Goal: Task Accomplishment & Management: Use online tool/utility

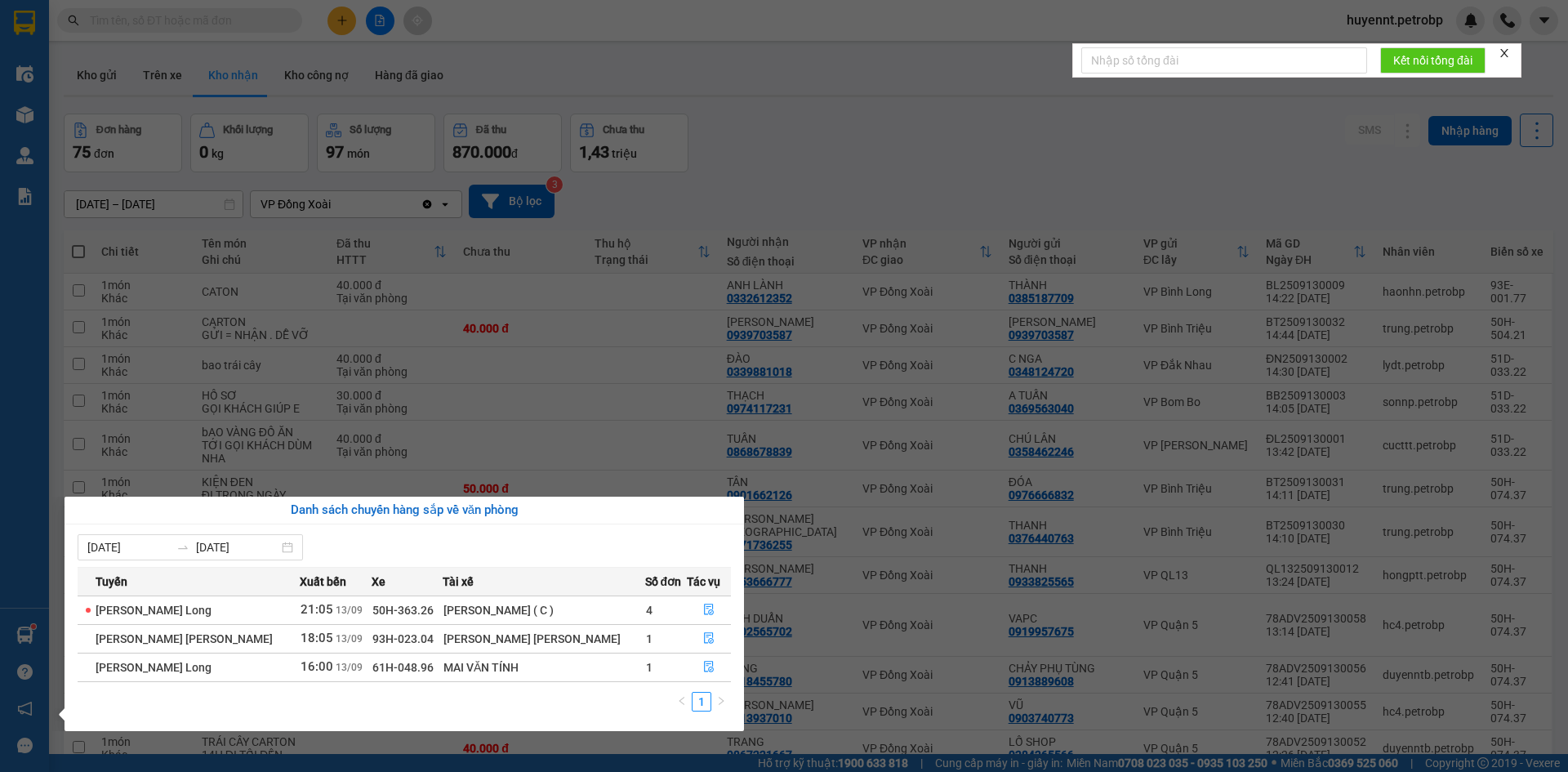
scroll to position [82, 0]
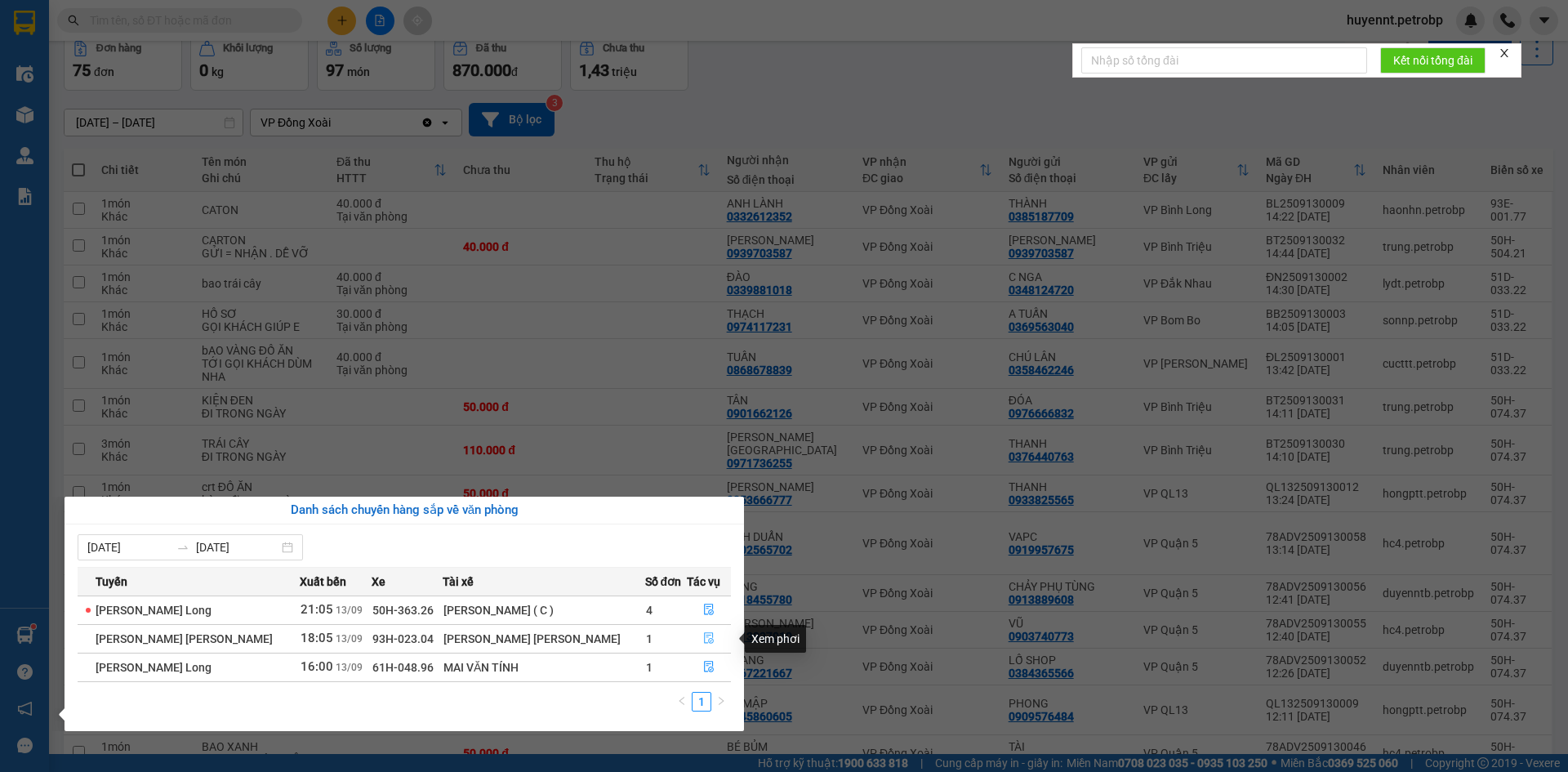
click at [708, 636] on icon "file-done" at bounding box center [709, 638] width 11 height 11
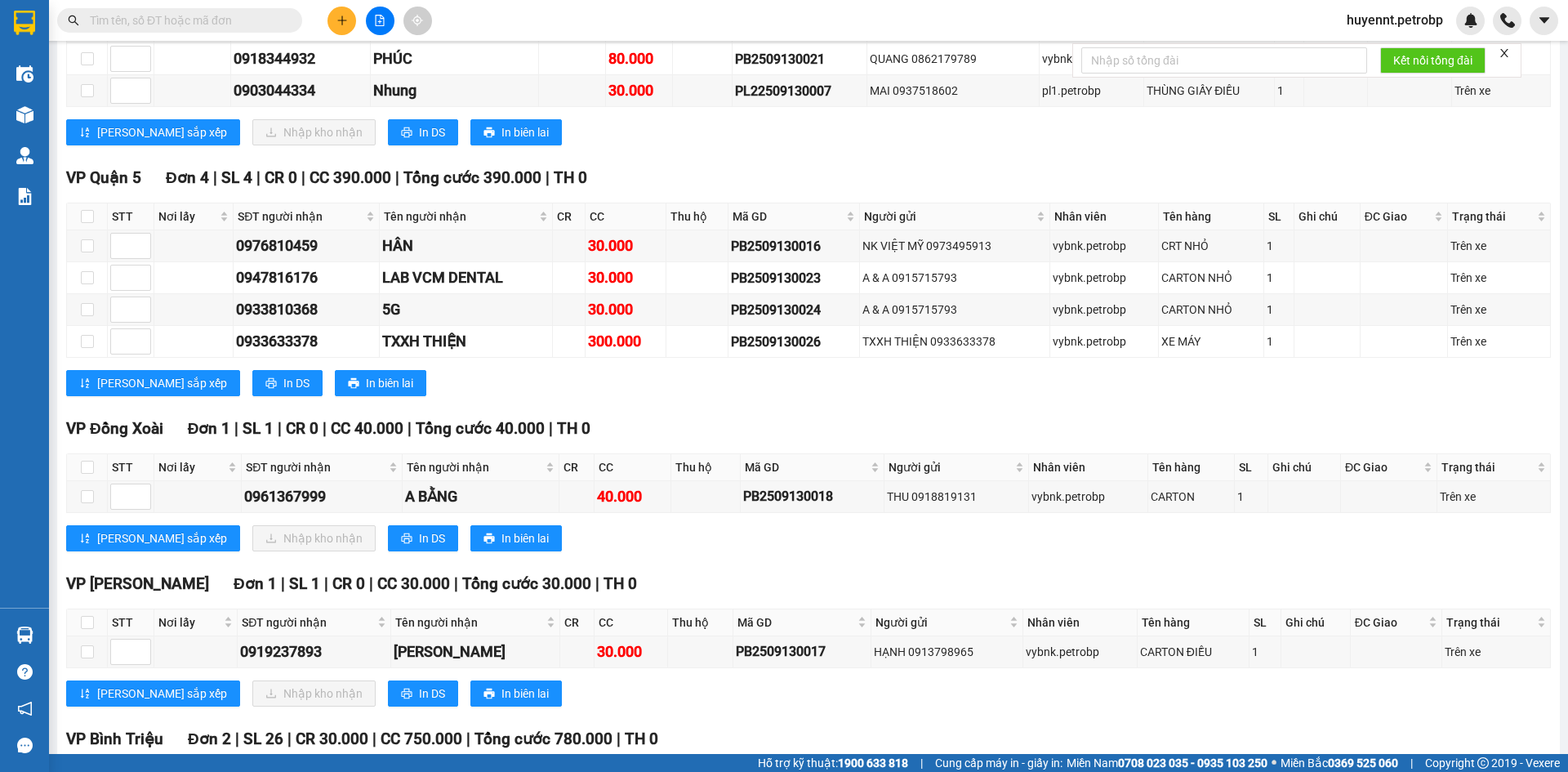
scroll to position [409, 0]
click at [89, 462] on input "checkbox" at bounding box center [88, 467] width 13 height 13
checkbox input "true"
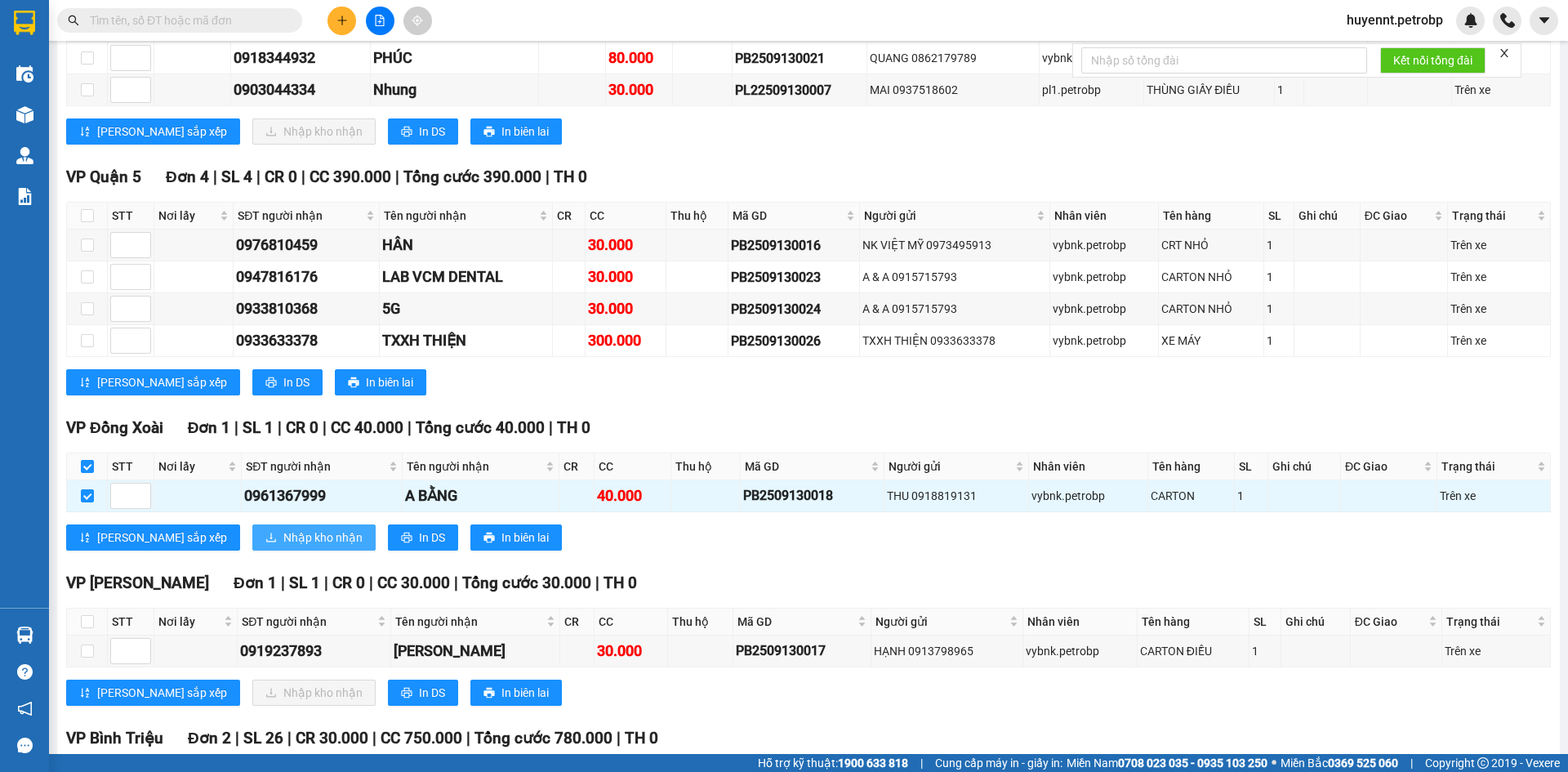
click at [283, 535] on span "Nhập kho nhận" at bounding box center [323, 537] width 79 height 18
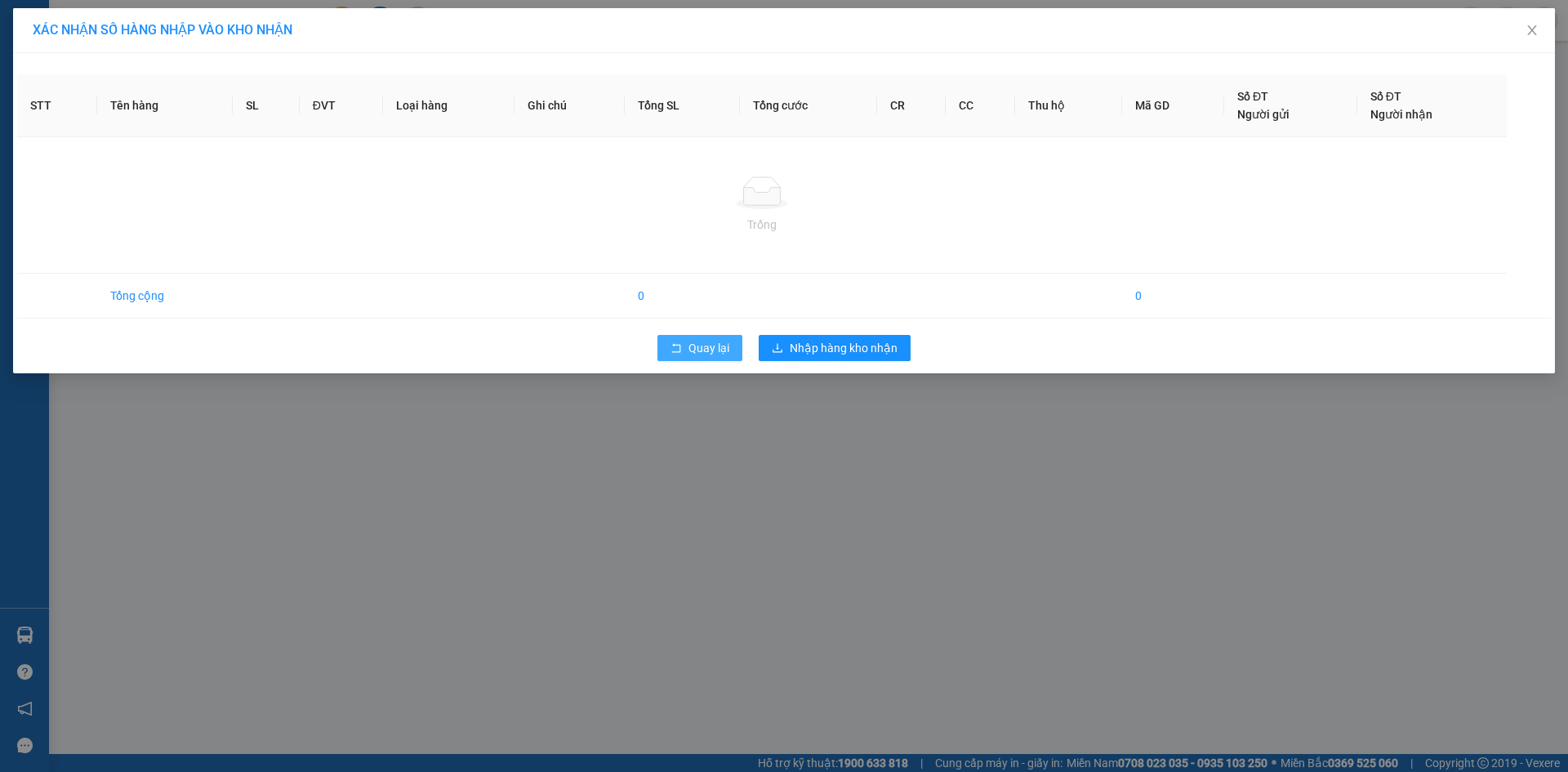
click at [678, 351] on icon "rollback" at bounding box center [676, 348] width 11 height 11
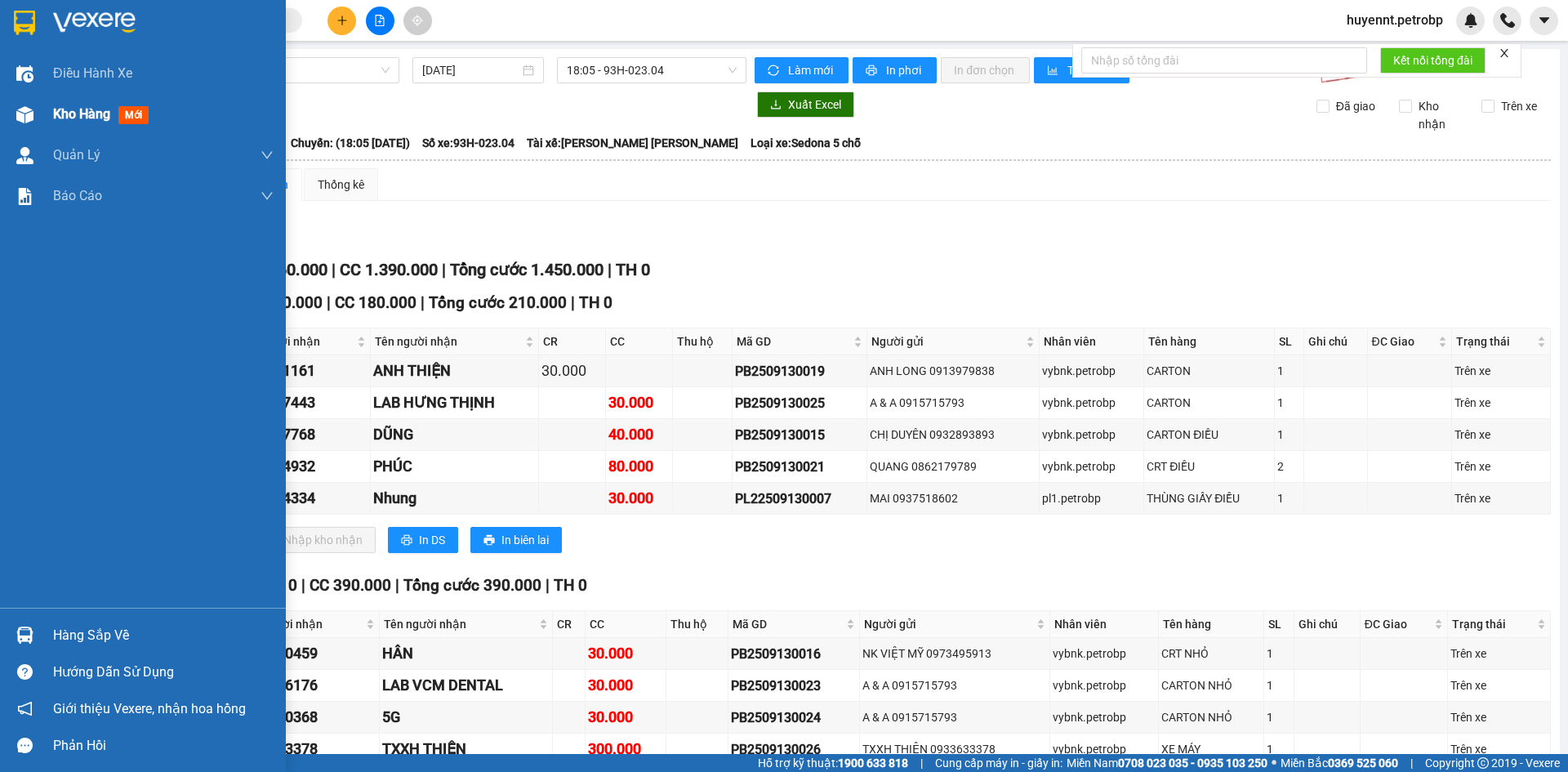
click at [70, 113] on span "Kho hàng" at bounding box center [82, 113] width 57 height 16
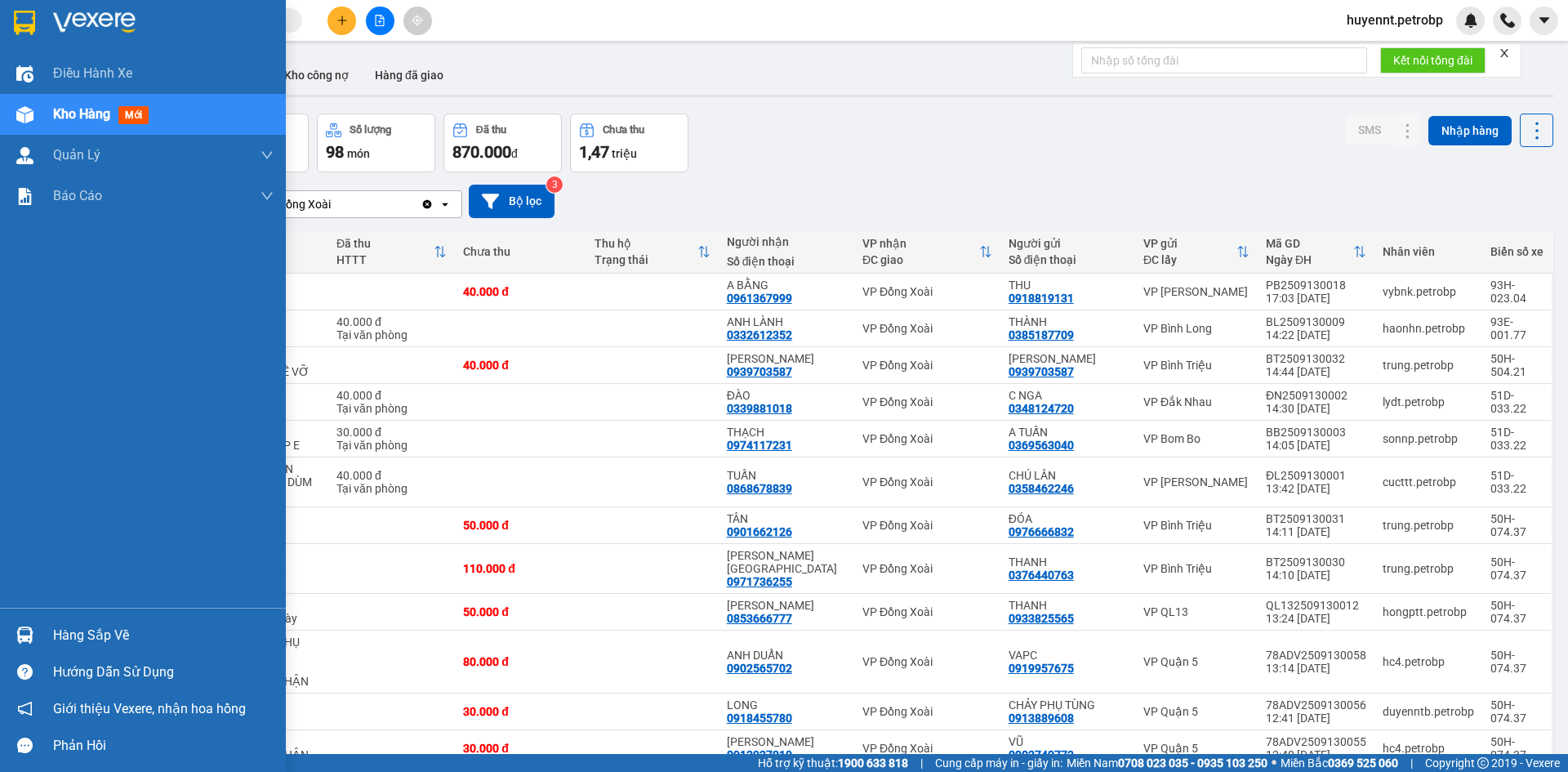
click at [78, 633] on div "Hàng sắp về" at bounding box center [163, 635] width 220 height 25
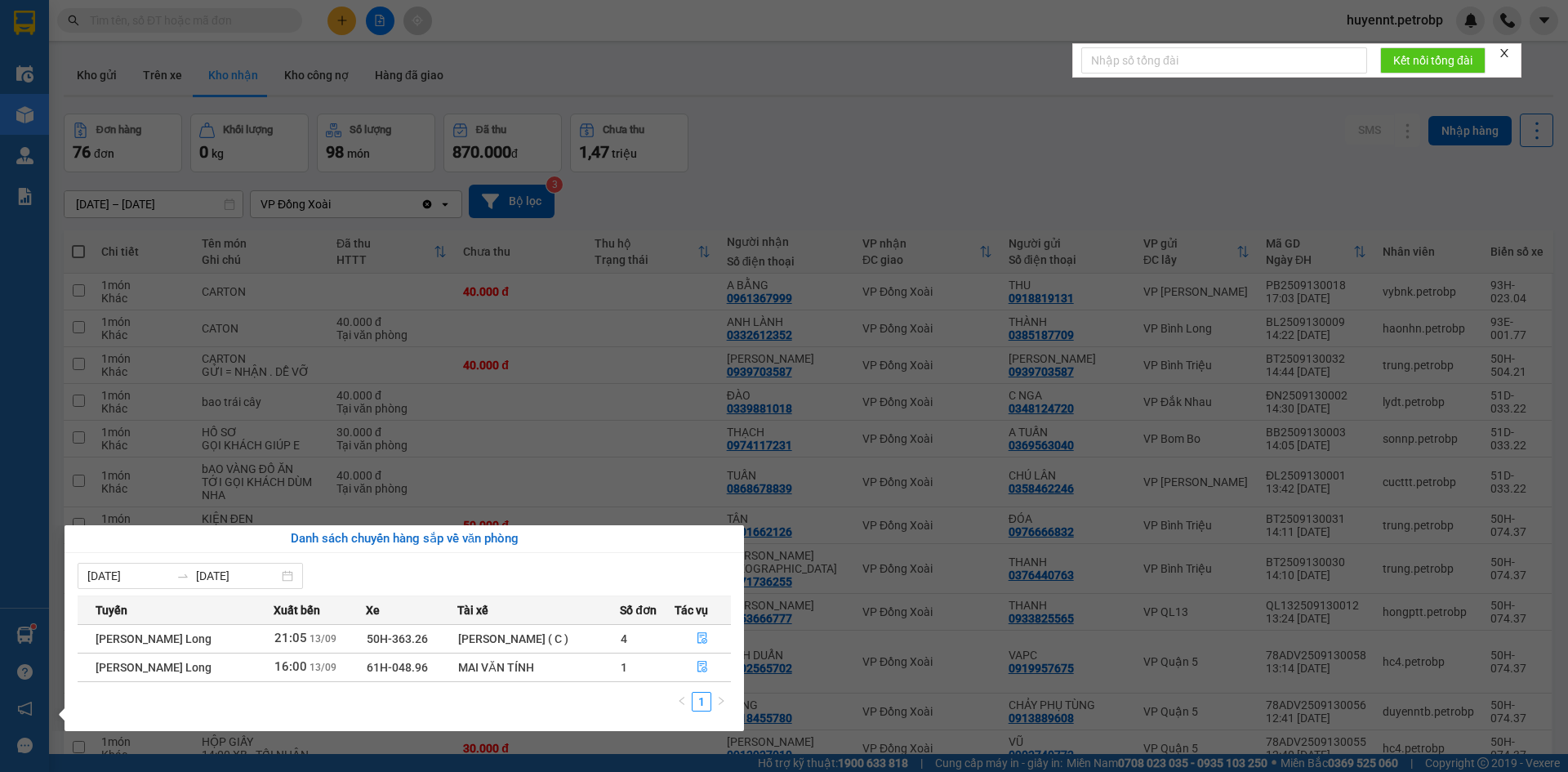
click at [870, 128] on section "Kết quả [PERSON_NAME] ( 20 ) Bộ lọc Ngày tạo [PERSON_NAME] nhất Mã ĐH Trạng thá…" at bounding box center [784, 386] width 1568 height 772
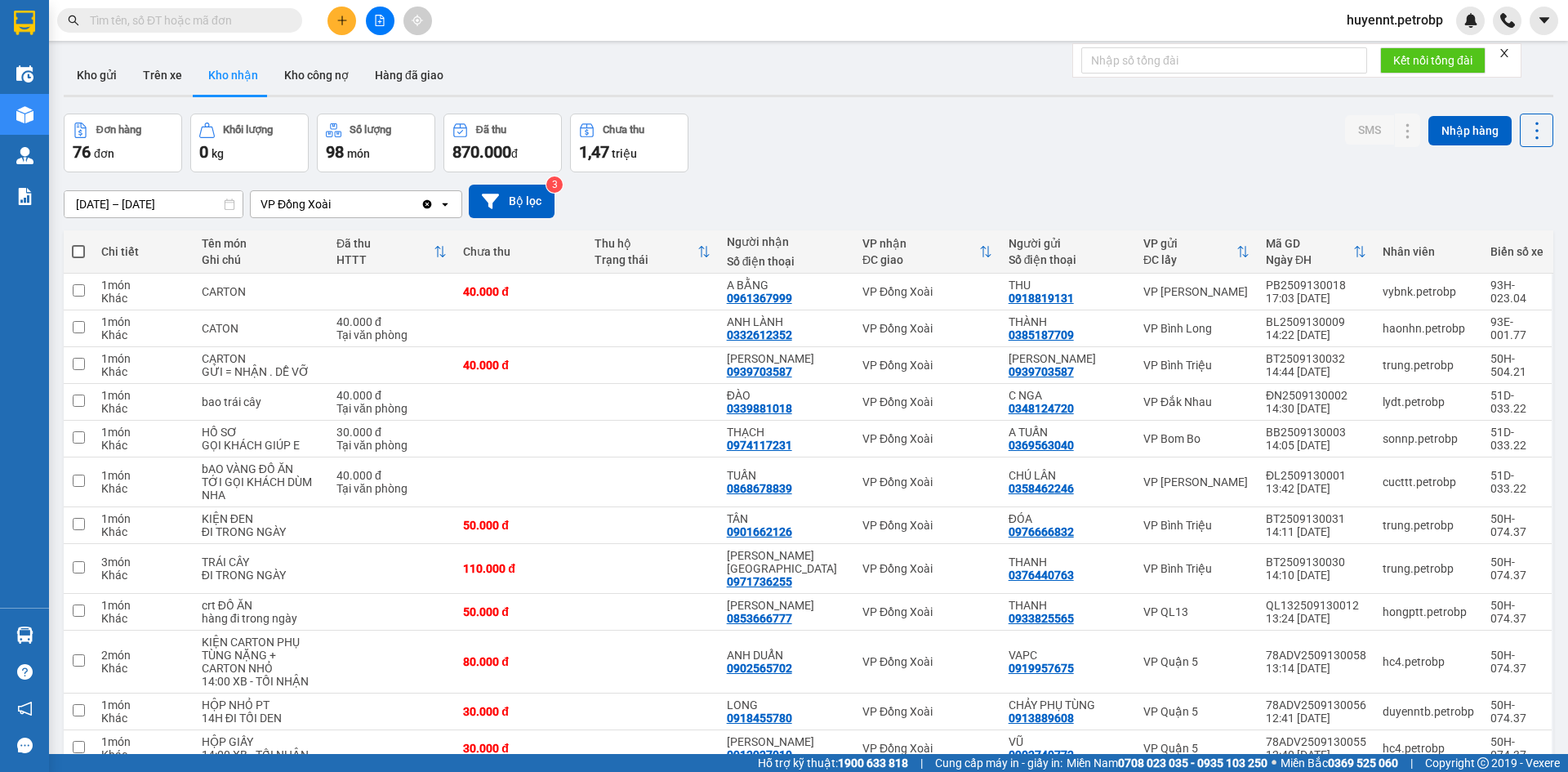
click at [869, 127] on div "Đơn hàng 76 đơn [PERSON_NAME] 0 kg Số [PERSON_NAME] 98 món Đã thu 870.000 [PERS…" at bounding box center [808, 143] width 1490 height 59
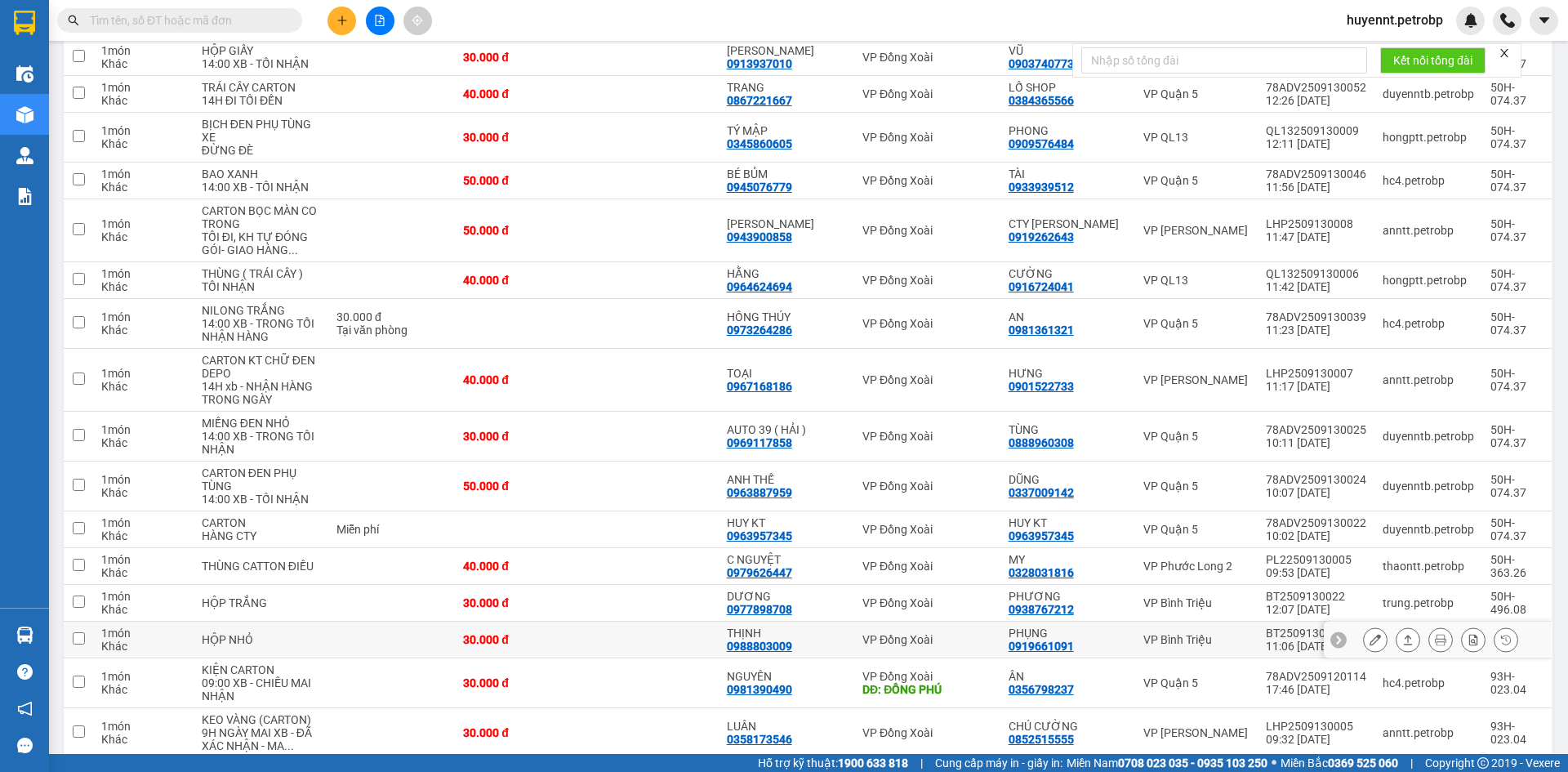
scroll to position [735, 0]
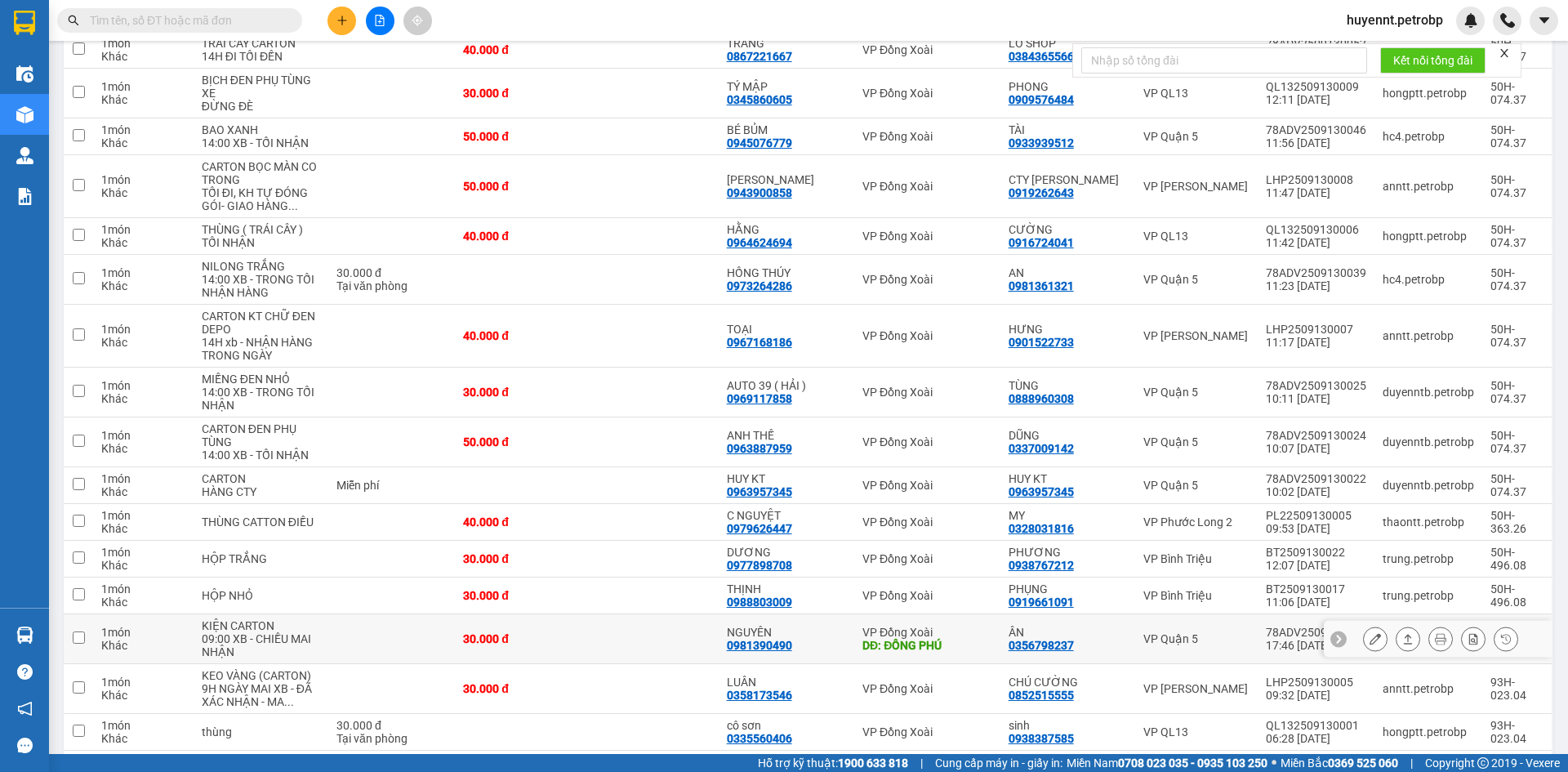
click at [1402, 634] on icon at bounding box center [1408, 639] width 11 height 11
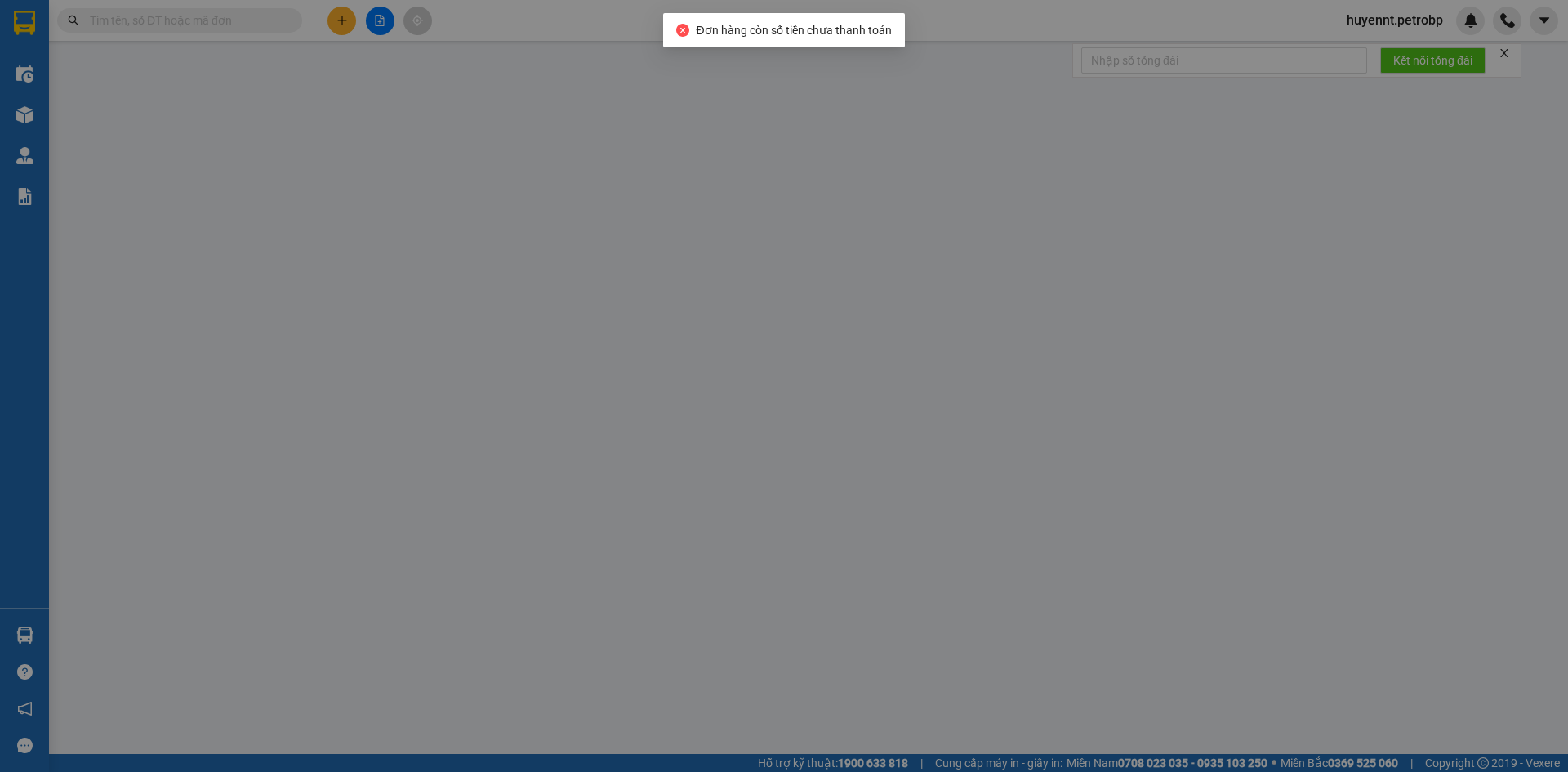
type input "0356798237"
type input "ÂN"
type input "0981390490"
type input "NGUYÊN"
type input "ĐỒNG PHÚ"
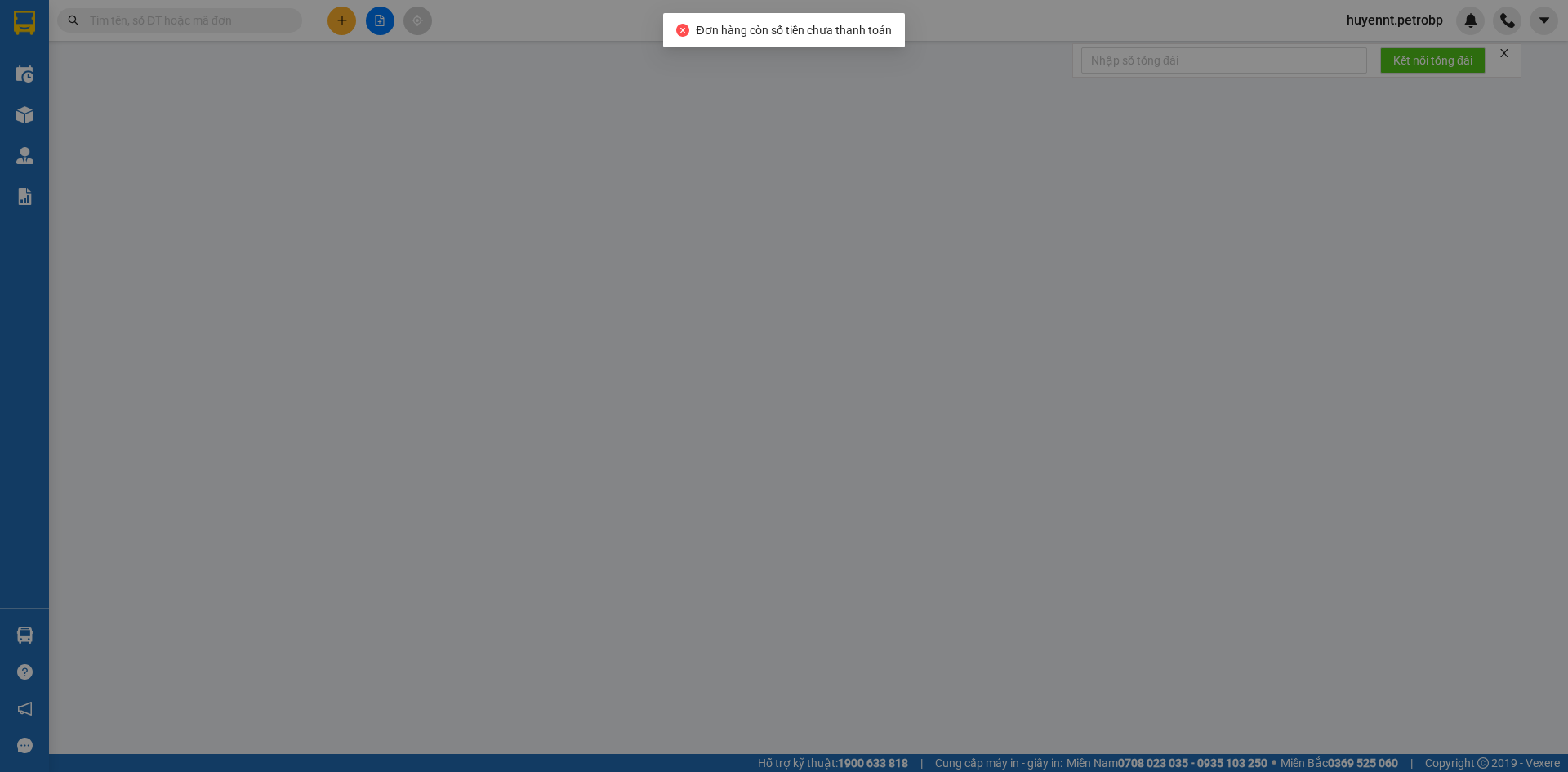
type input "30.000"
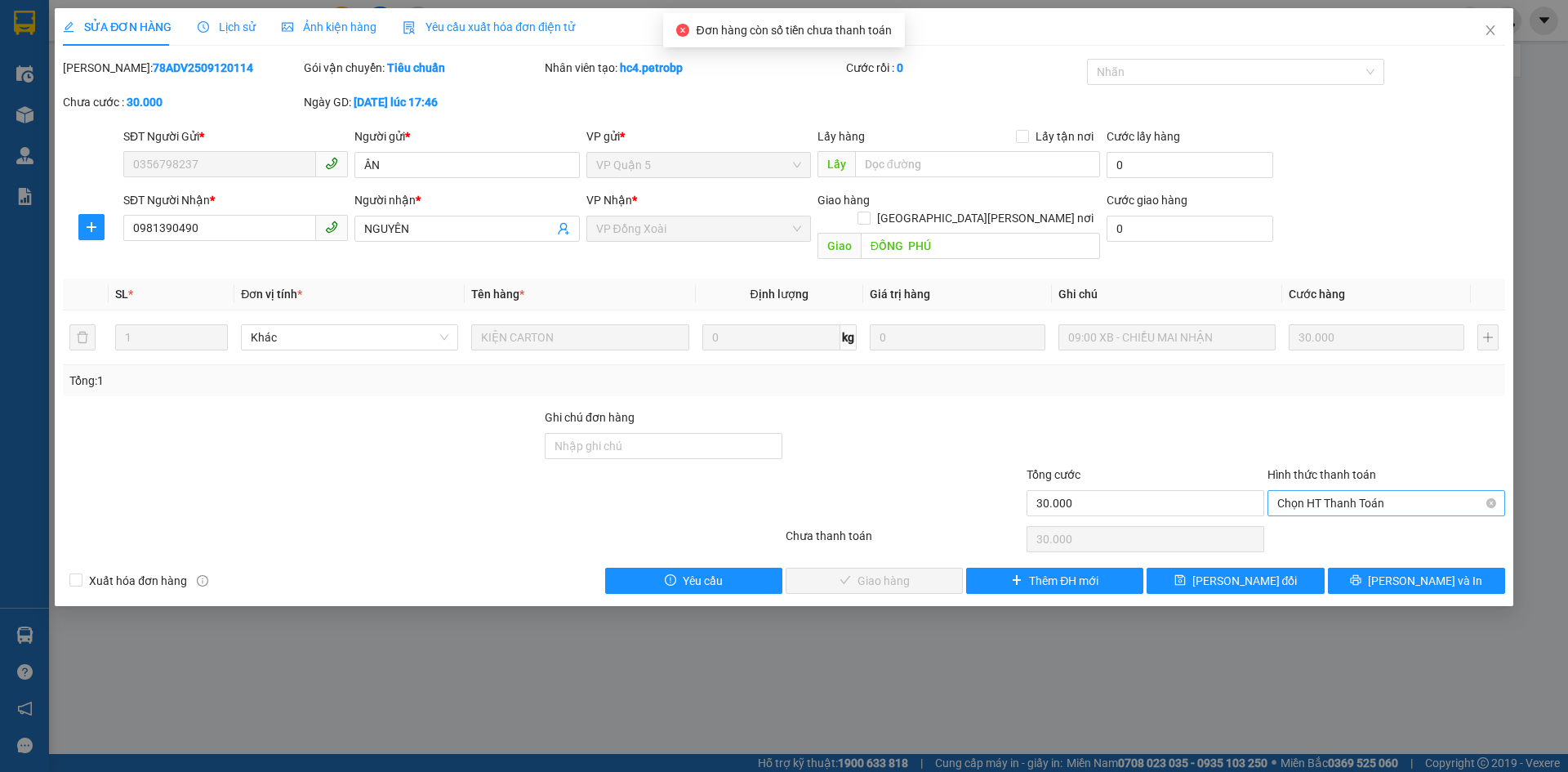
click at [1359, 491] on span "Chọn HT Thanh Toán" at bounding box center [1386, 503] width 218 height 25
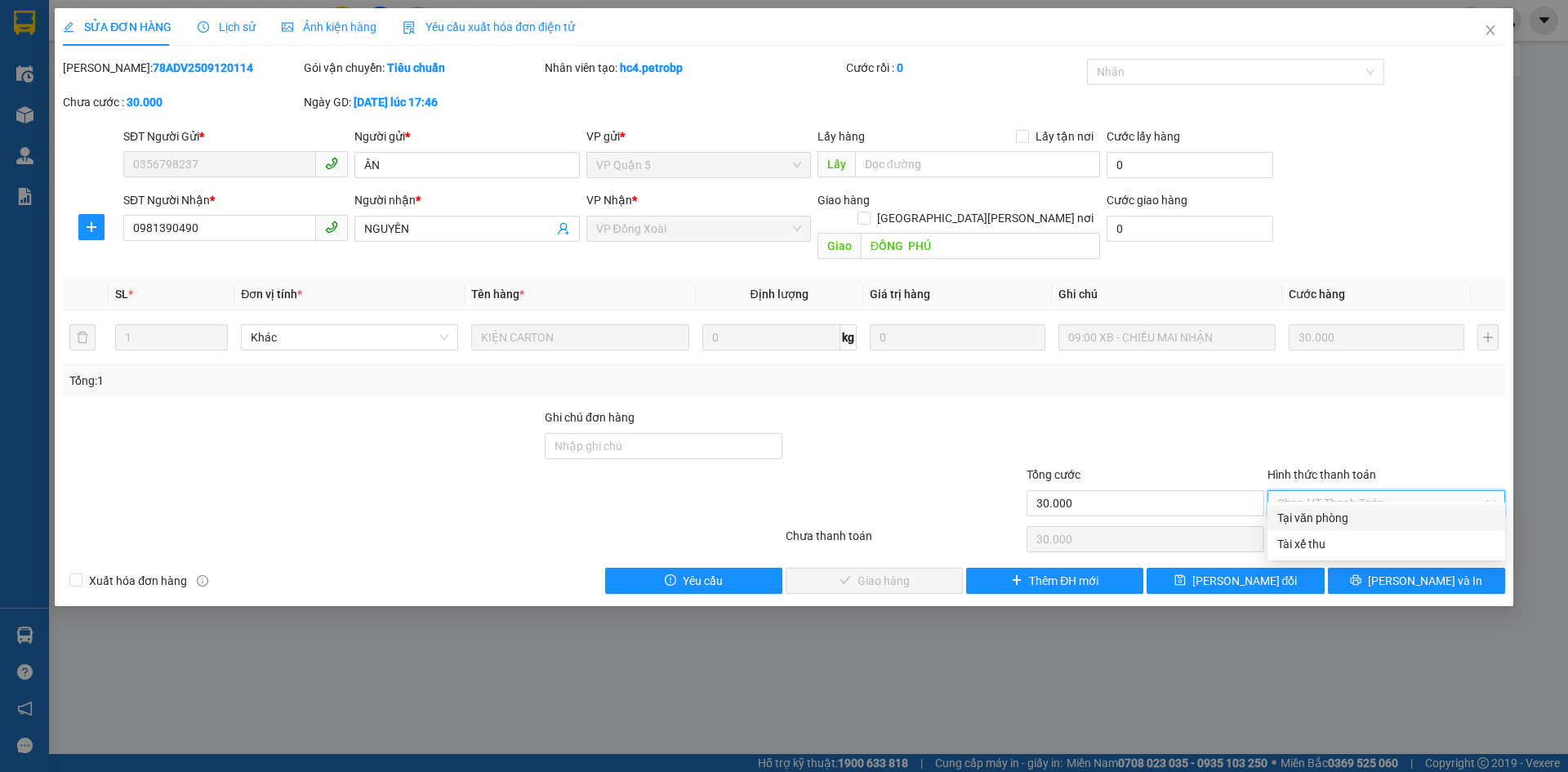
click at [1358, 507] on div "Tại văn phòng" at bounding box center [1386, 518] width 238 height 26
type input "0"
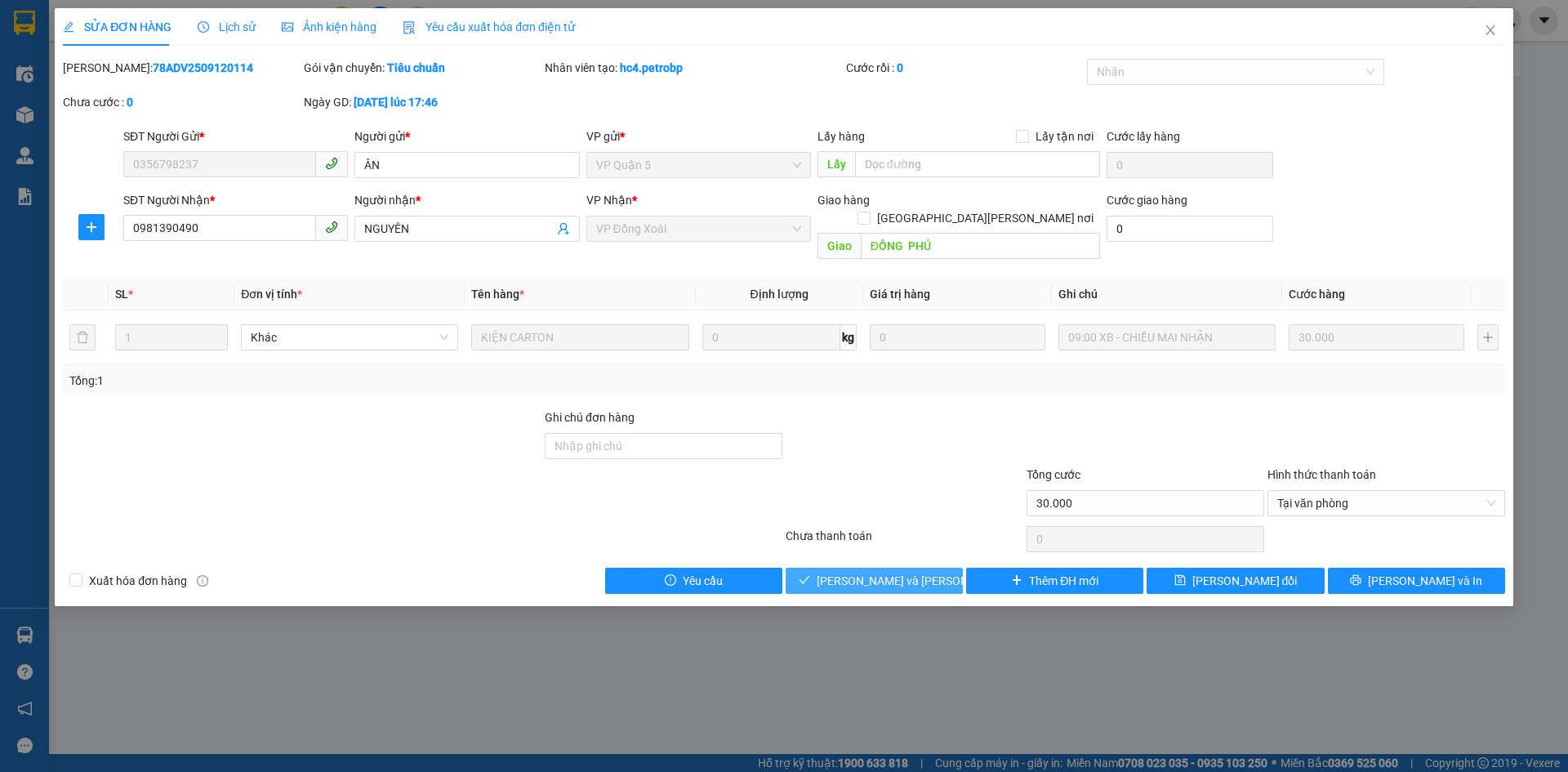
click at [878, 572] on span "[PERSON_NAME] và [PERSON_NAME] hàng" at bounding box center [926, 580] width 220 height 18
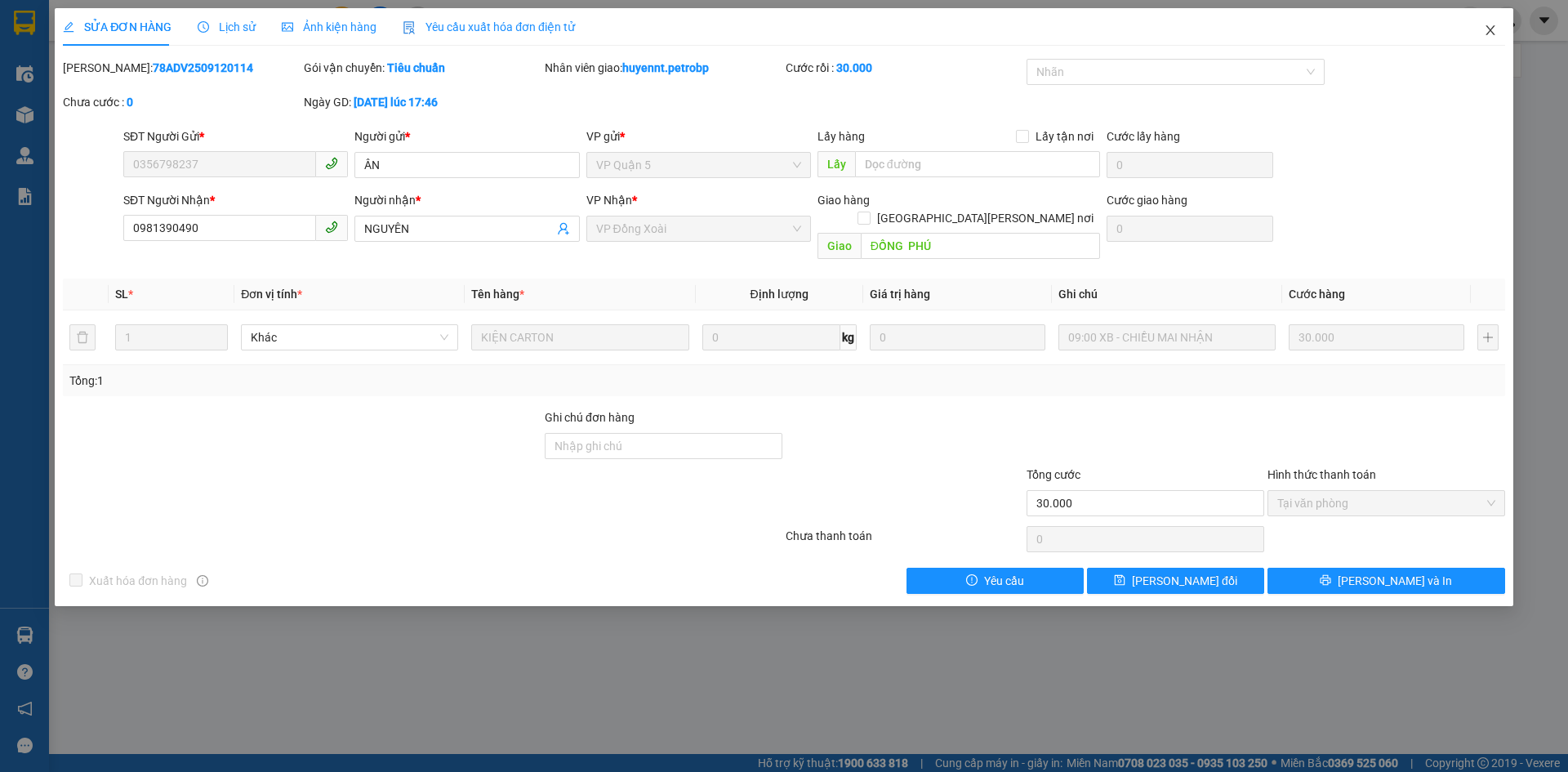
click at [1481, 30] on span "Close" at bounding box center [1491, 31] width 46 height 46
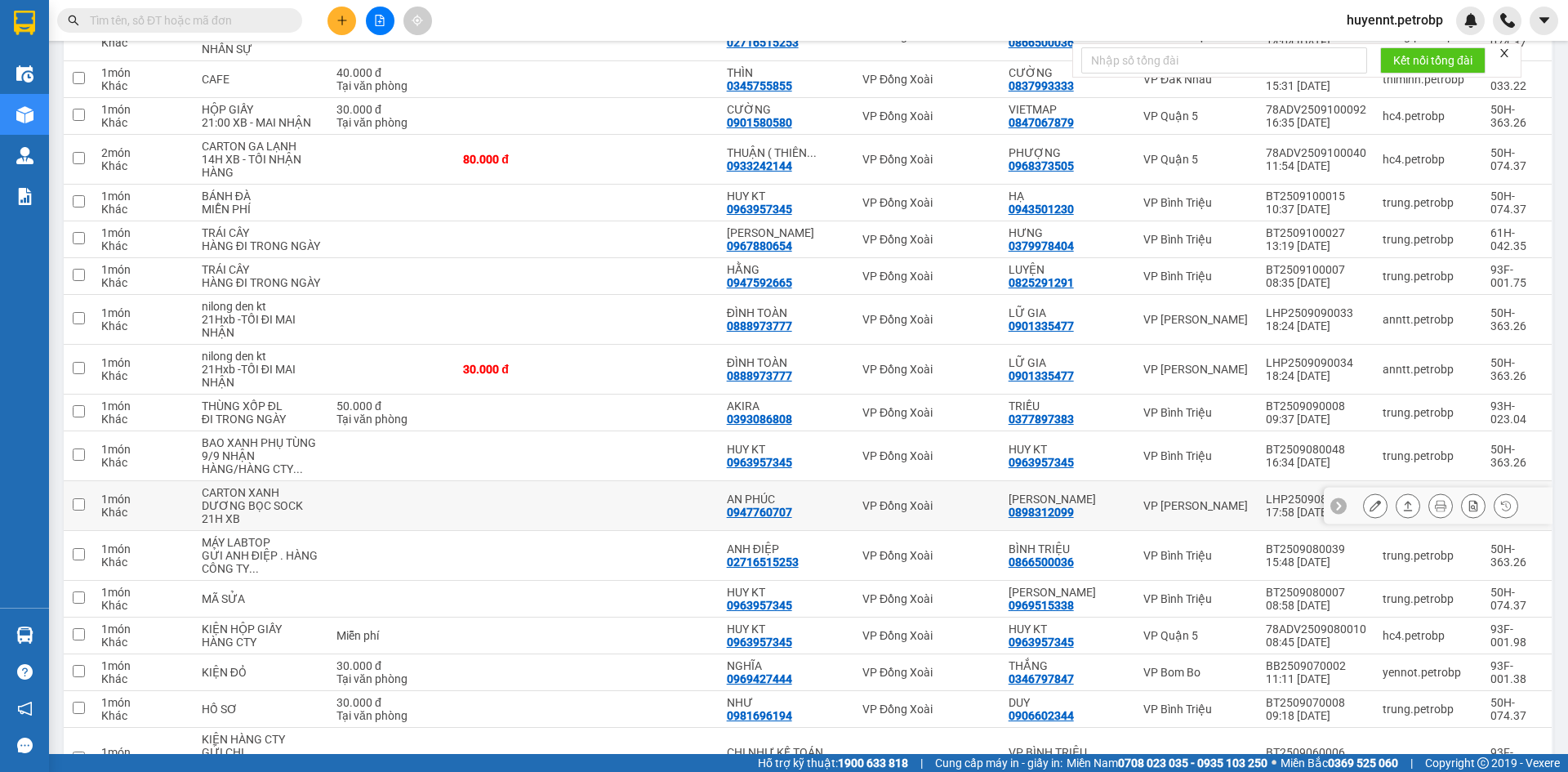
scroll to position [1877, 0]
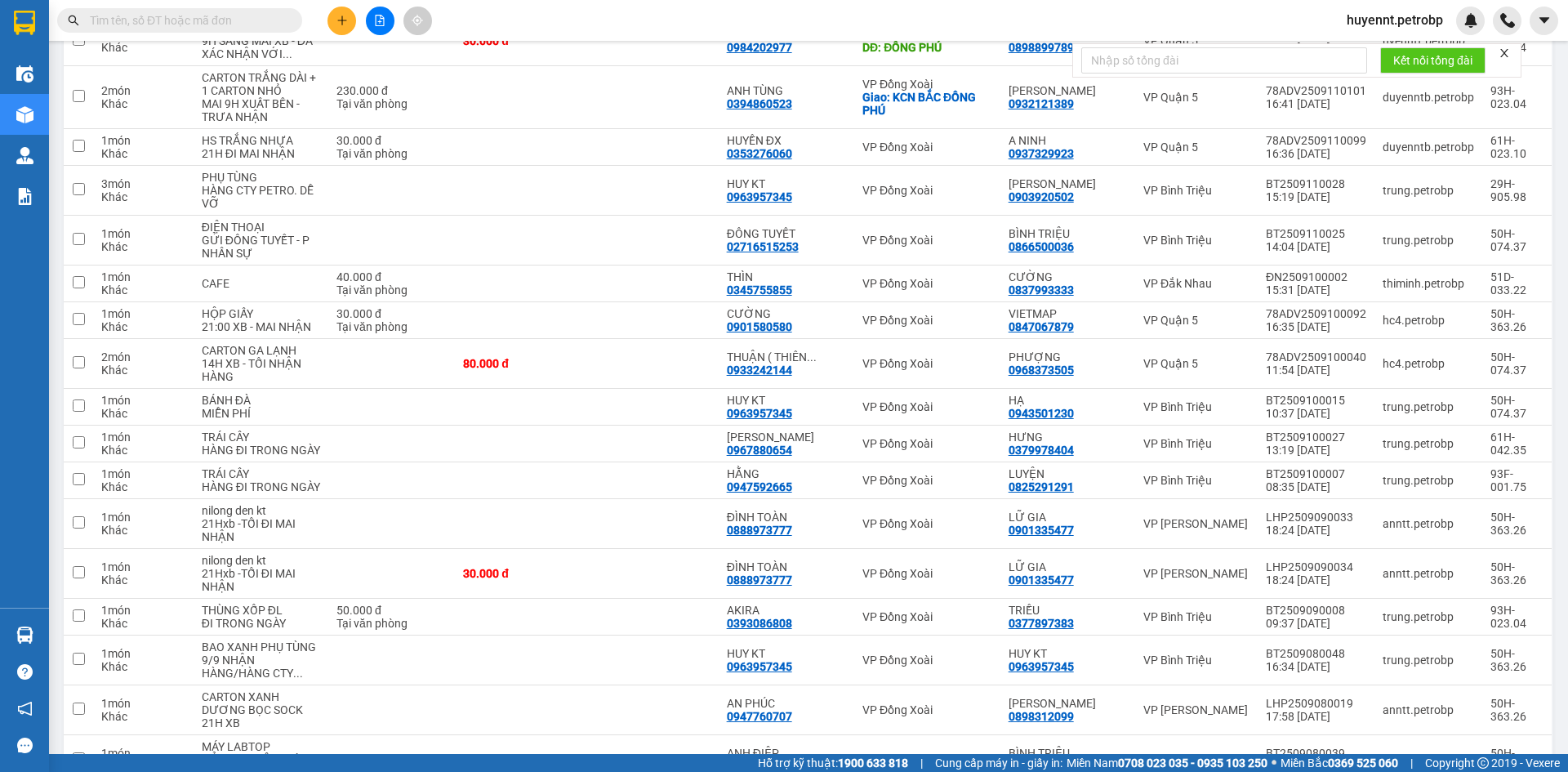
click at [237, 26] on input "text" at bounding box center [185, 19] width 193 height 18
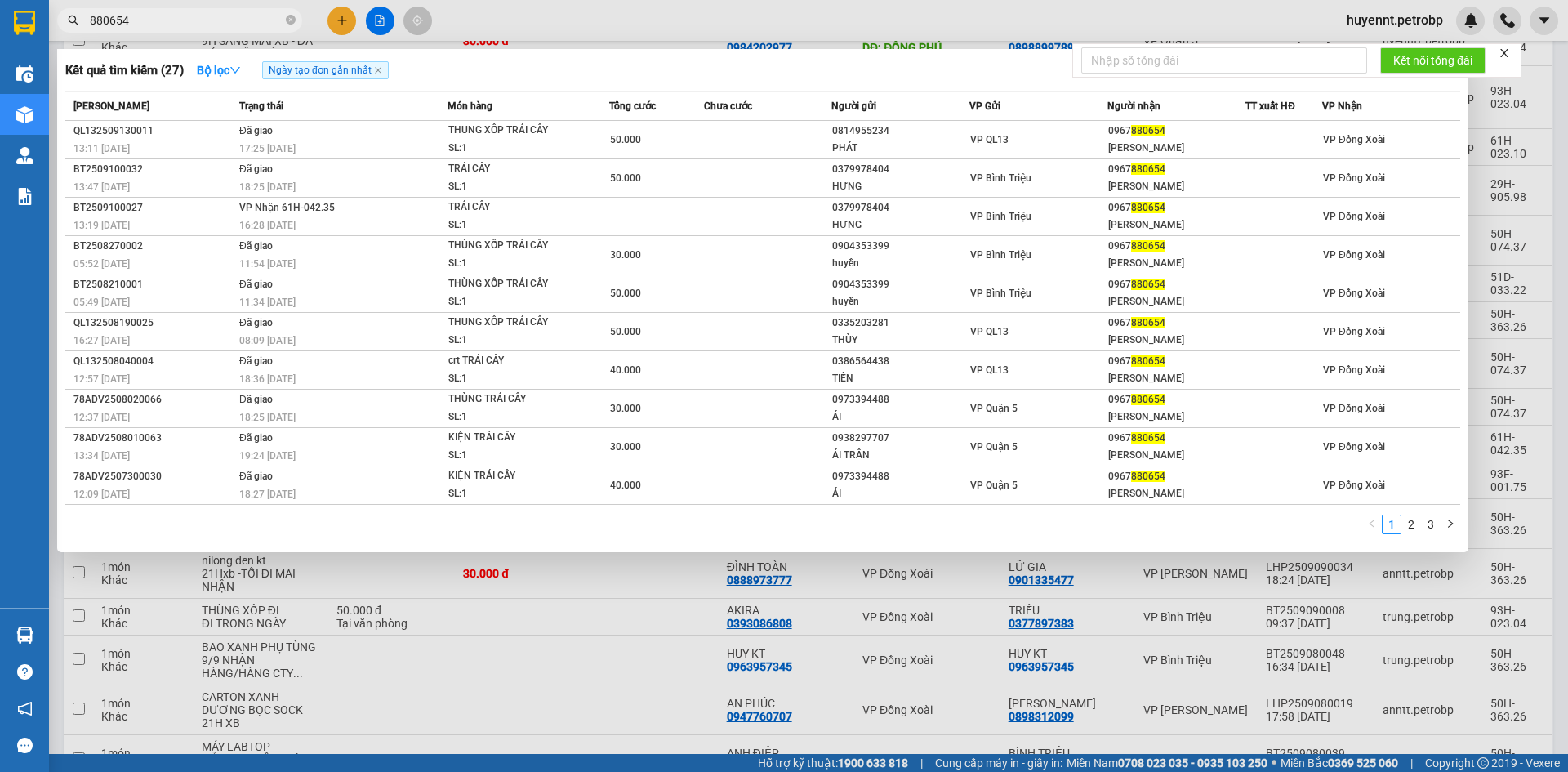
type input "880654"
click at [607, 606] on div at bounding box center [784, 386] width 1568 height 772
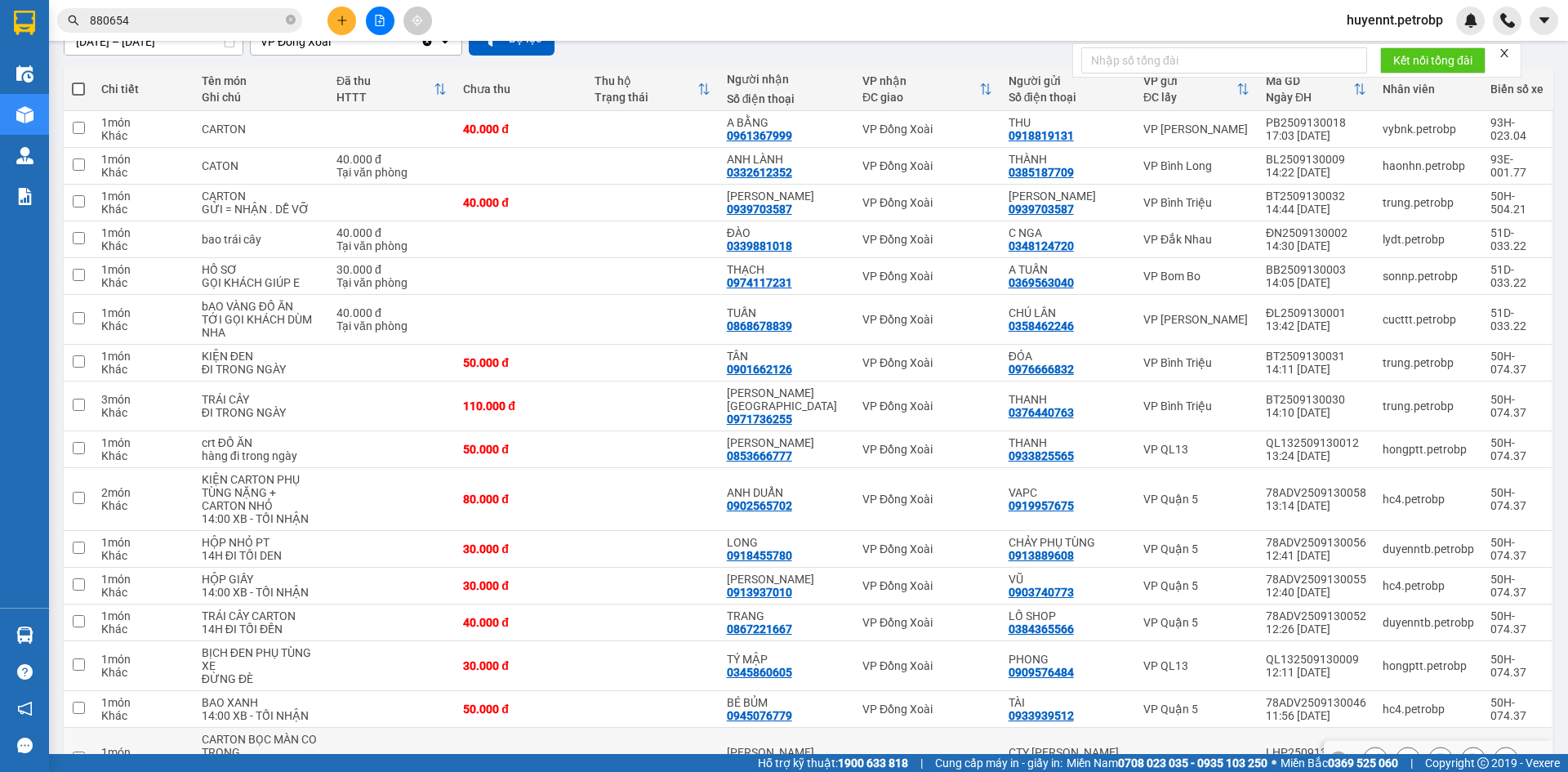
scroll to position [161, 0]
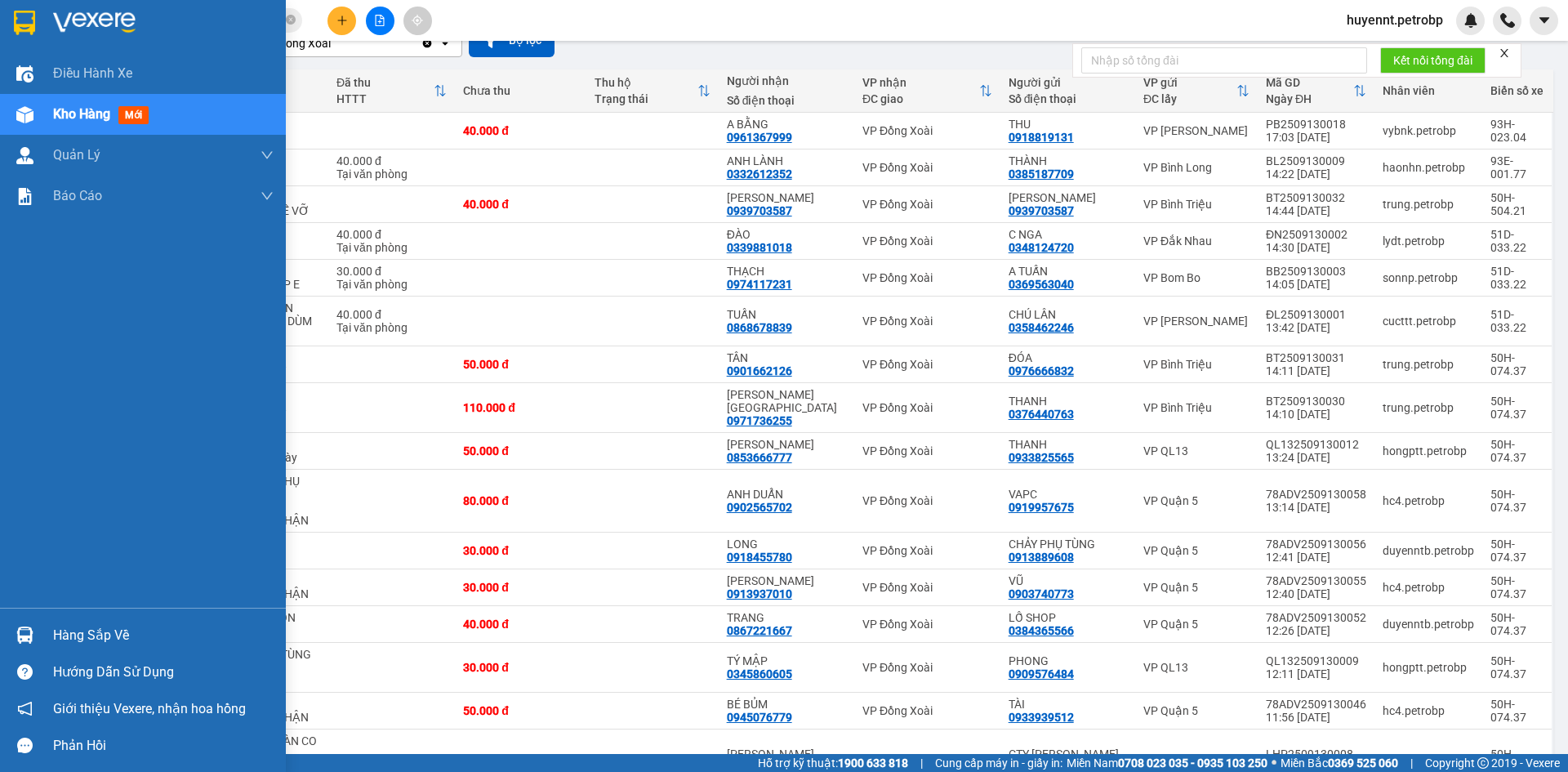
click at [82, 635] on div "Hàng sắp về" at bounding box center [163, 635] width 220 height 25
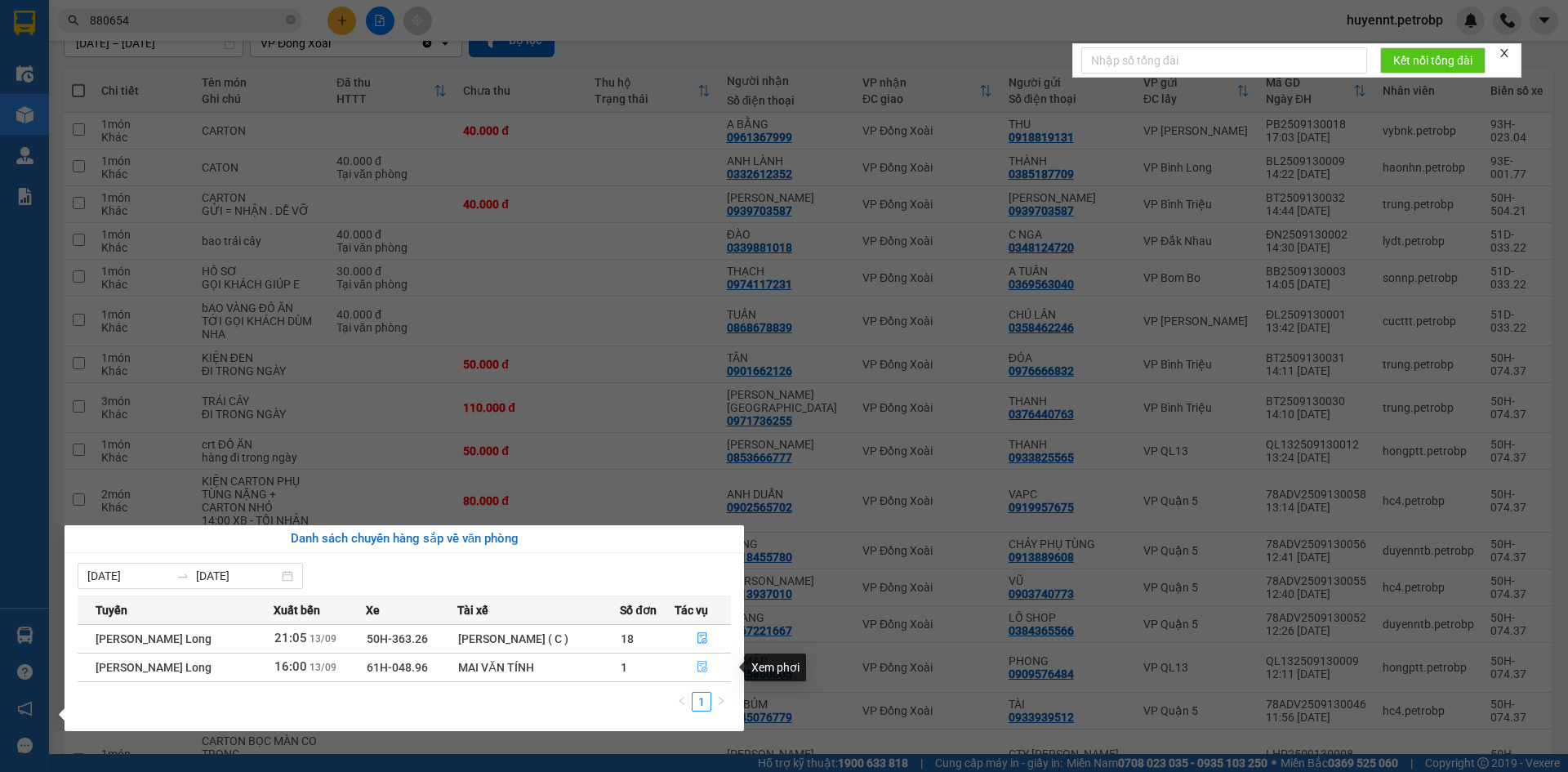
click at [701, 660] on button "button" at bounding box center [703, 668] width 55 height 26
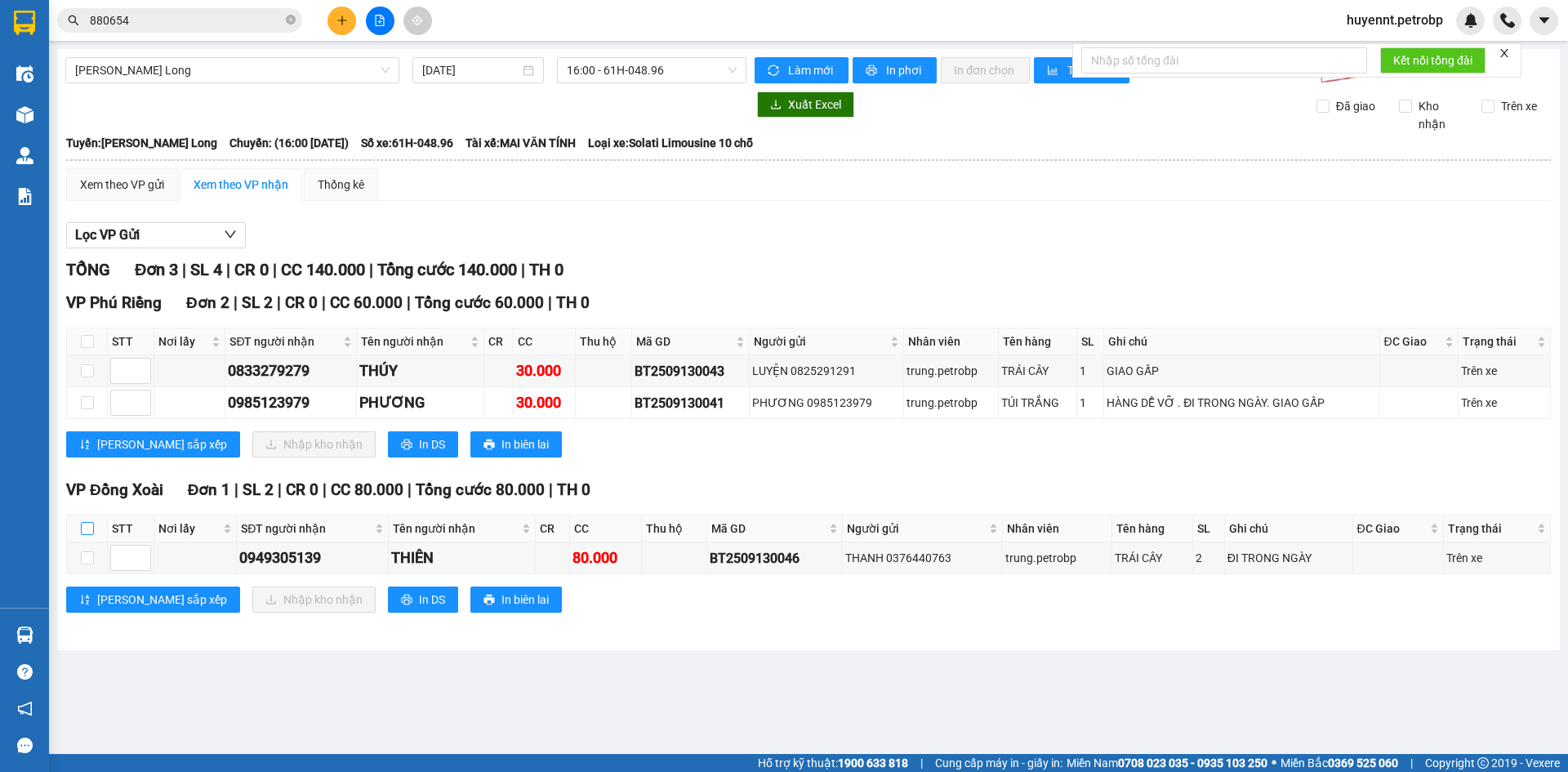
click at [86, 530] on input "checkbox" at bounding box center [88, 529] width 13 height 13
checkbox input "true"
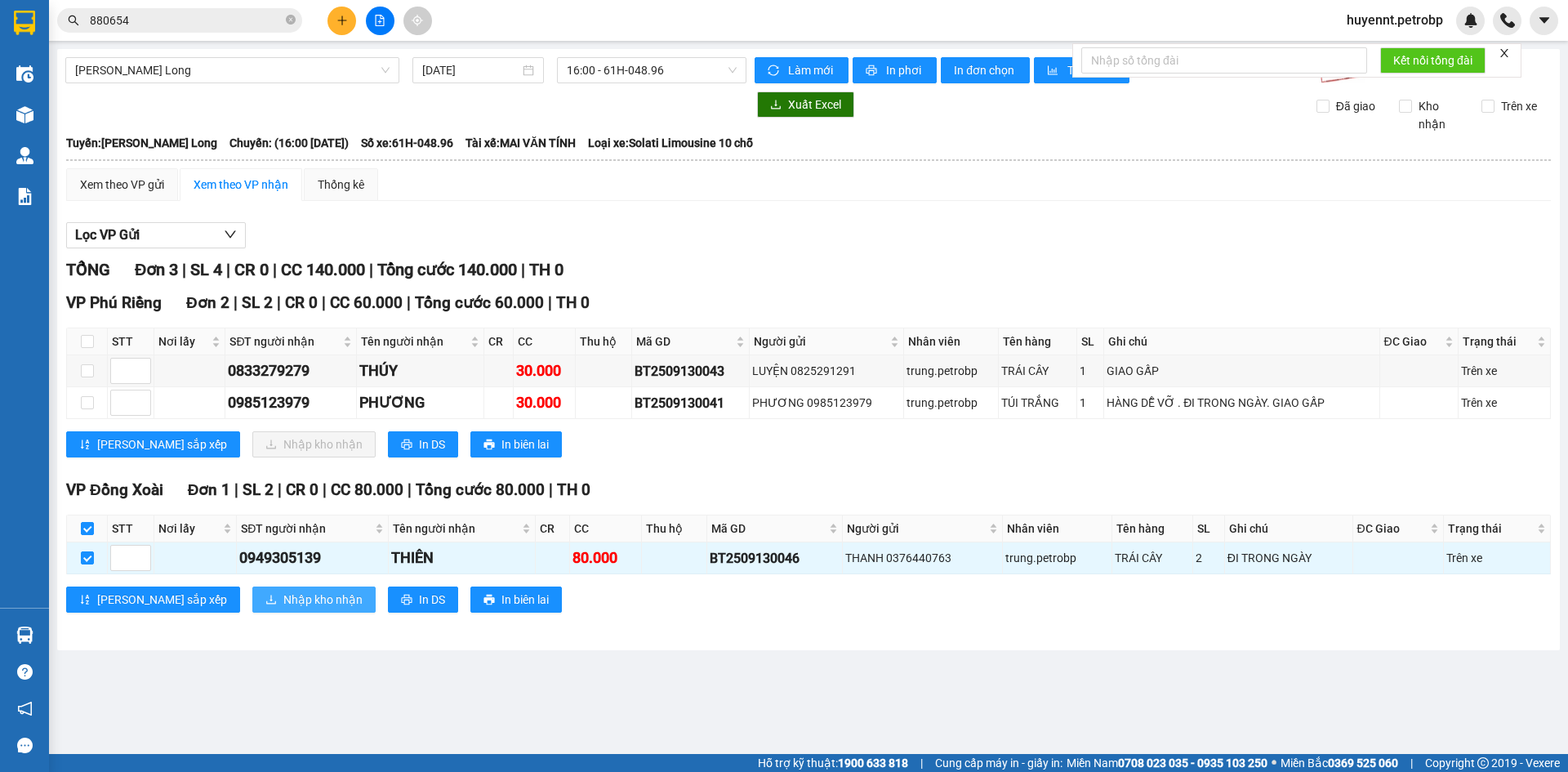
click at [283, 608] on span "Nhập kho nhận" at bounding box center [323, 600] width 79 height 18
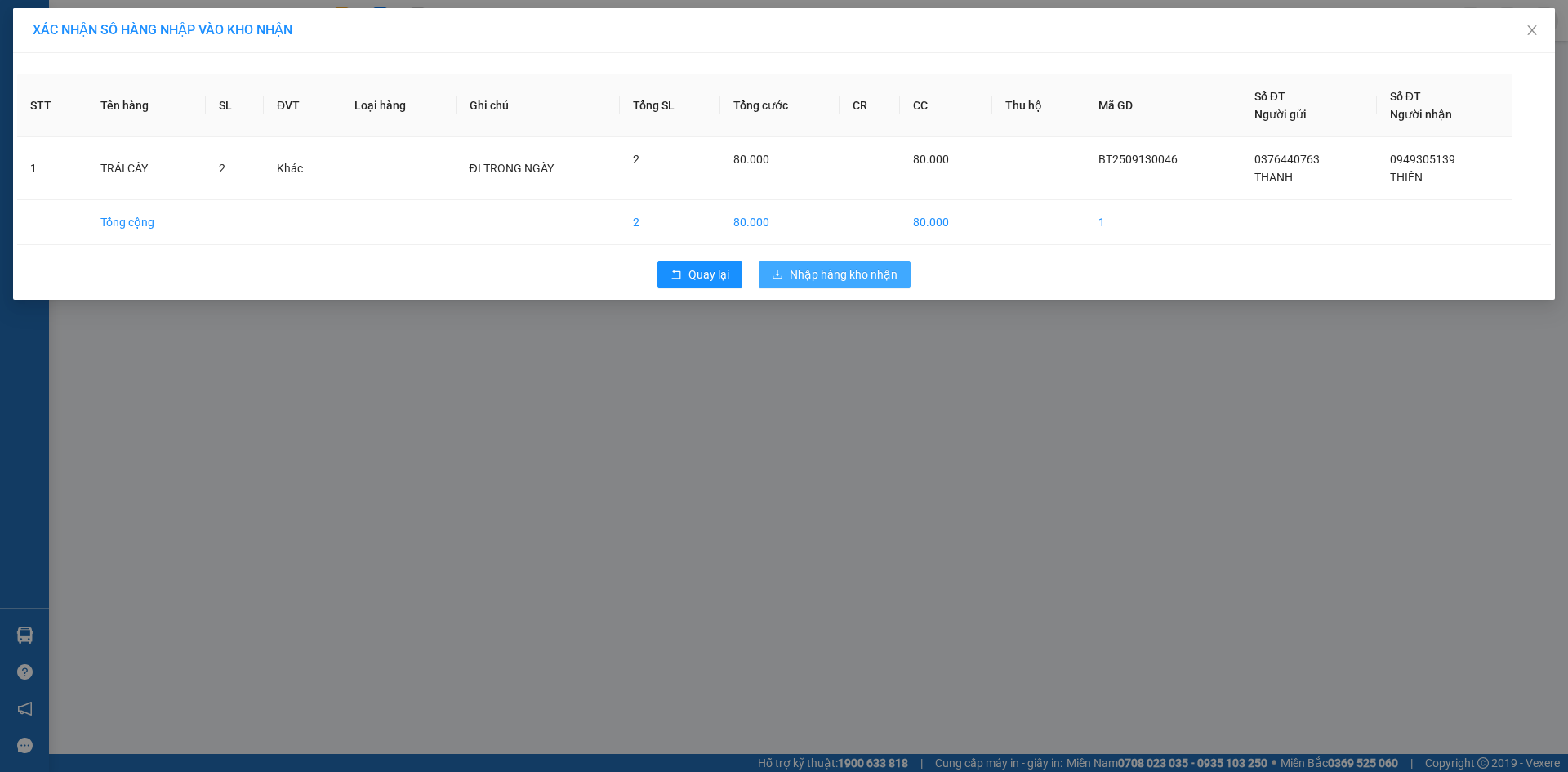
click at [842, 268] on span "Nhập hàng kho nhận" at bounding box center [843, 274] width 108 height 18
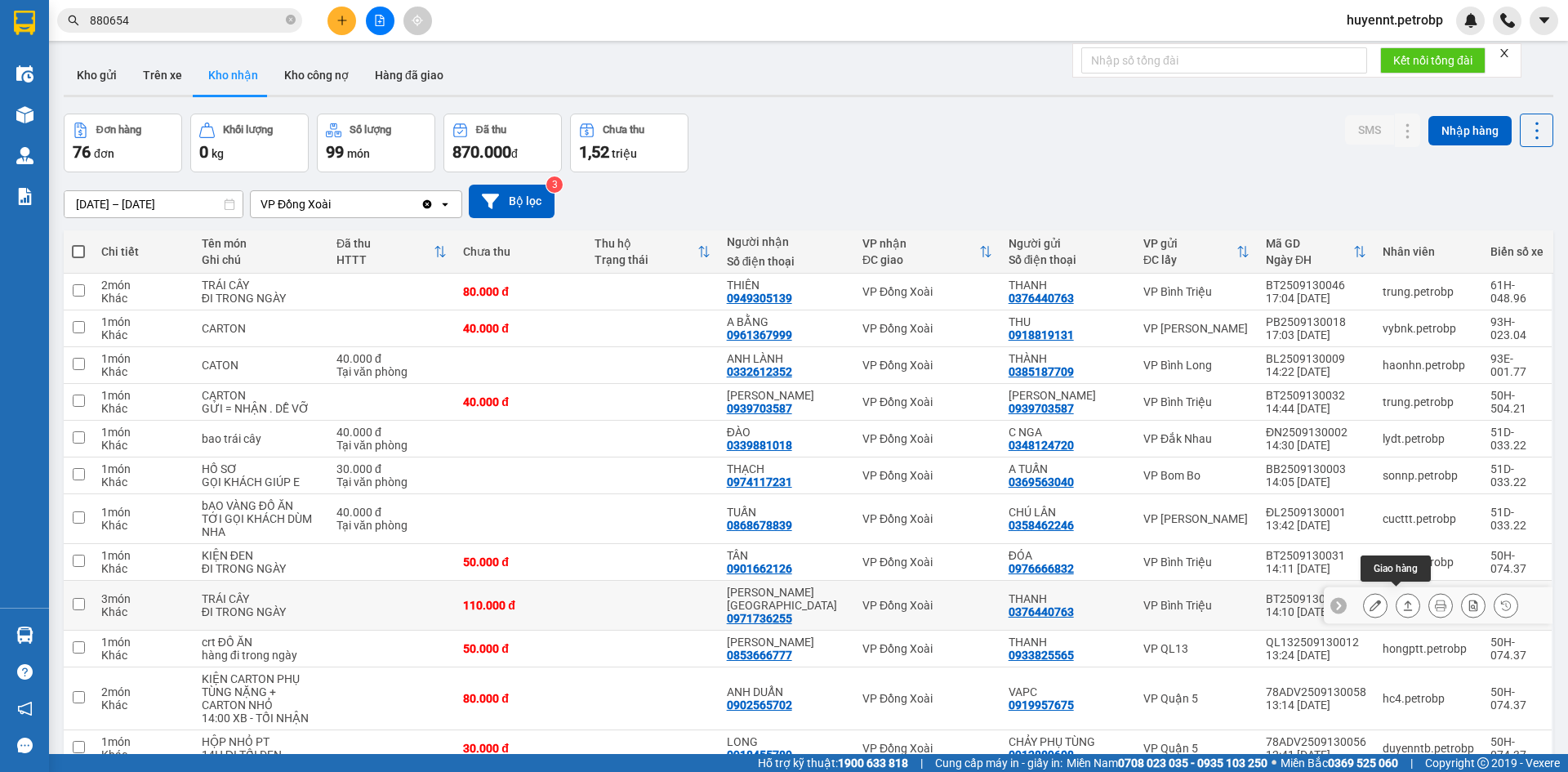
click at [1402, 605] on icon at bounding box center [1408, 605] width 11 height 11
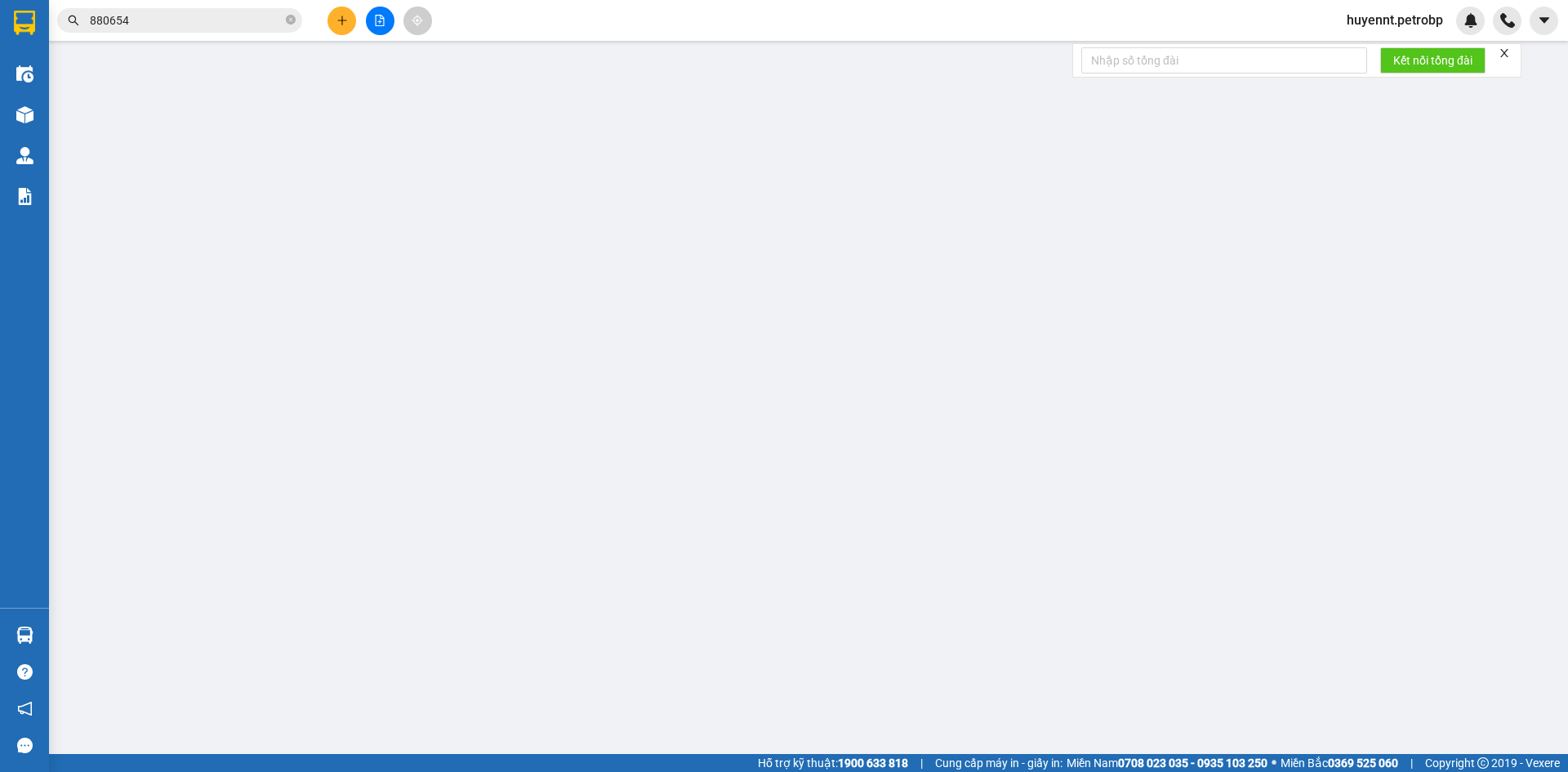
type input "0376440763"
type input "THANH"
type input "0971736255"
type input "[PERSON_NAME] [GEOGRAPHIC_DATA]"
type input "110.000"
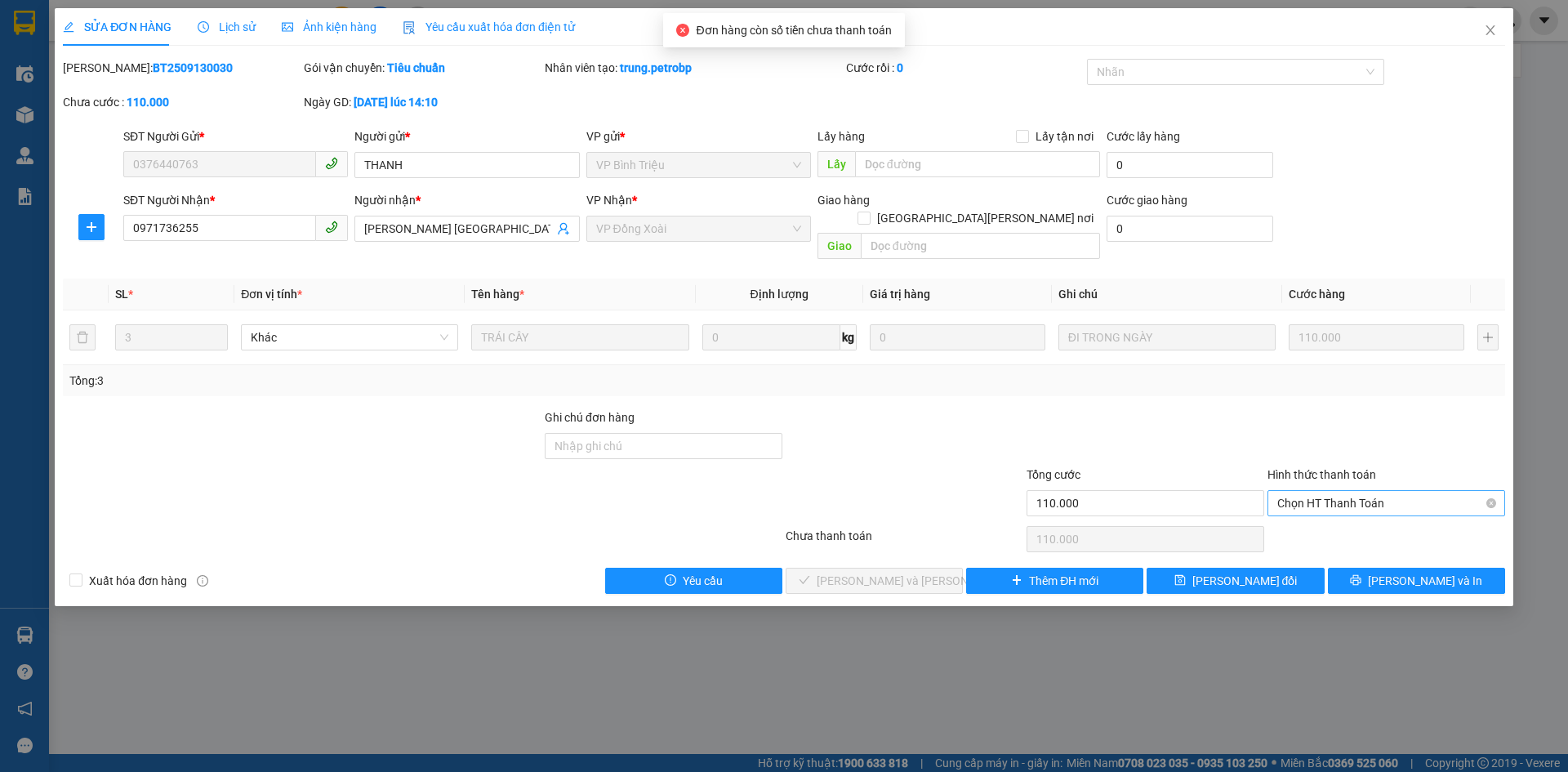
click at [1346, 491] on span "Chọn HT Thanh Toán" at bounding box center [1386, 503] width 218 height 25
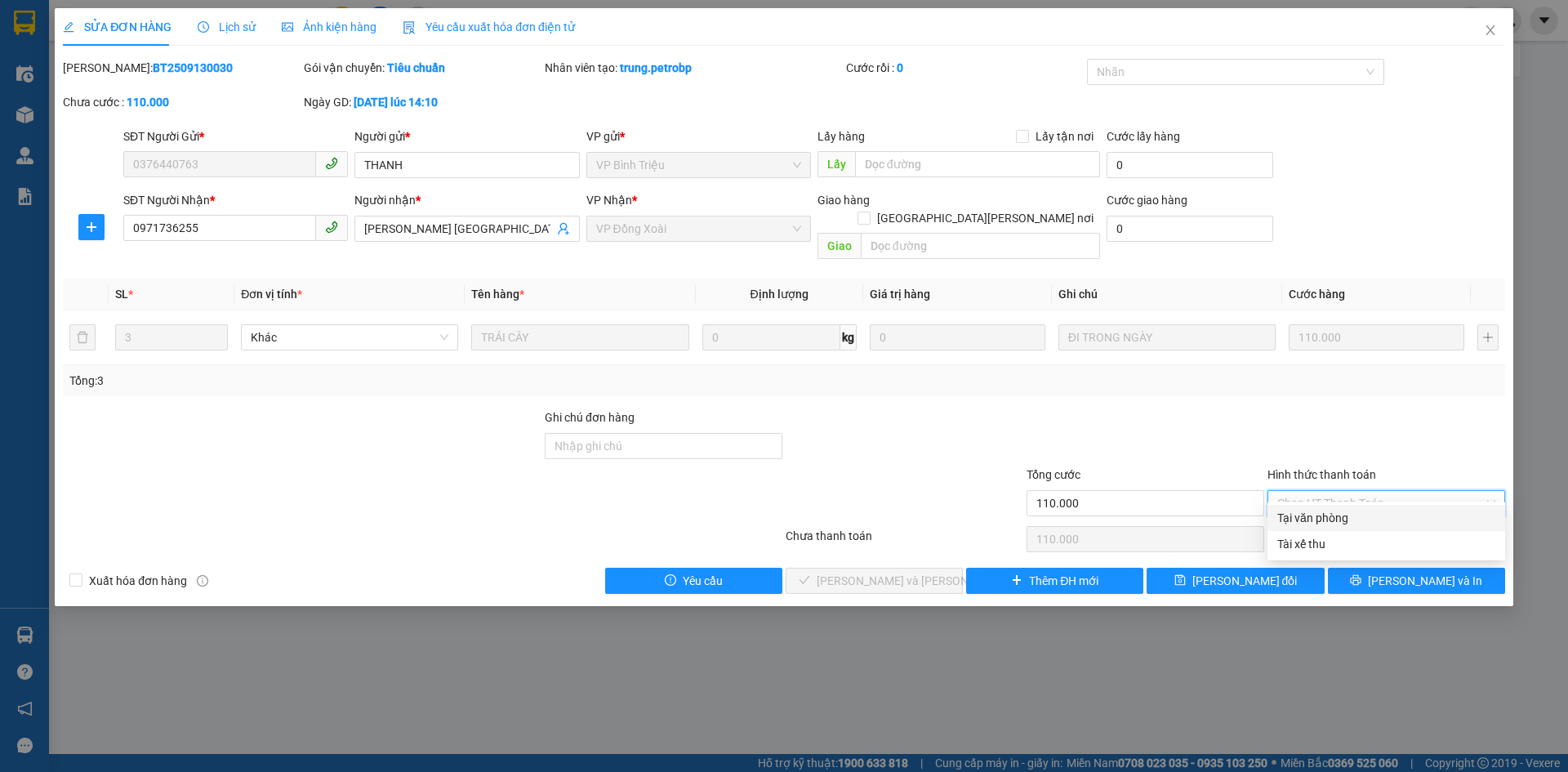
click at [1315, 519] on div "Tại văn phòng" at bounding box center [1386, 517] width 218 height 18
type input "0"
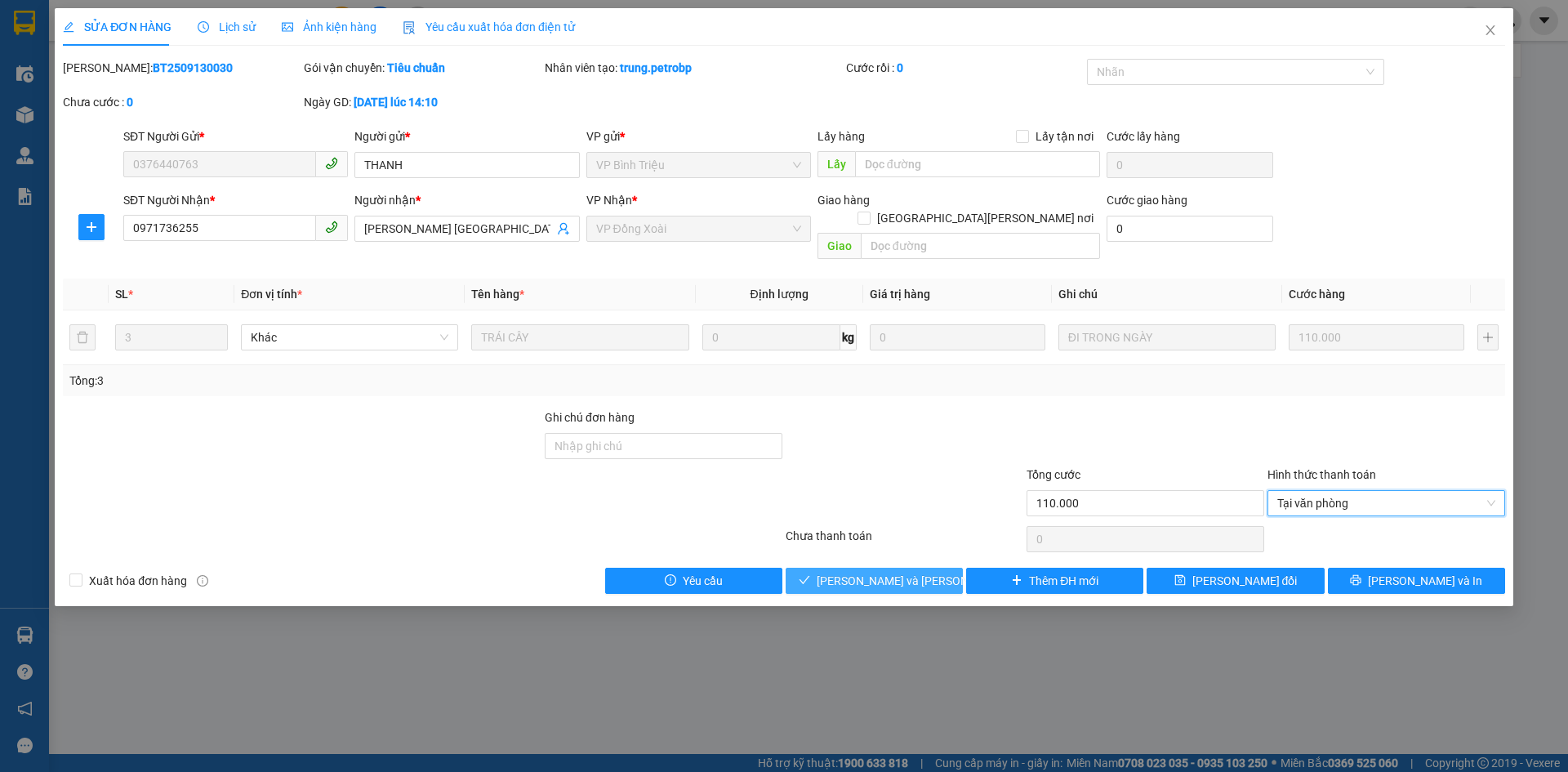
click at [906, 572] on span "[PERSON_NAME] và [PERSON_NAME] hàng" at bounding box center [926, 580] width 220 height 18
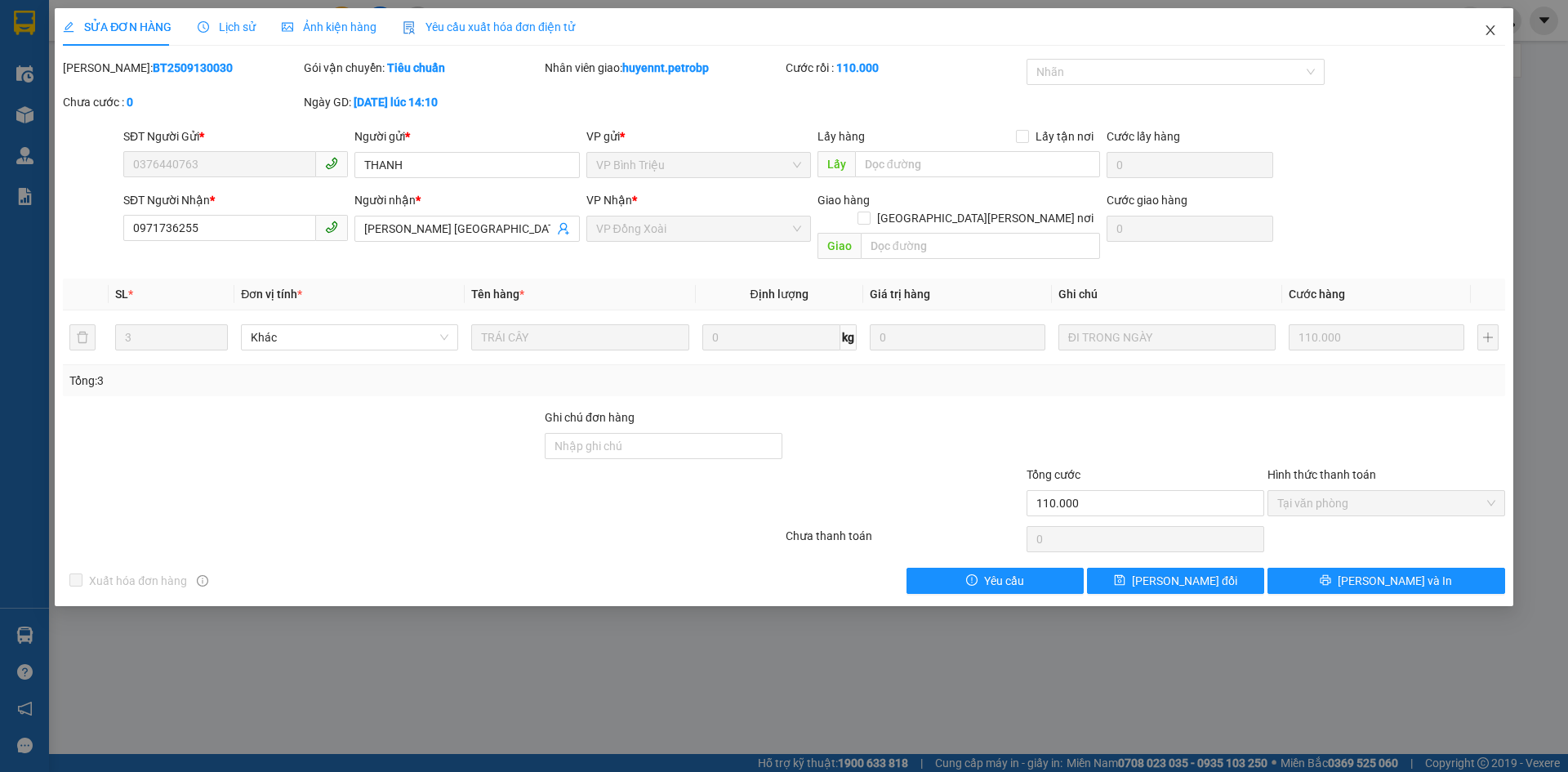
click at [1491, 30] on icon "close" at bounding box center [1491, 30] width 9 height 10
click at [1497, 27] on div at bounding box center [1507, 20] width 29 height 29
click at [1486, 30] on div "huyennt.petrobp" at bounding box center [1451, 20] width 234 height 29
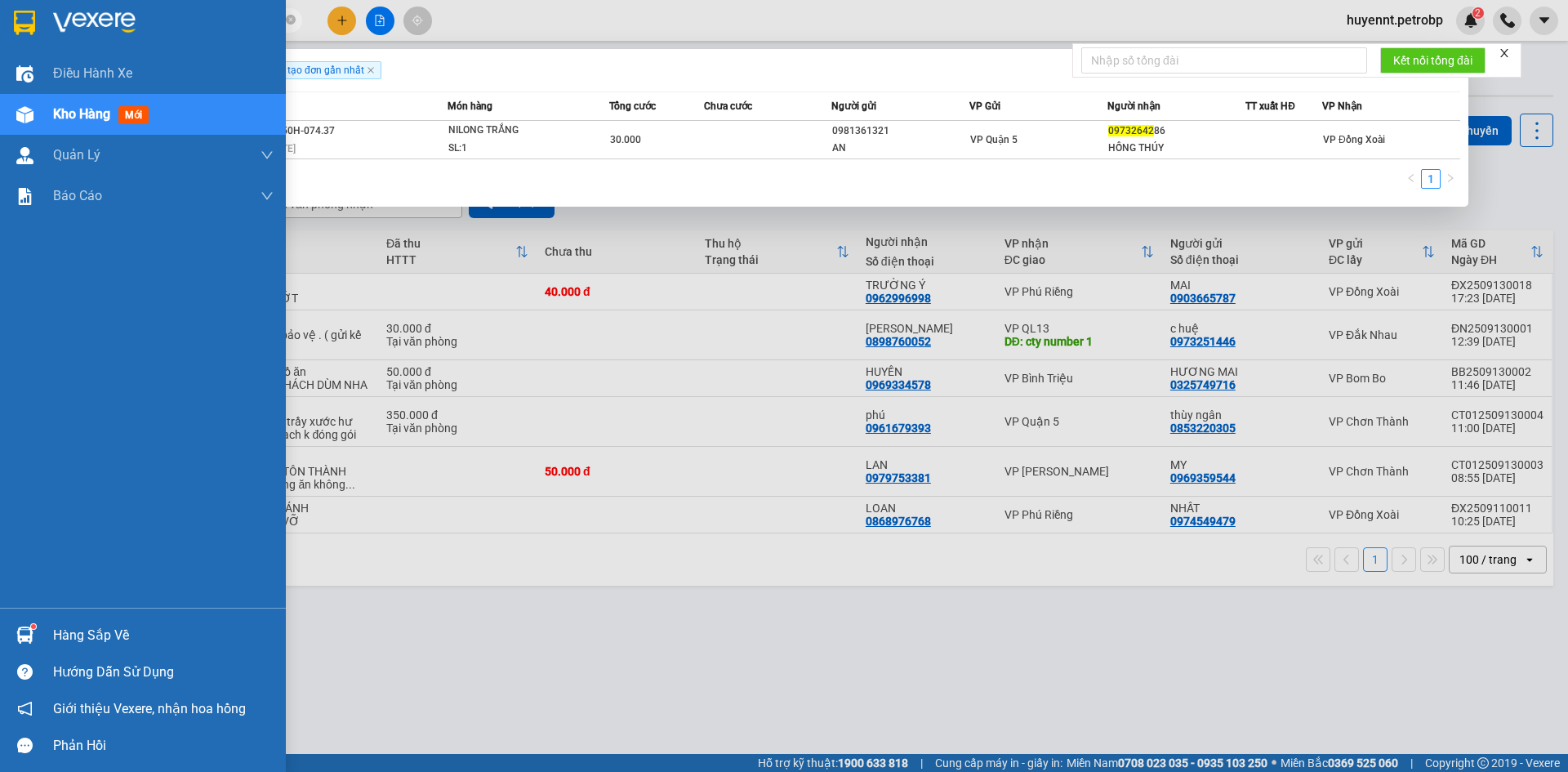
type input "09732642"
click at [112, 635] on div "Hàng sắp về" at bounding box center [163, 635] width 220 height 25
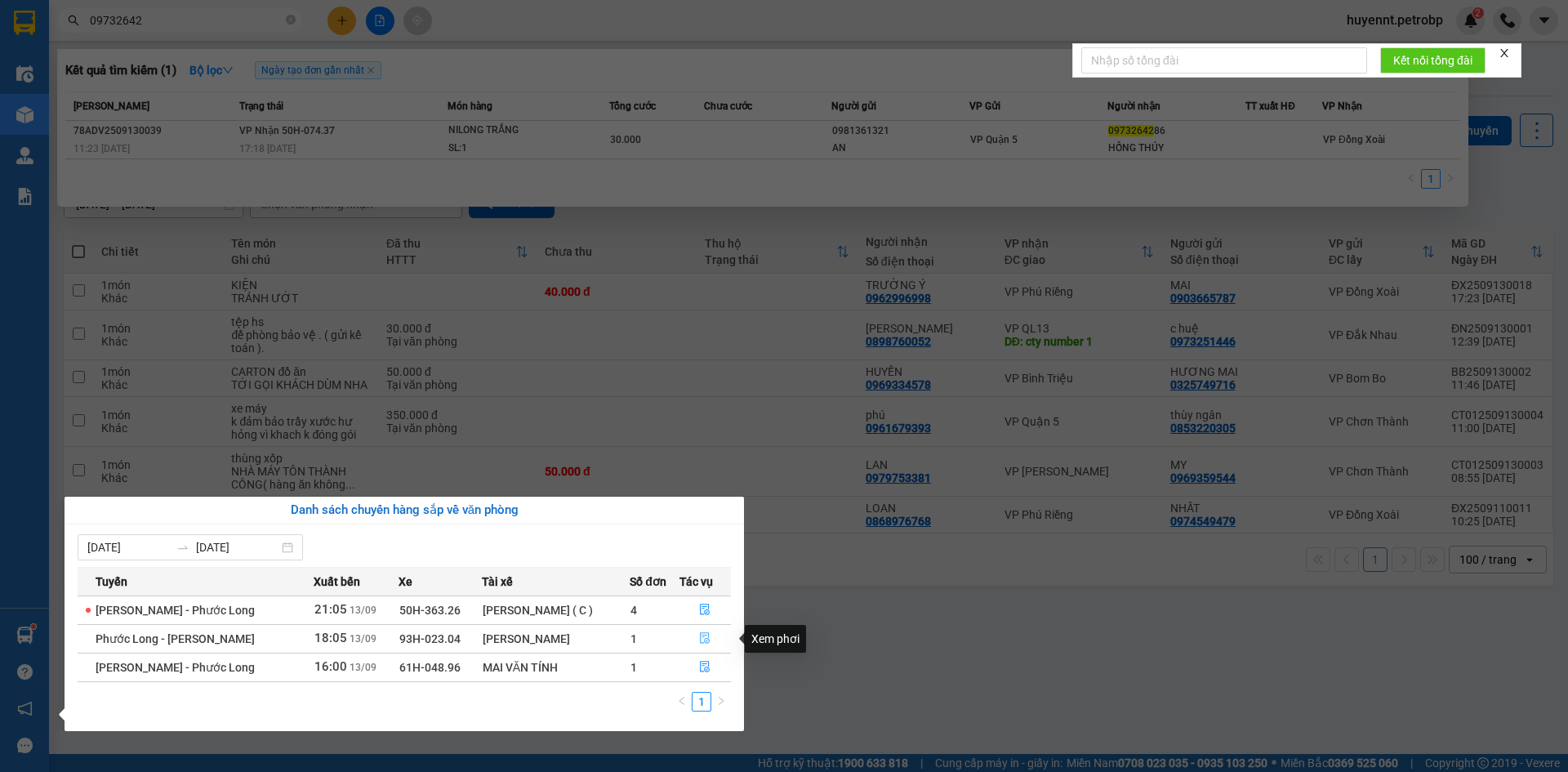
click at [702, 635] on icon "file-done" at bounding box center [705, 639] width 10 height 11
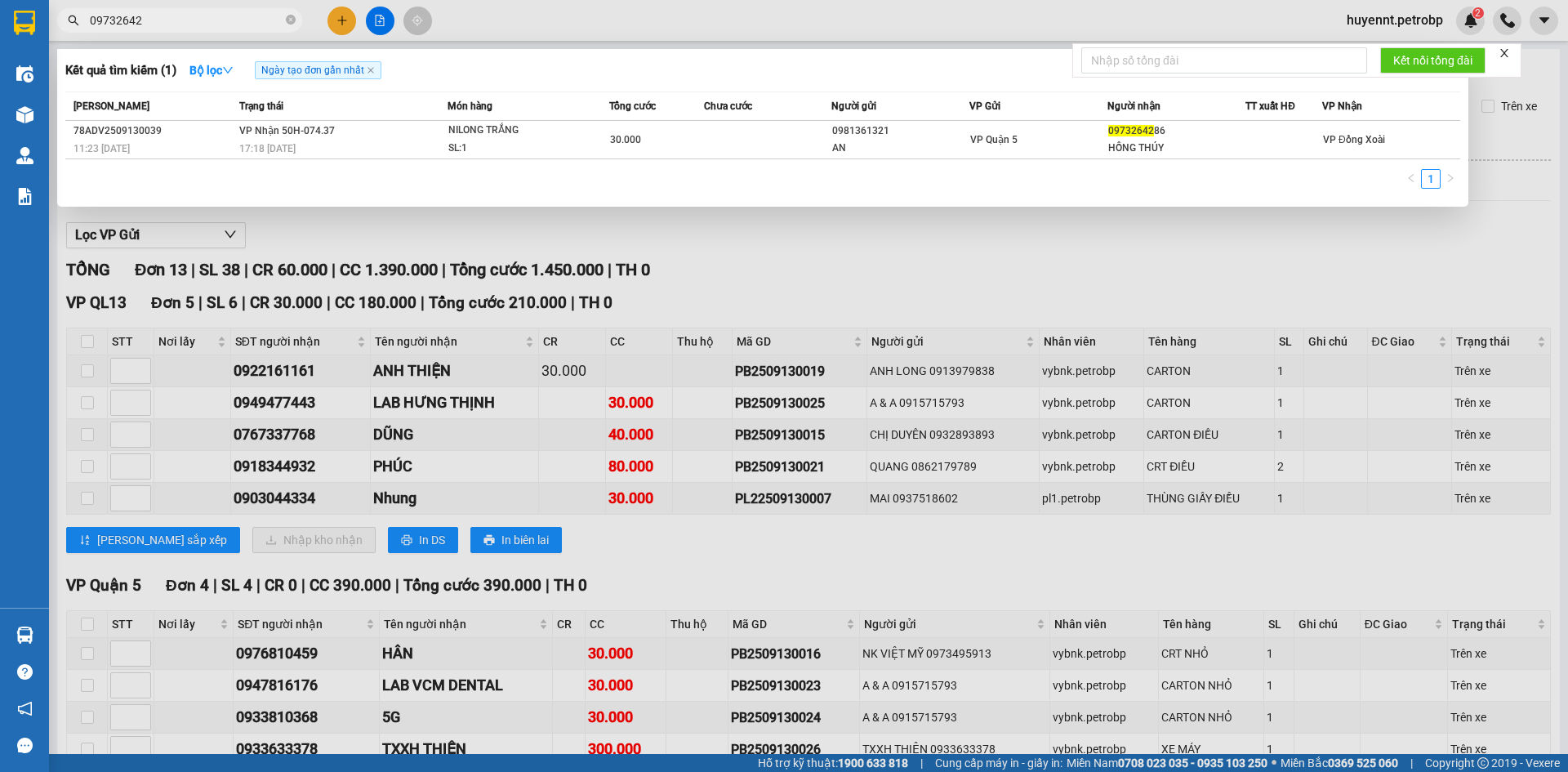
click at [828, 555] on div at bounding box center [784, 386] width 1568 height 772
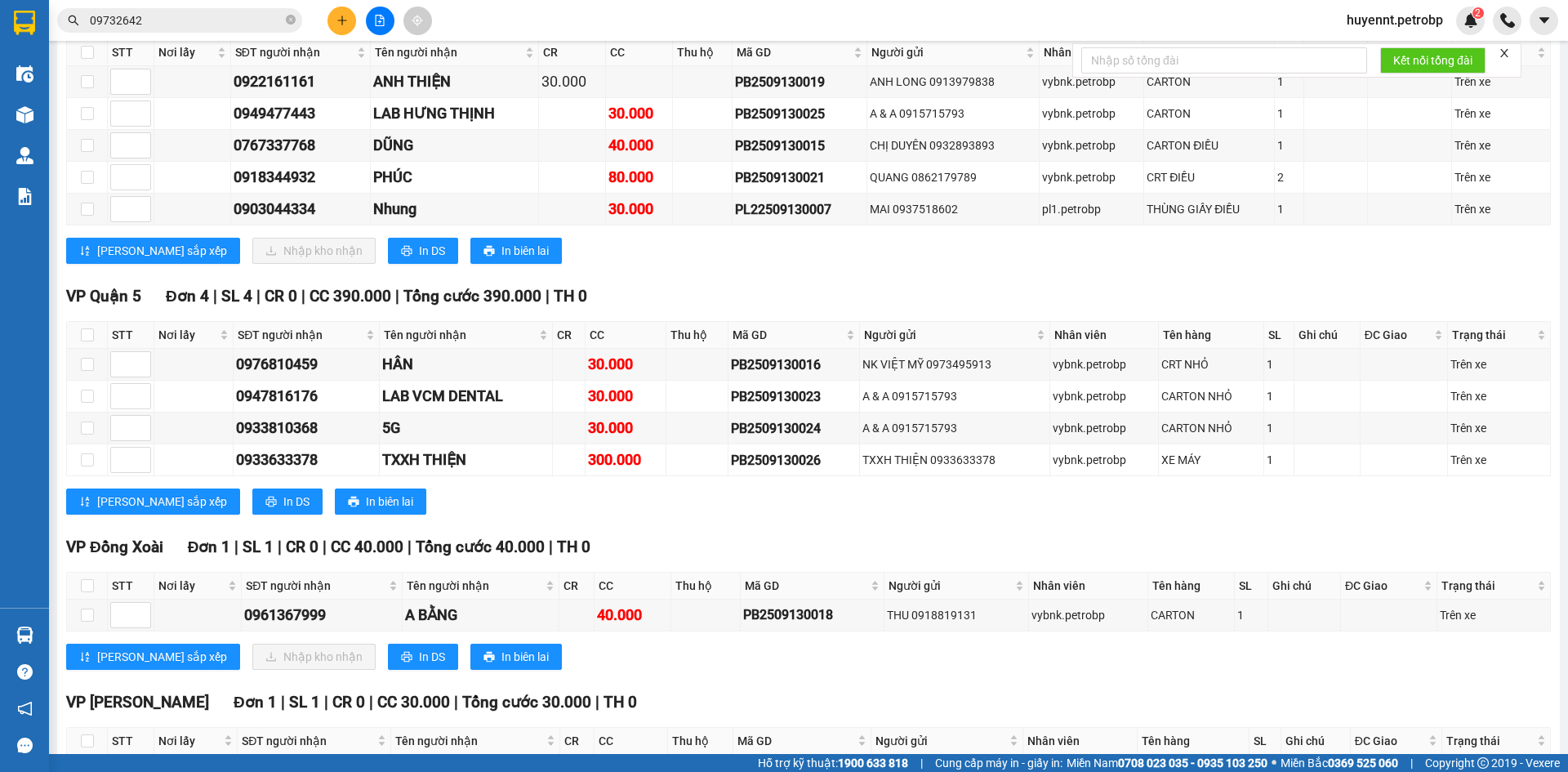
scroll to position [491, 0]
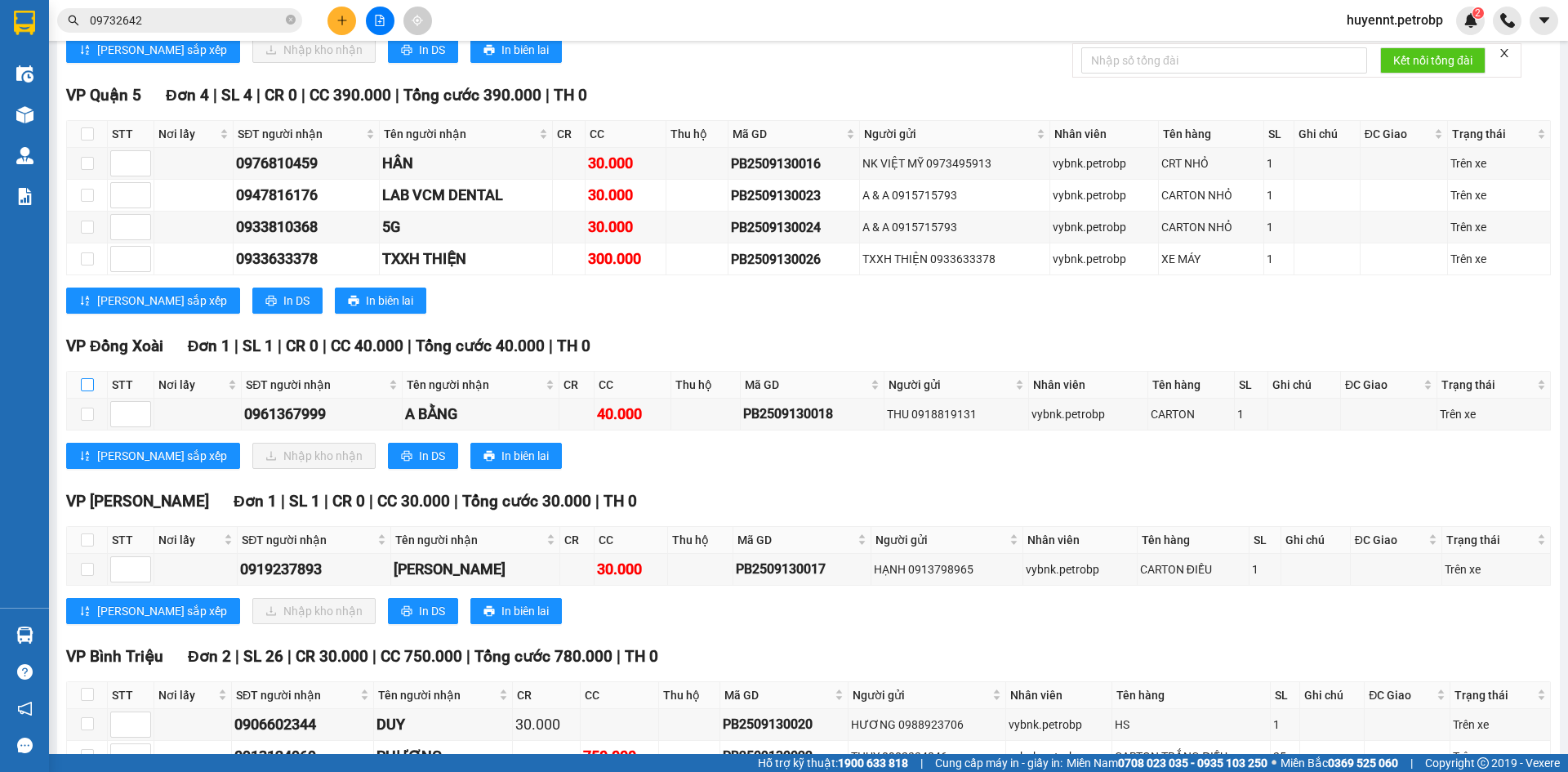
click at [82, 387] on input "checkbox" at bounding box center [88, 385] width 13 height 13
checkbox input "true"
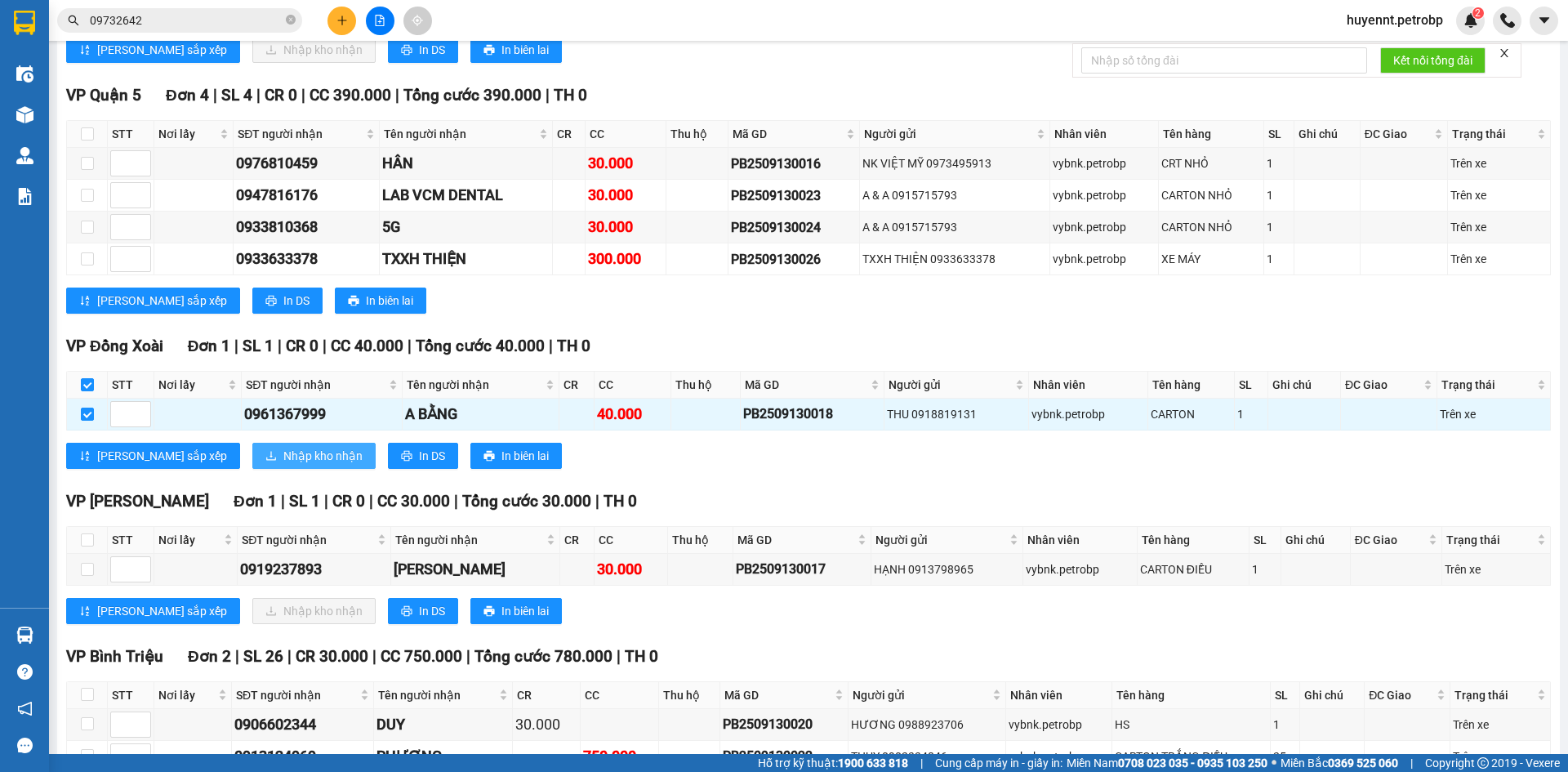
click at [262, 465] on button "Nhập kho nhận" at bounding box center [314, 456] width 124 height 26
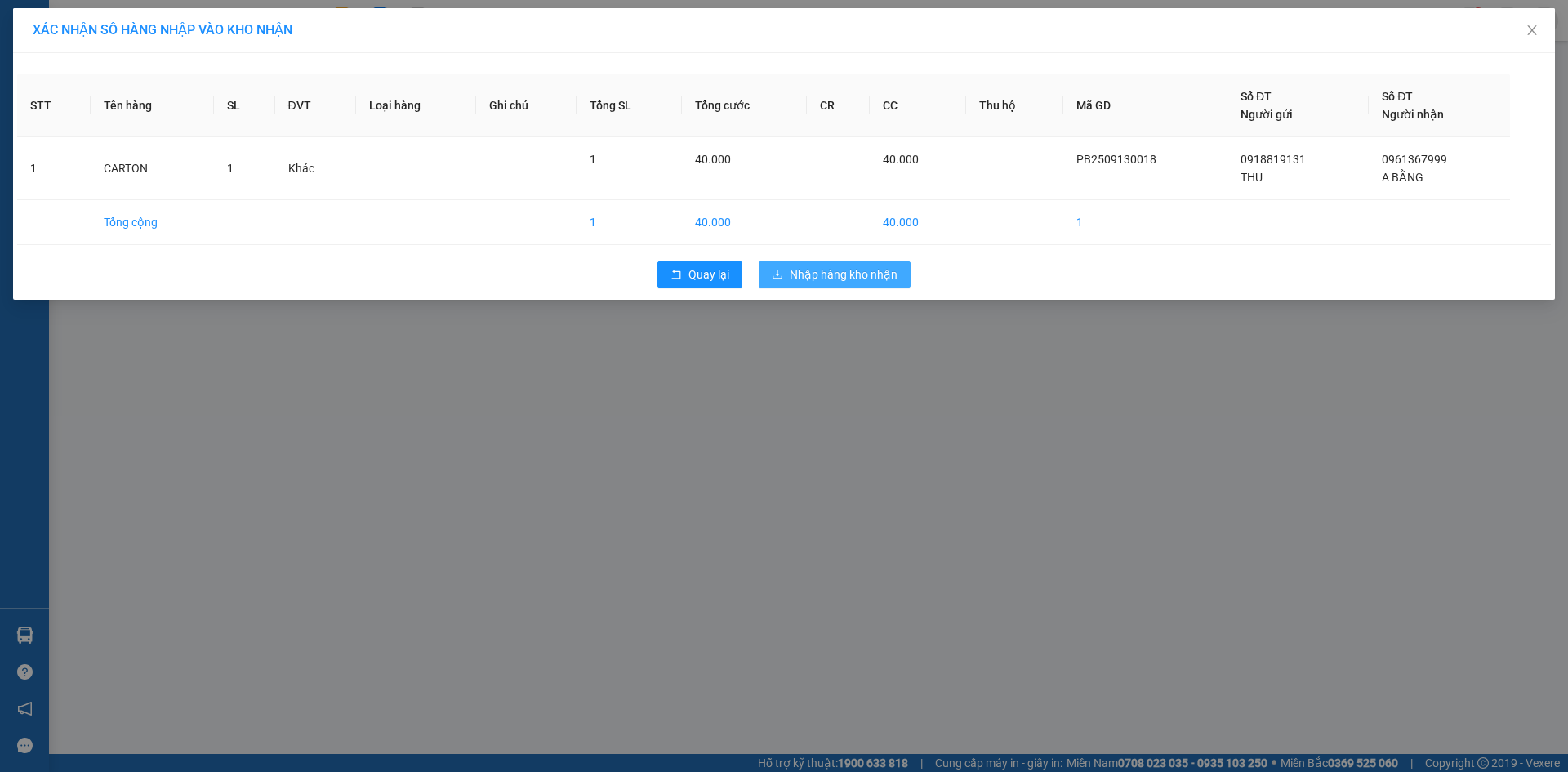
click at [847, 276] on span "Nhập hàng kho nhận" at bounding box center [843, 274] width 108 height 18
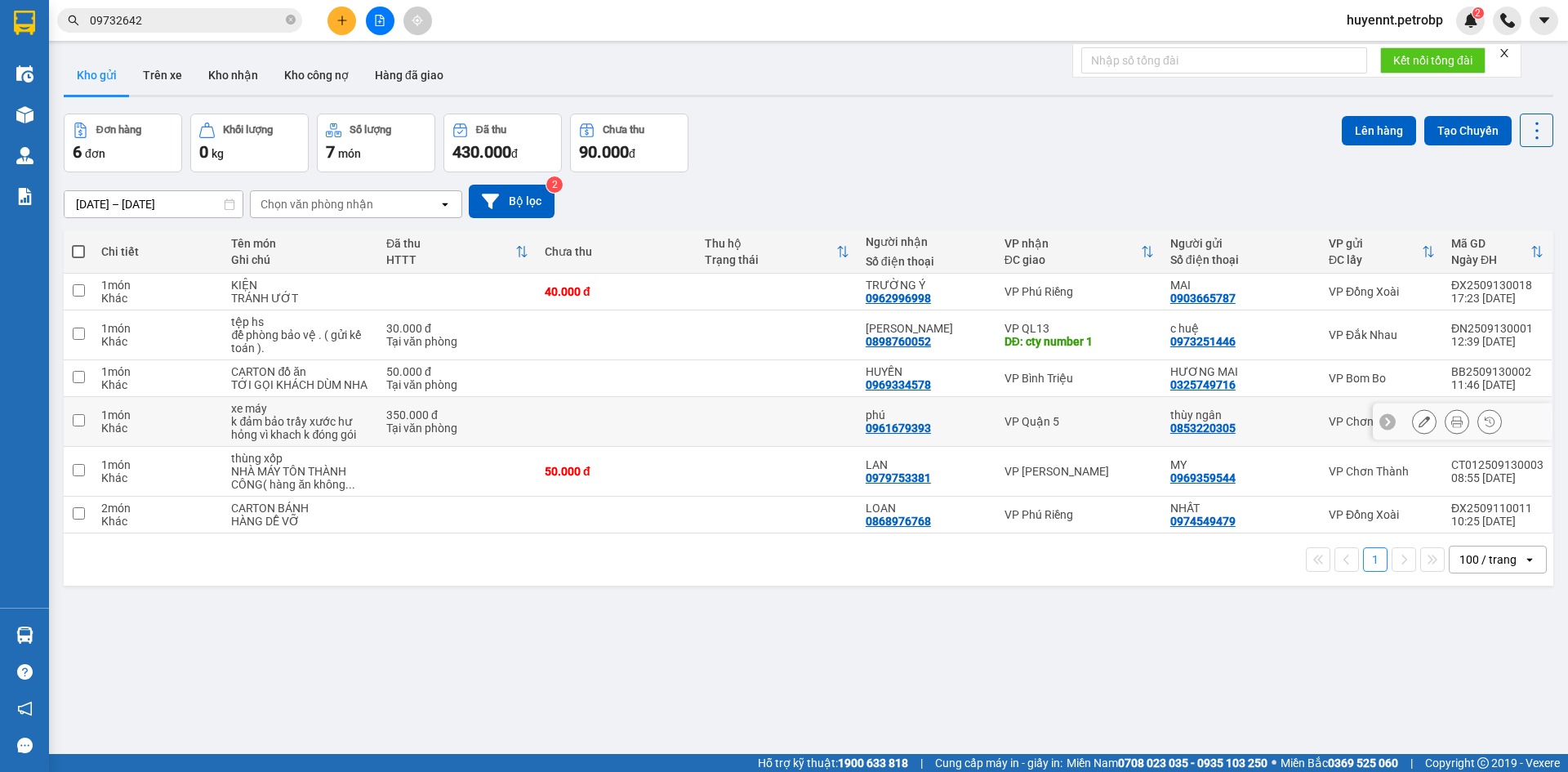
click at [792, 420] on td at bounding box center [777, 422] width 160 height 50
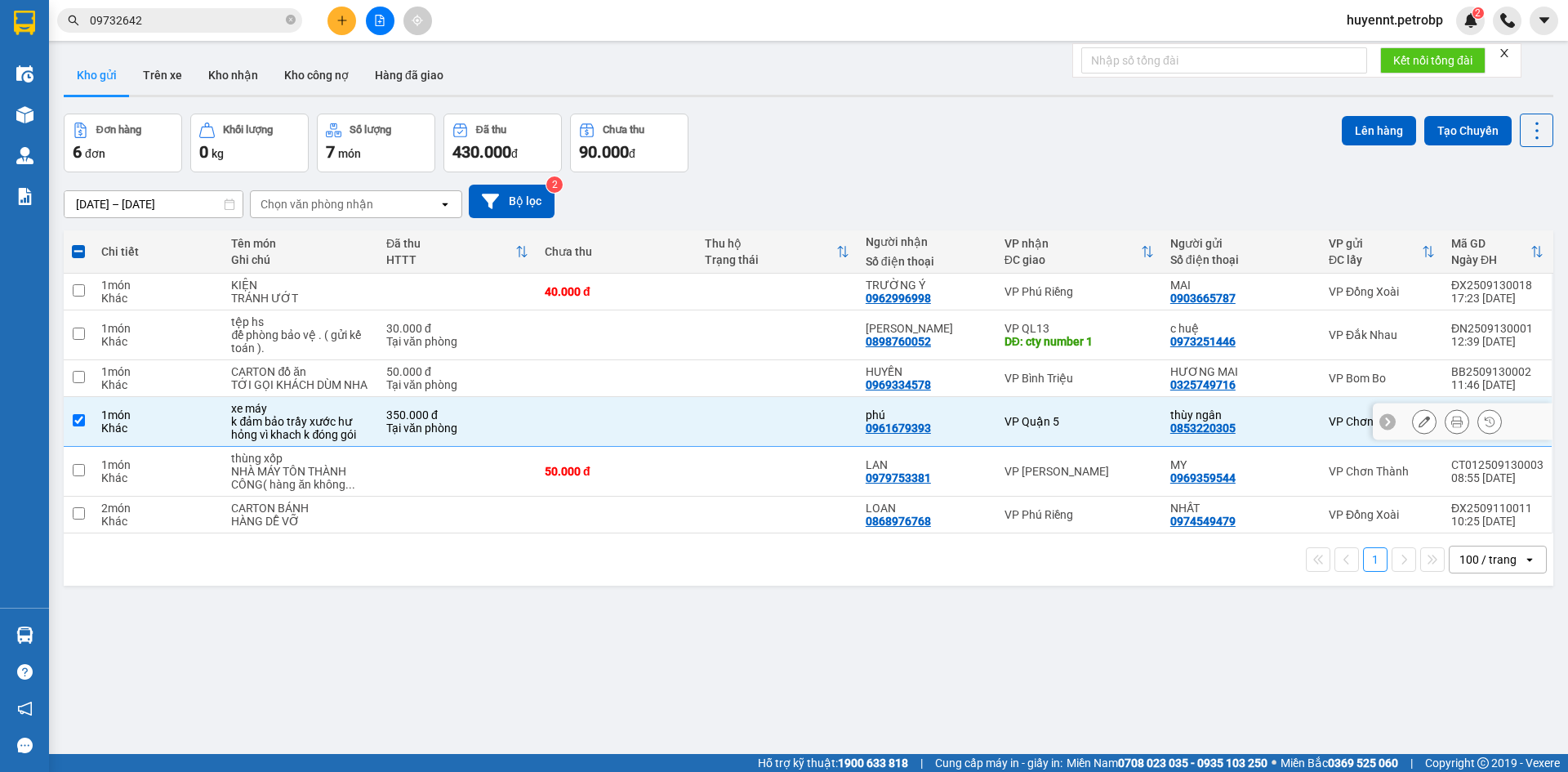
click at [792, 399] on td at bounding box center [777, 422] width 160 height 50
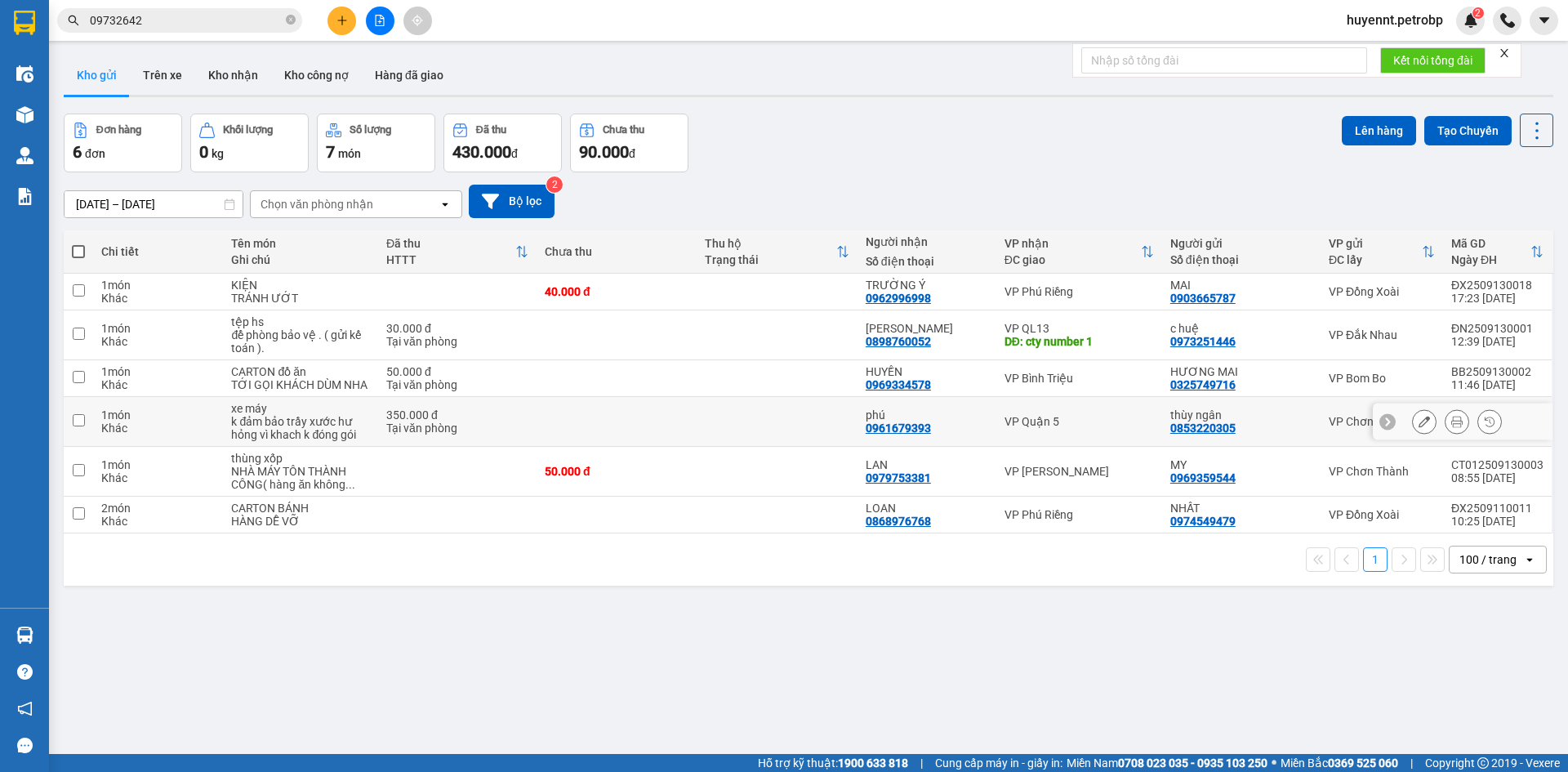
click at [803, 436] on td at bounding box center [777, 422] width 160 height 50
checkbox input "true"
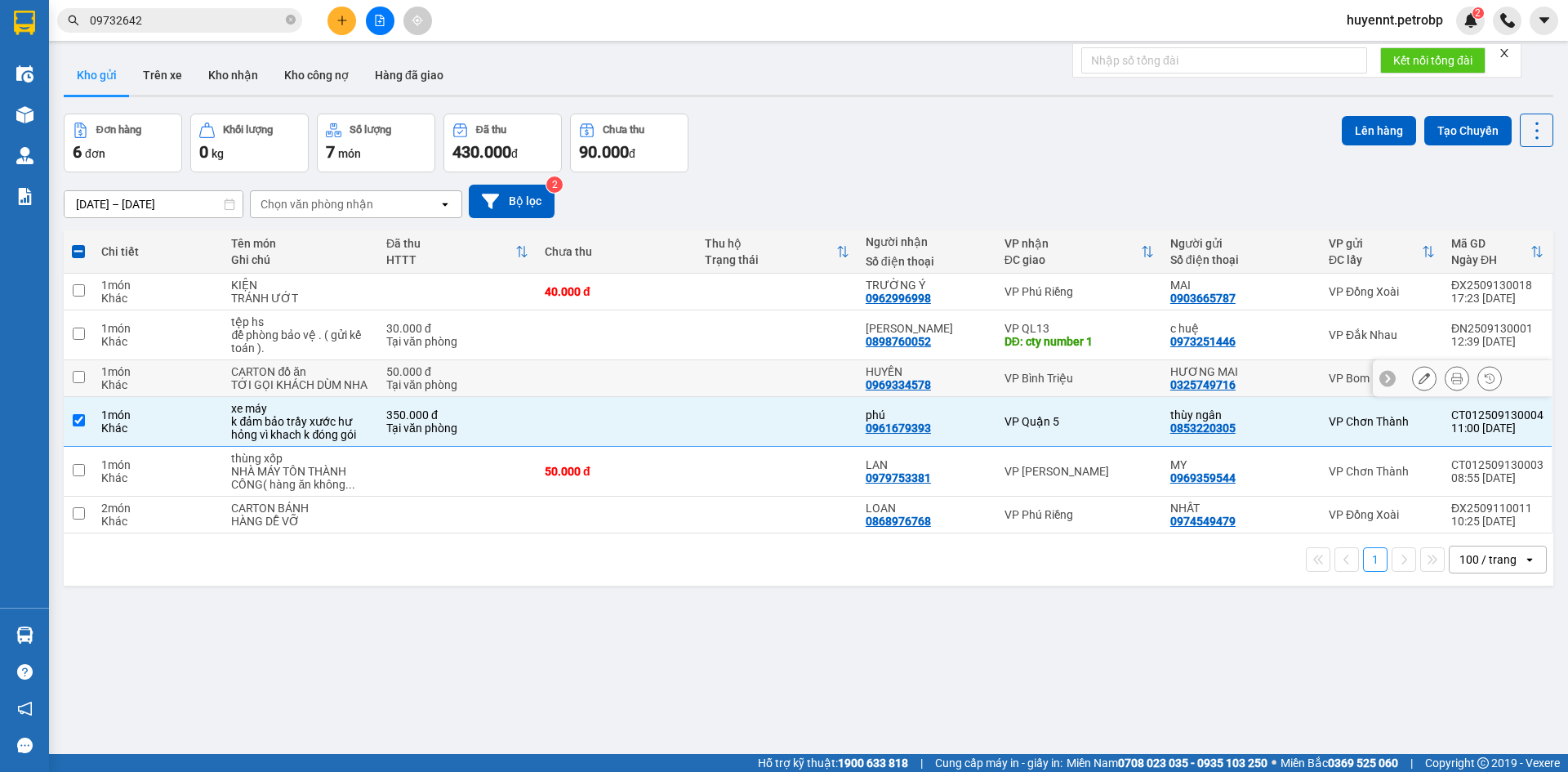
click at [796, 387] on td at bounding box center [777, 379] width 160 height 37
checkbox input "true"
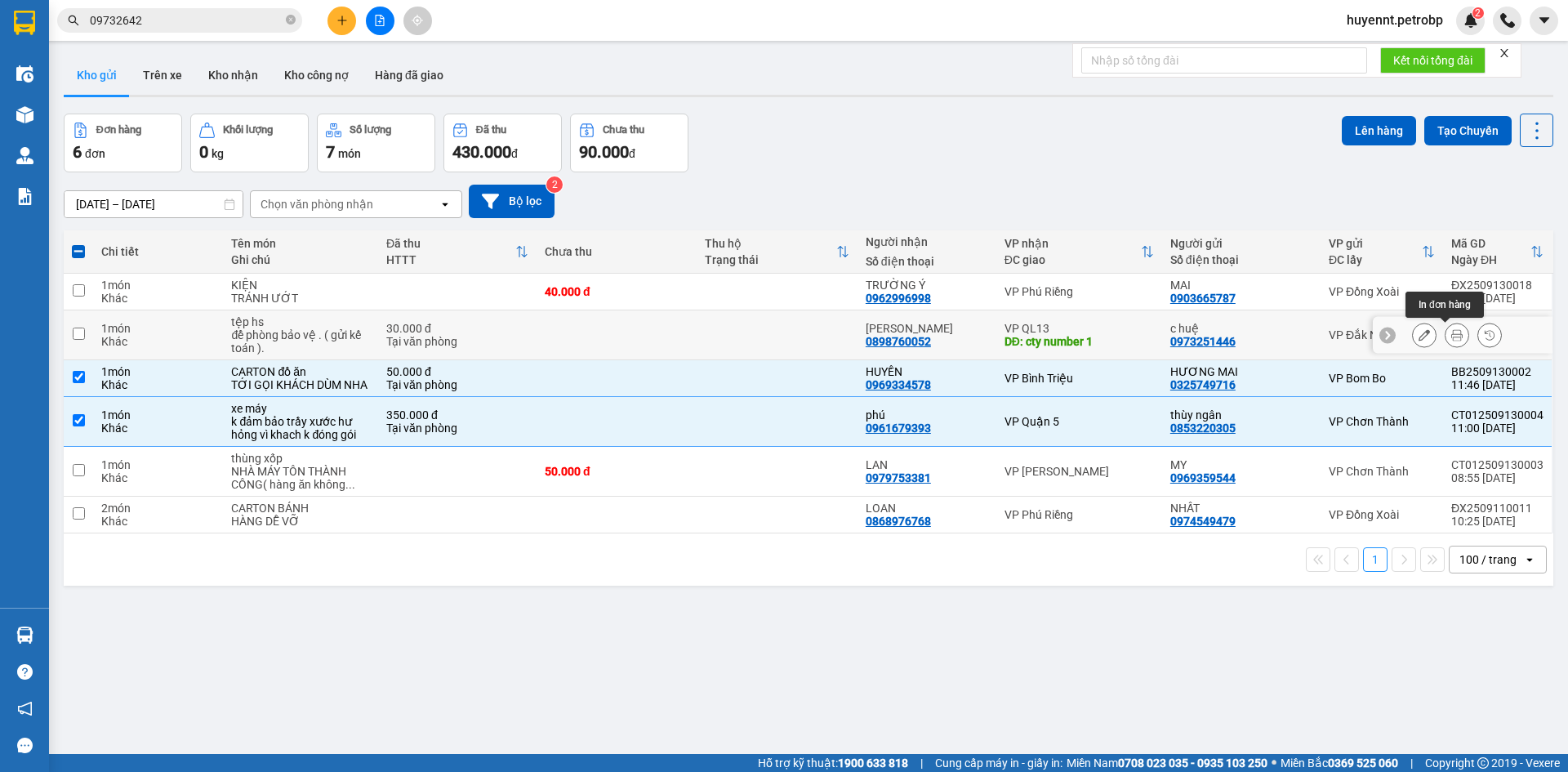
click at [1451, 338] on icon at bounding box center [1456, 335] width 11 height 11
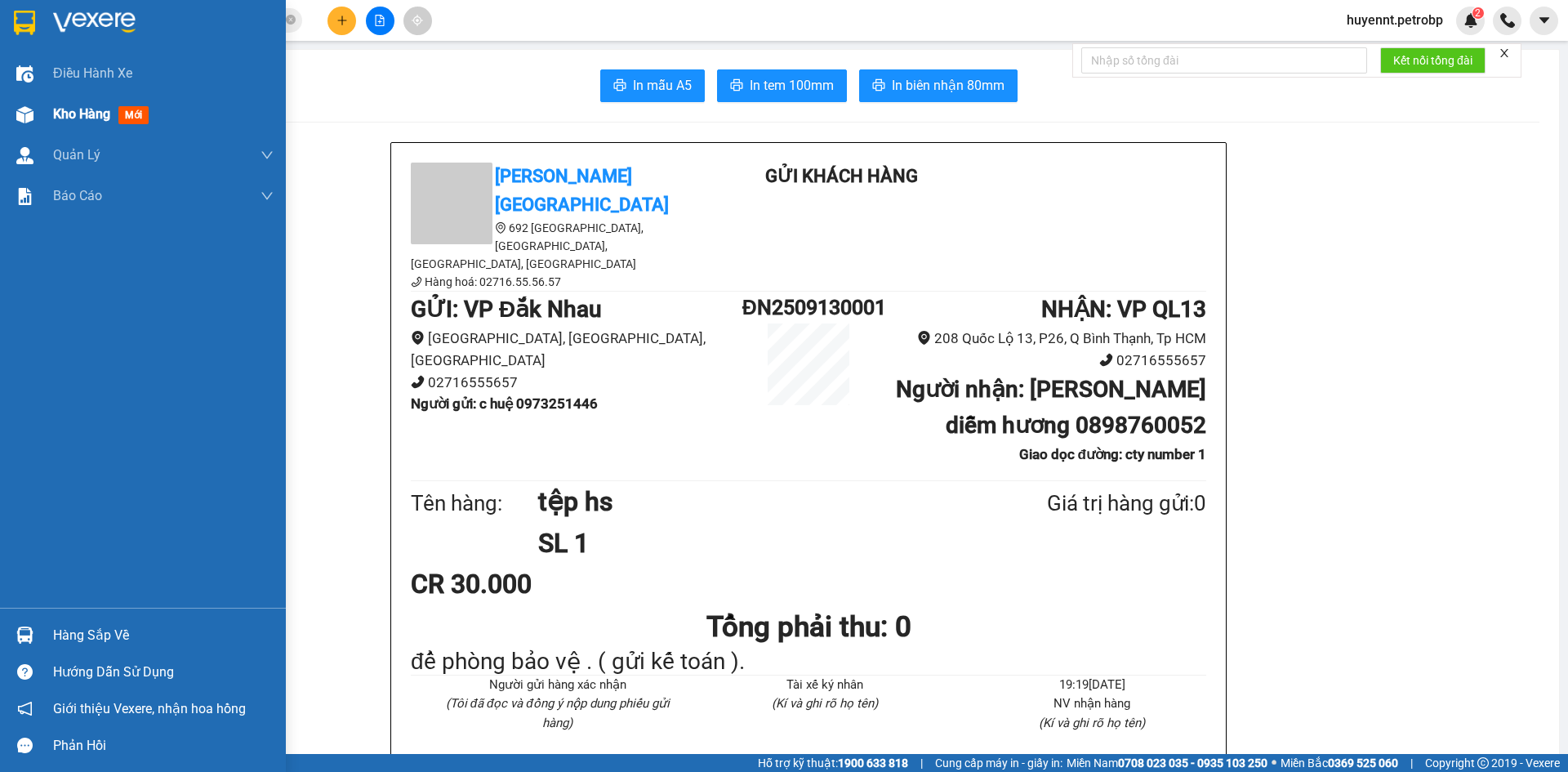
click at [115, 103] on div "Kho hàng mới" at bounding box center [163, 114] width 220 height 41
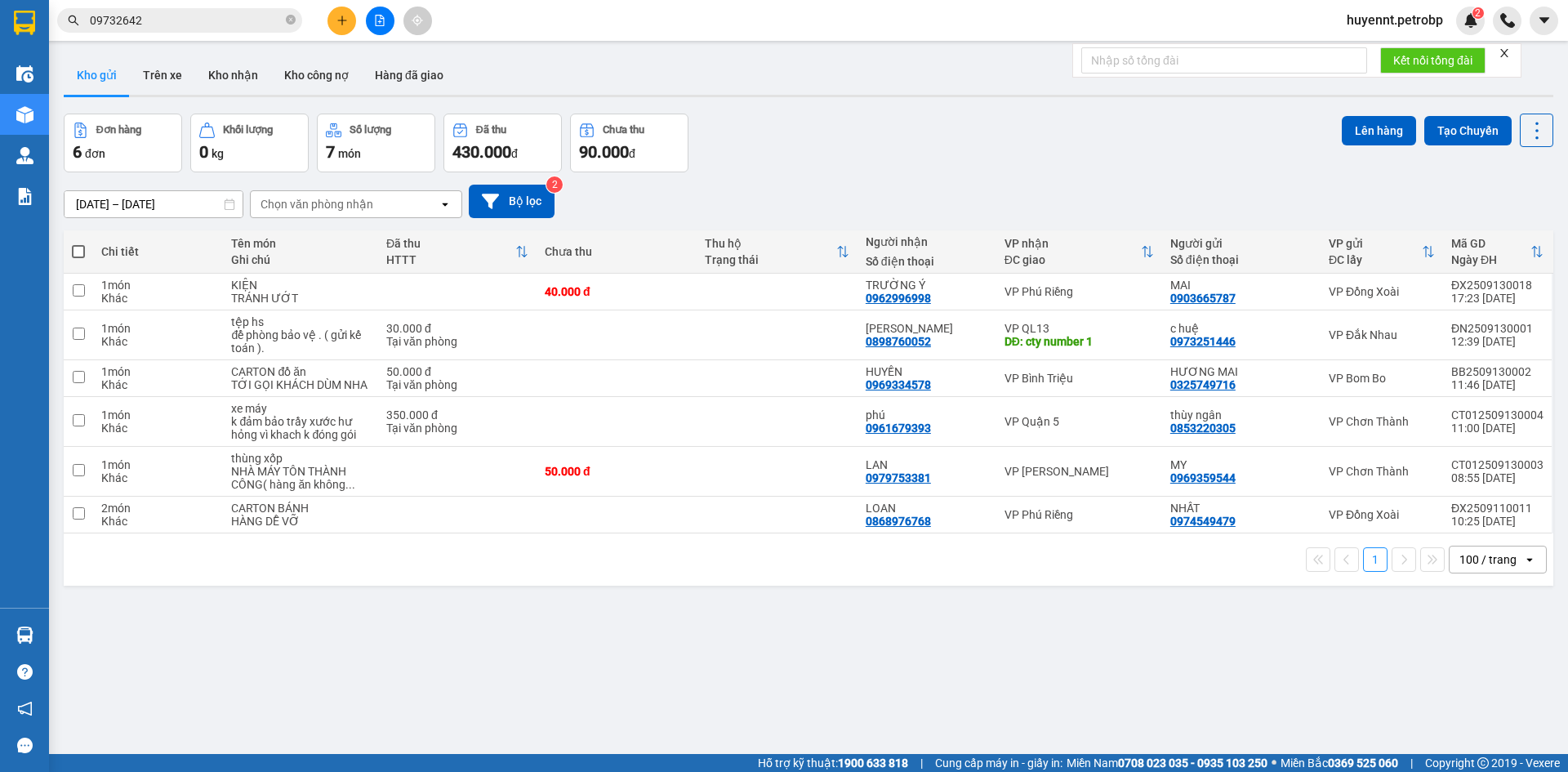
click at [824, 411] on td at bounding box center [777, 422] width 160 height 50
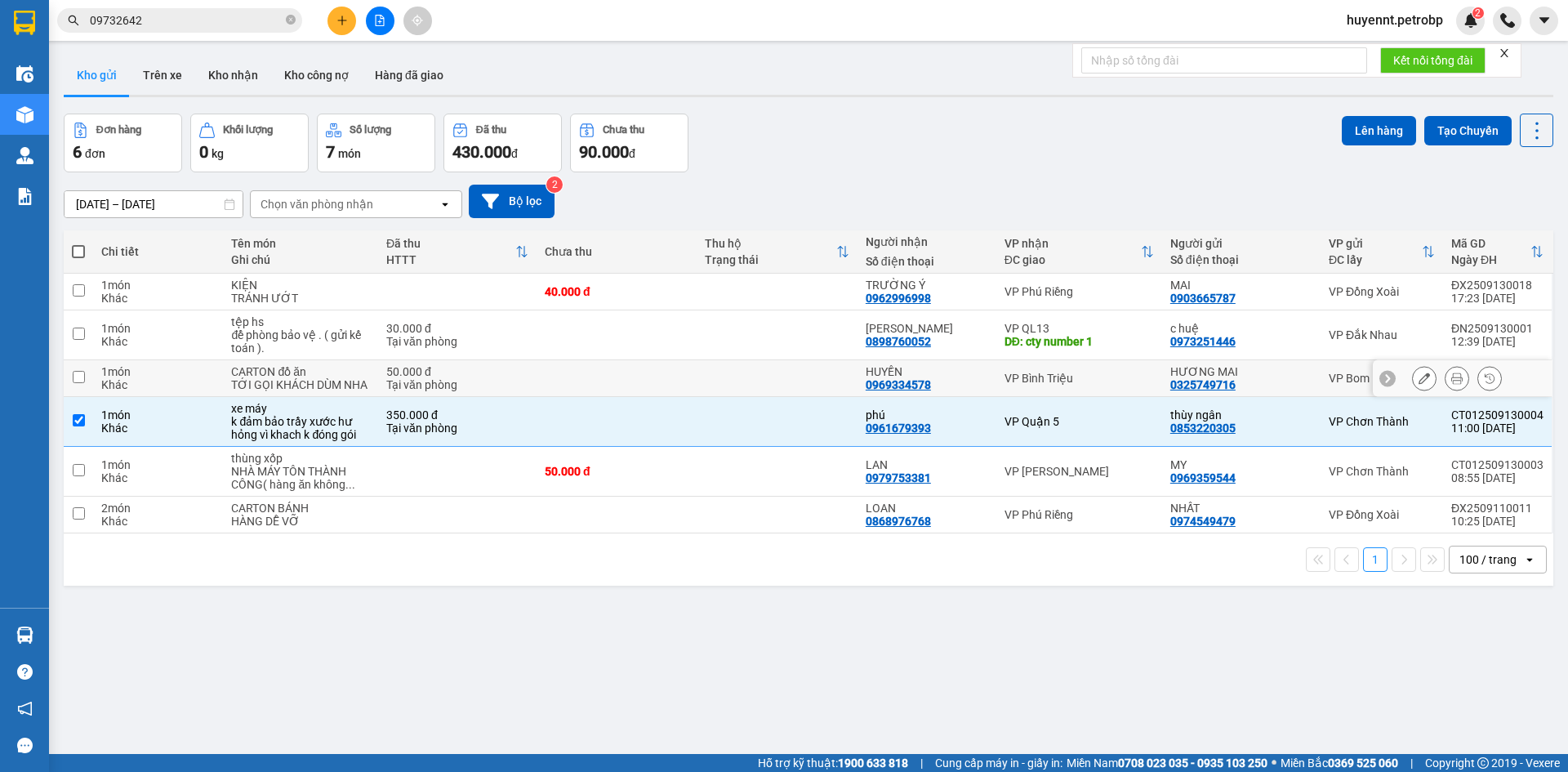
checkbox input "true"
click at [822, 378] on td at bounding box center [777, 379] width 160 height 37
checkbox input "true"
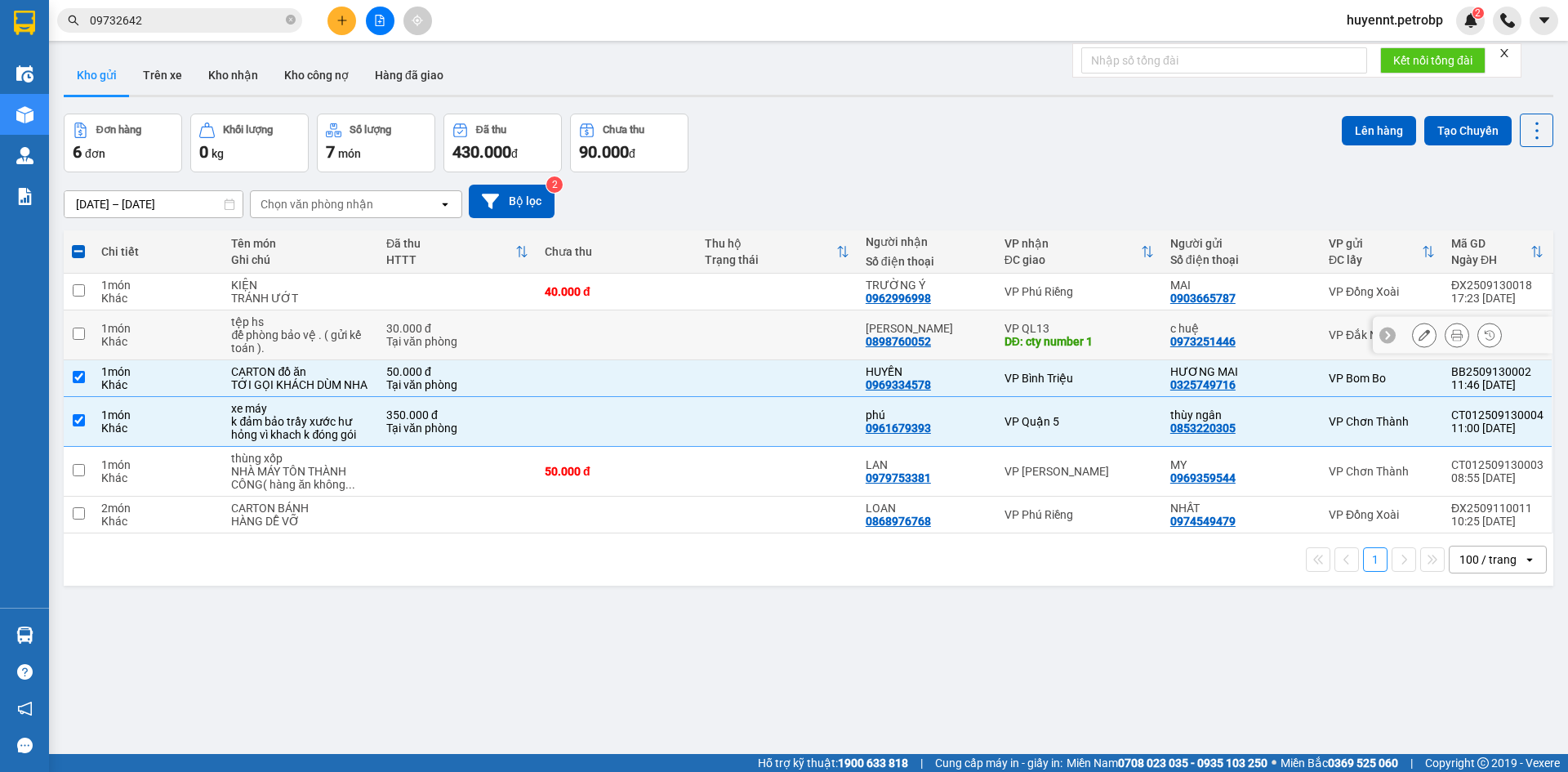
click at [833, 334] on td at bounding box center [777, 336] width 160 height 50
checkbox input "true"
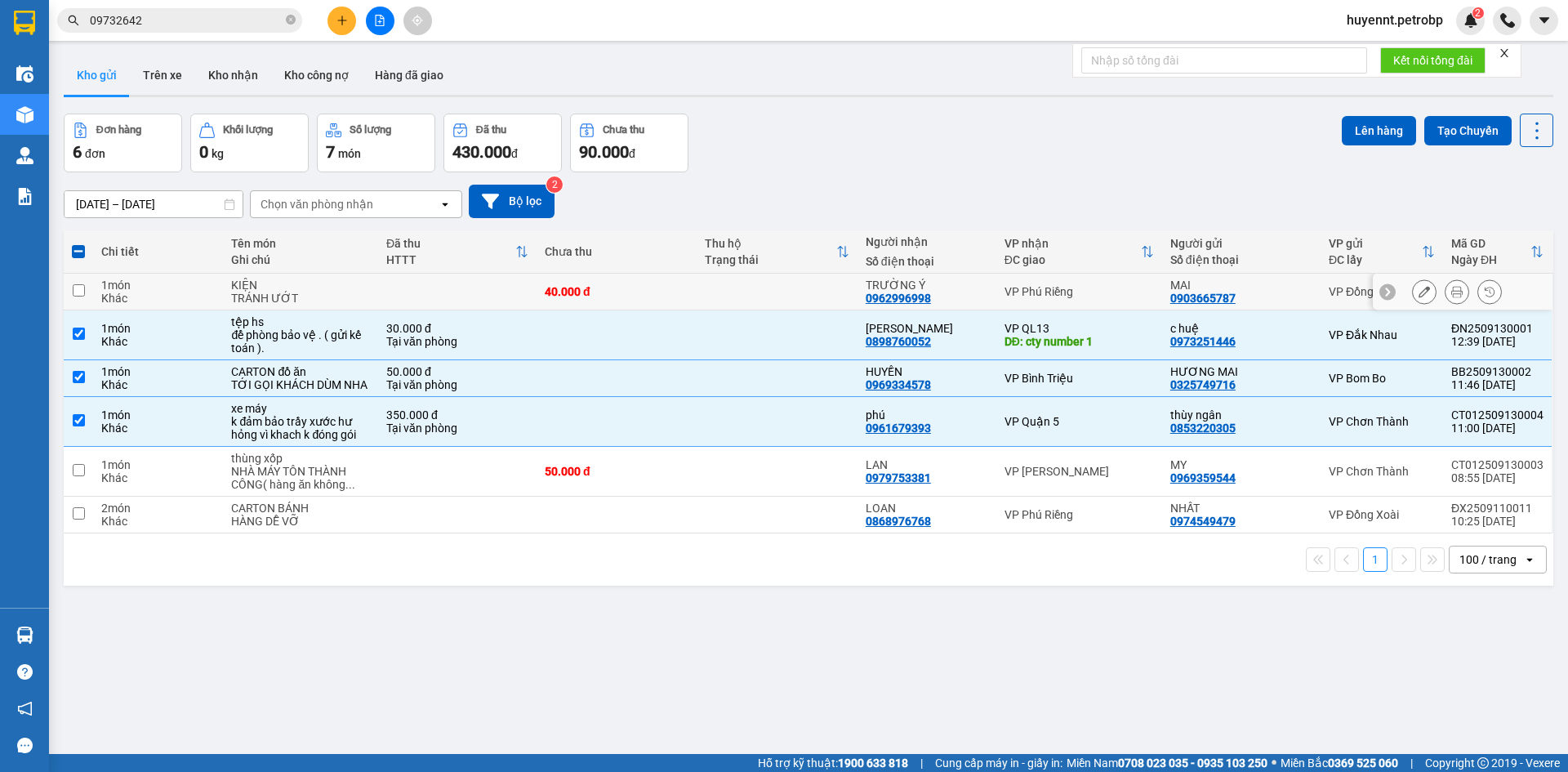
drag, startPoint x: 834, startPoint y: 283, endPoint x: 857, endPoint y: 289, distance: 23.8
click at [834, 282] on td at bounding box center [777, 292] width 160 height 37
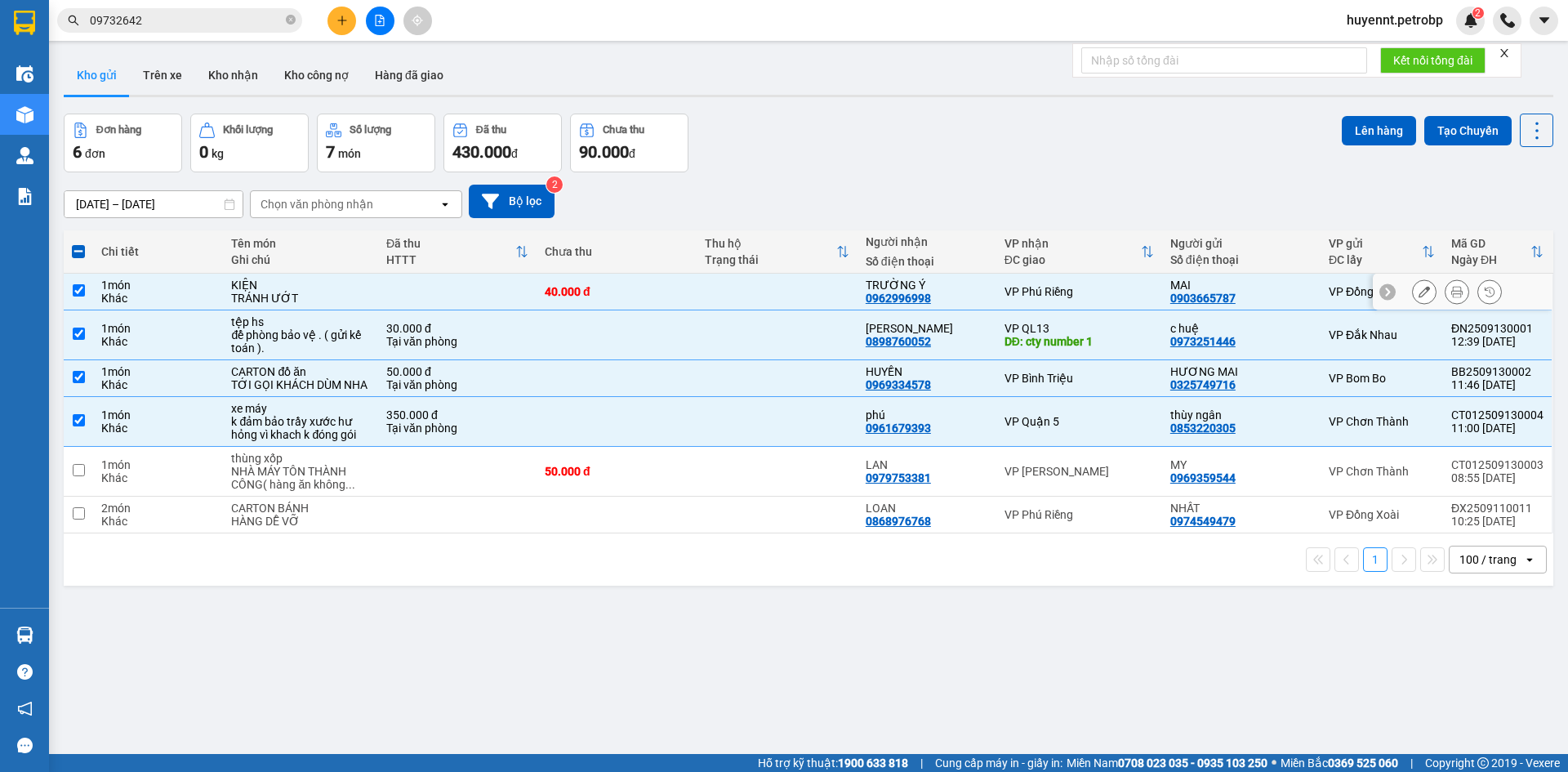
click at [839, 291] on td at bounding box center [777, 292] width 160 height 37
checkbox input "false"
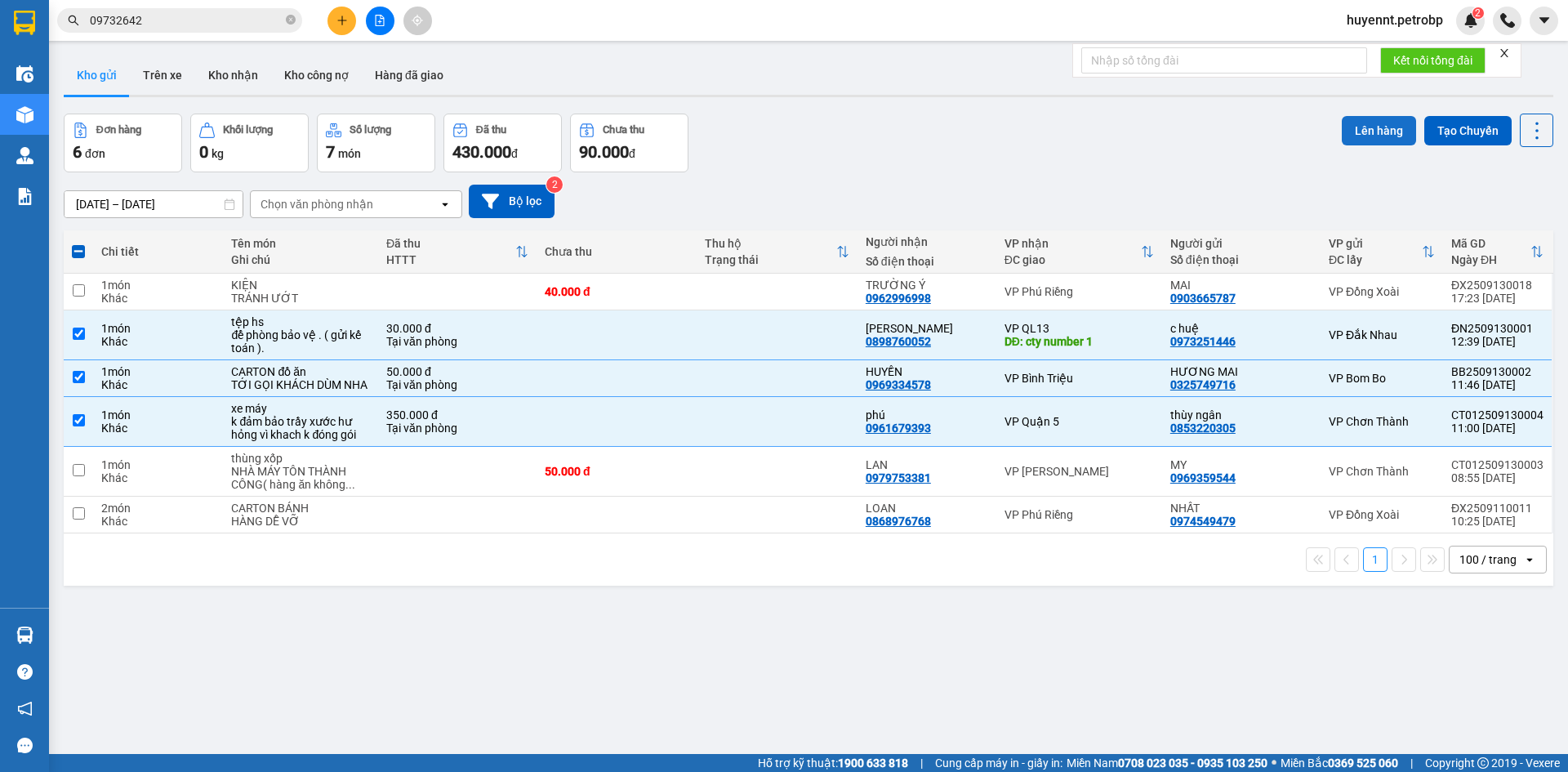
click at [1358, 129] on button "Lên hàng" at bounding box center [1379, 131] width 75 height 30
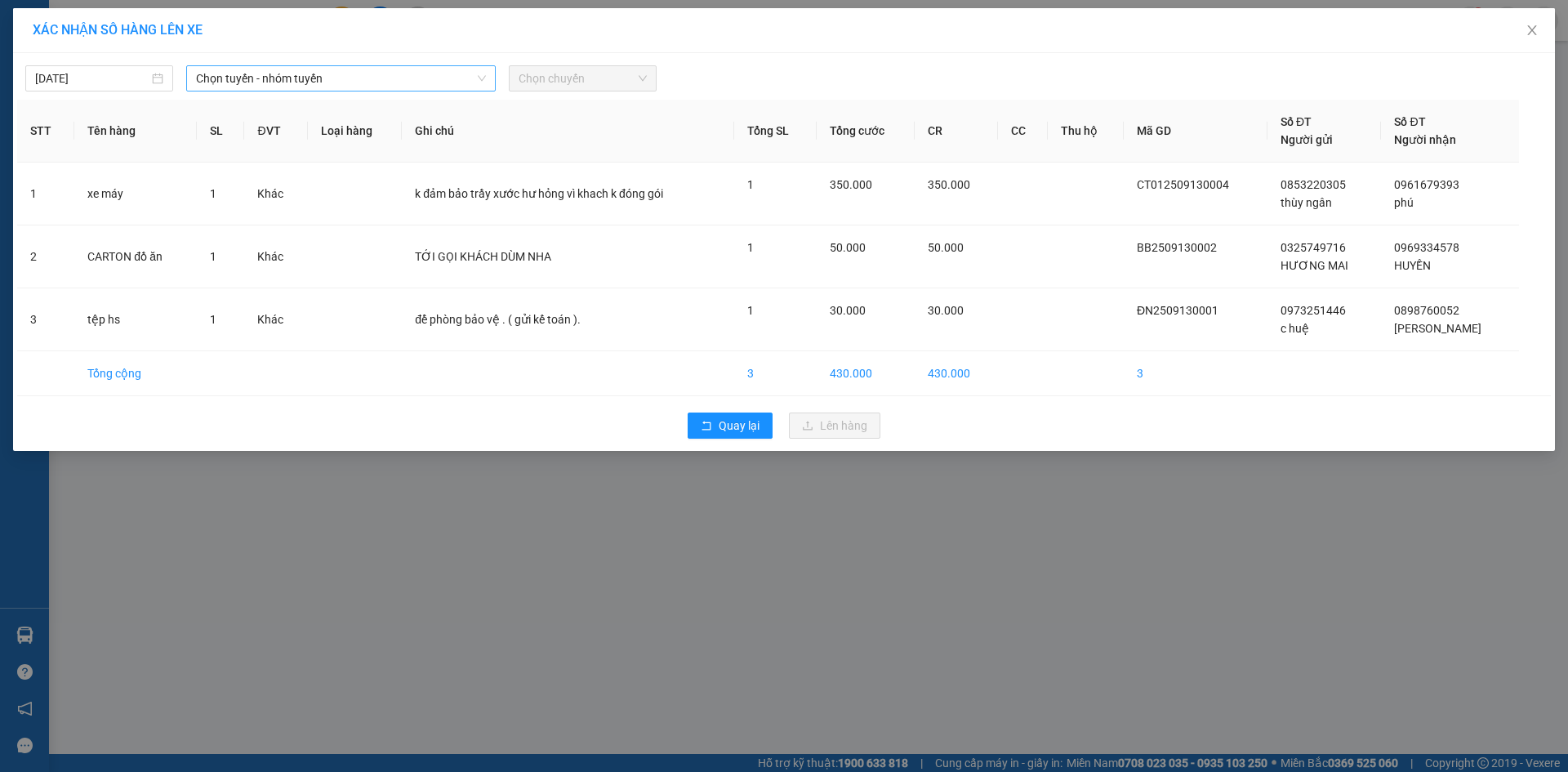
click at [393, 82] on span "Chọn tuyến - nhóm tuyến" at bounding box center [341, 78] width 290 height 25
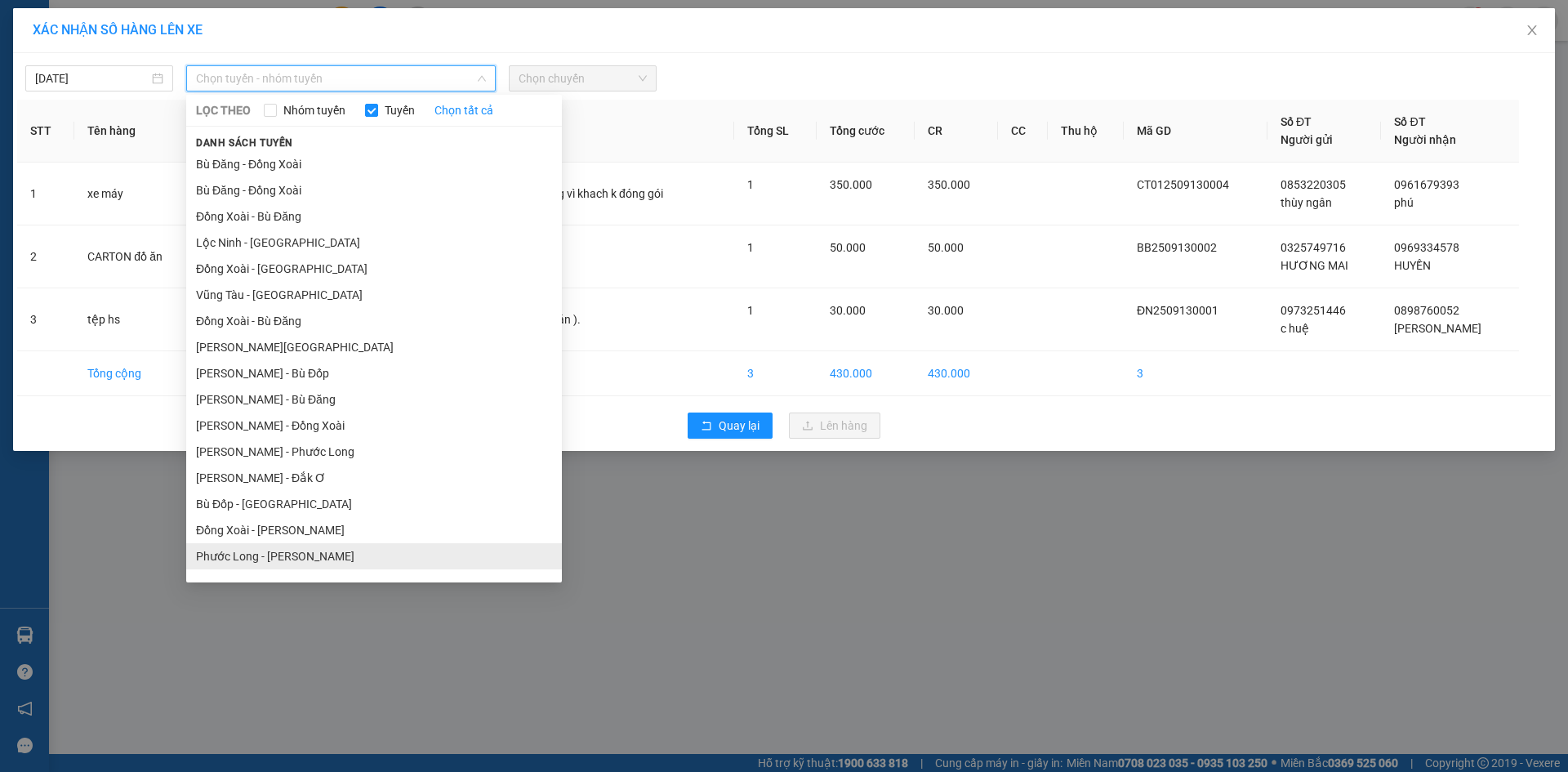
click at [289, 556] on li "[PERSON_NAME] [PERSON_NAME]" at bounding box center [374, 556] width 376 height 26
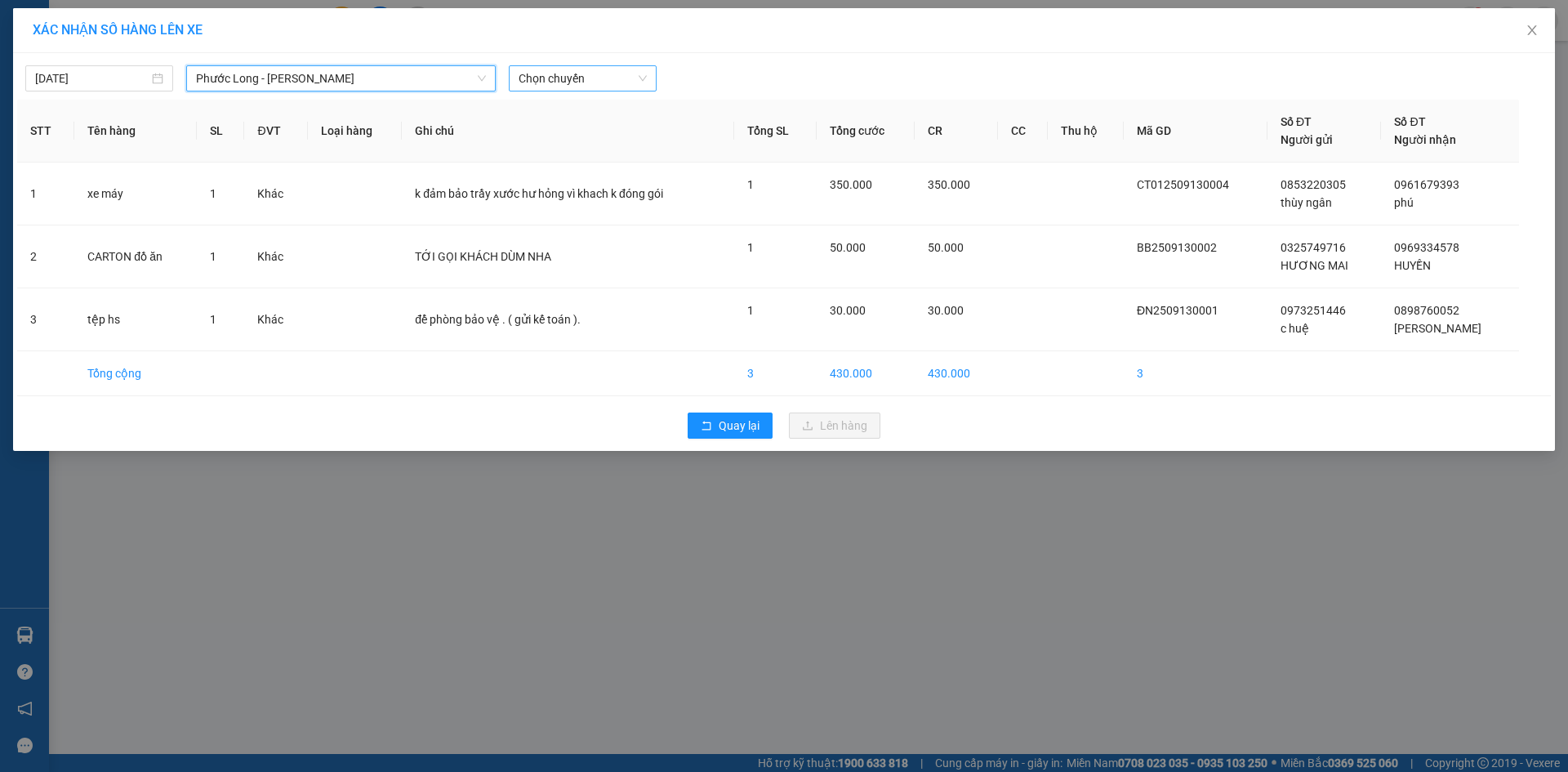
click at [559, 86] on span "Chọn chuyến" at bounding box center [583, 78] width 128 height 25
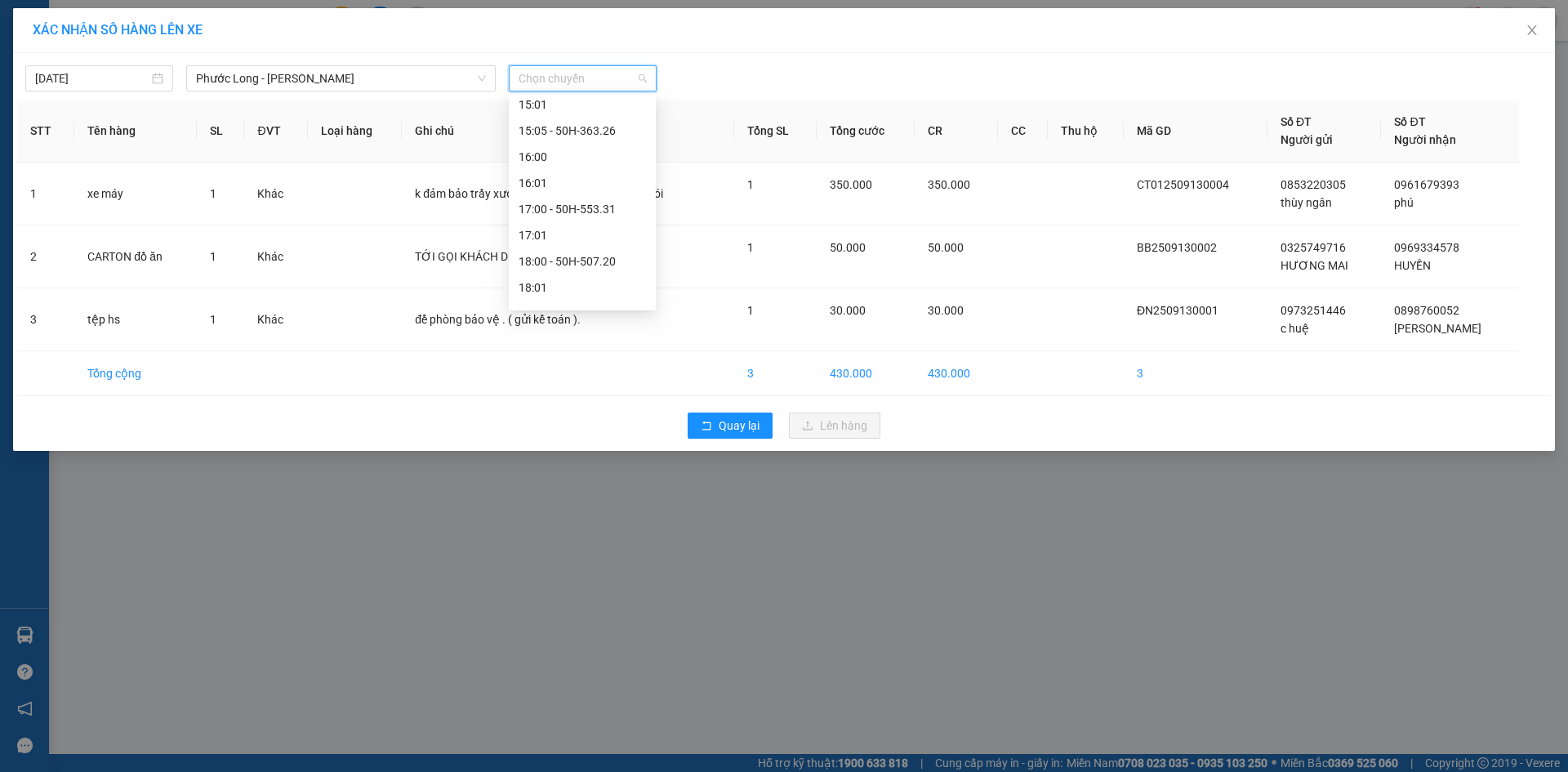
scroll to position [889, 0]
click at [593, 242] on div "18:05 - 93H-023.04" at bounding box center [583, 242] width 127 height 18
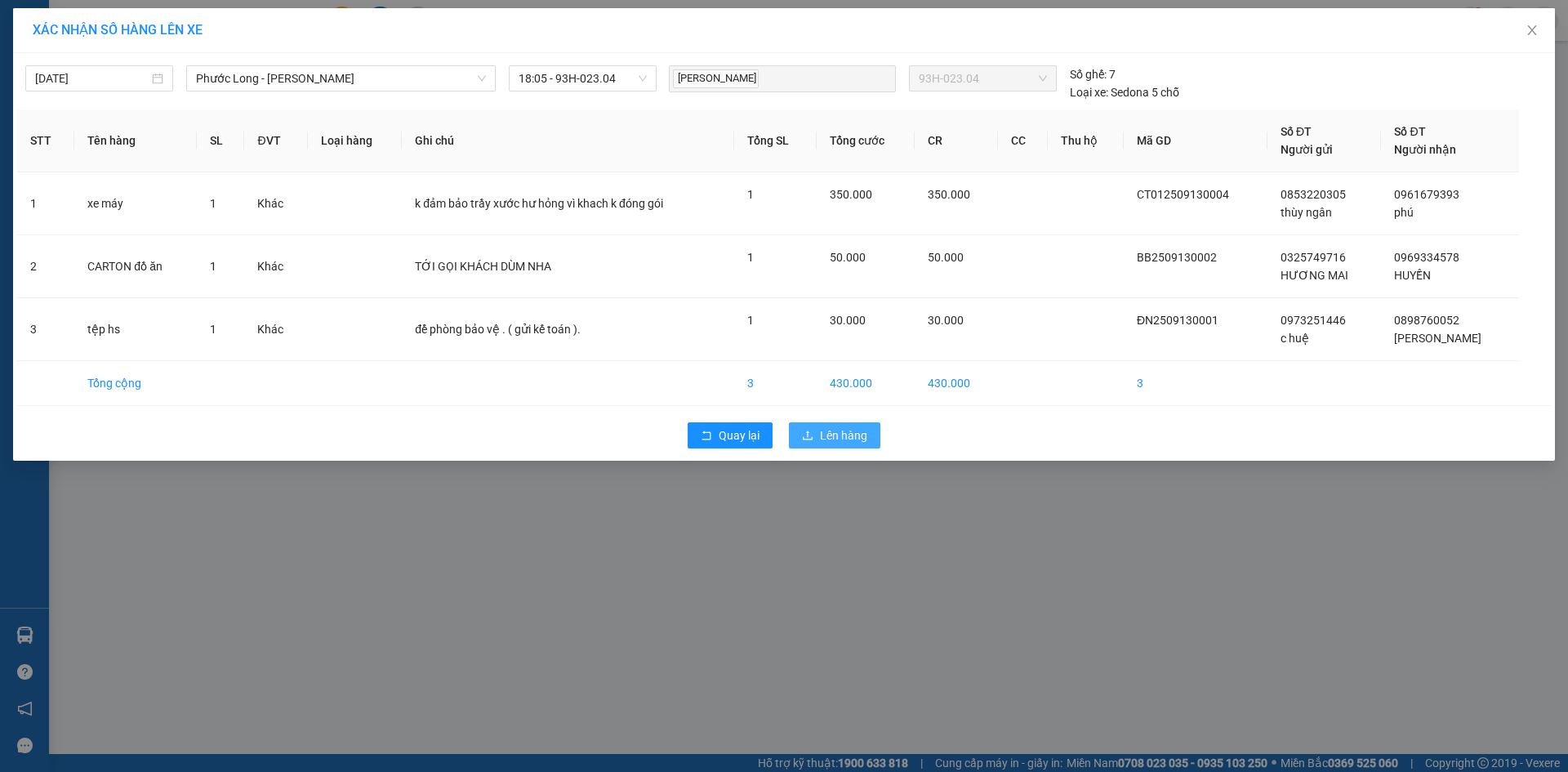
click at [840, 444] on span "Lên hàng" at bounding box center [843, 435] width 47 height 18
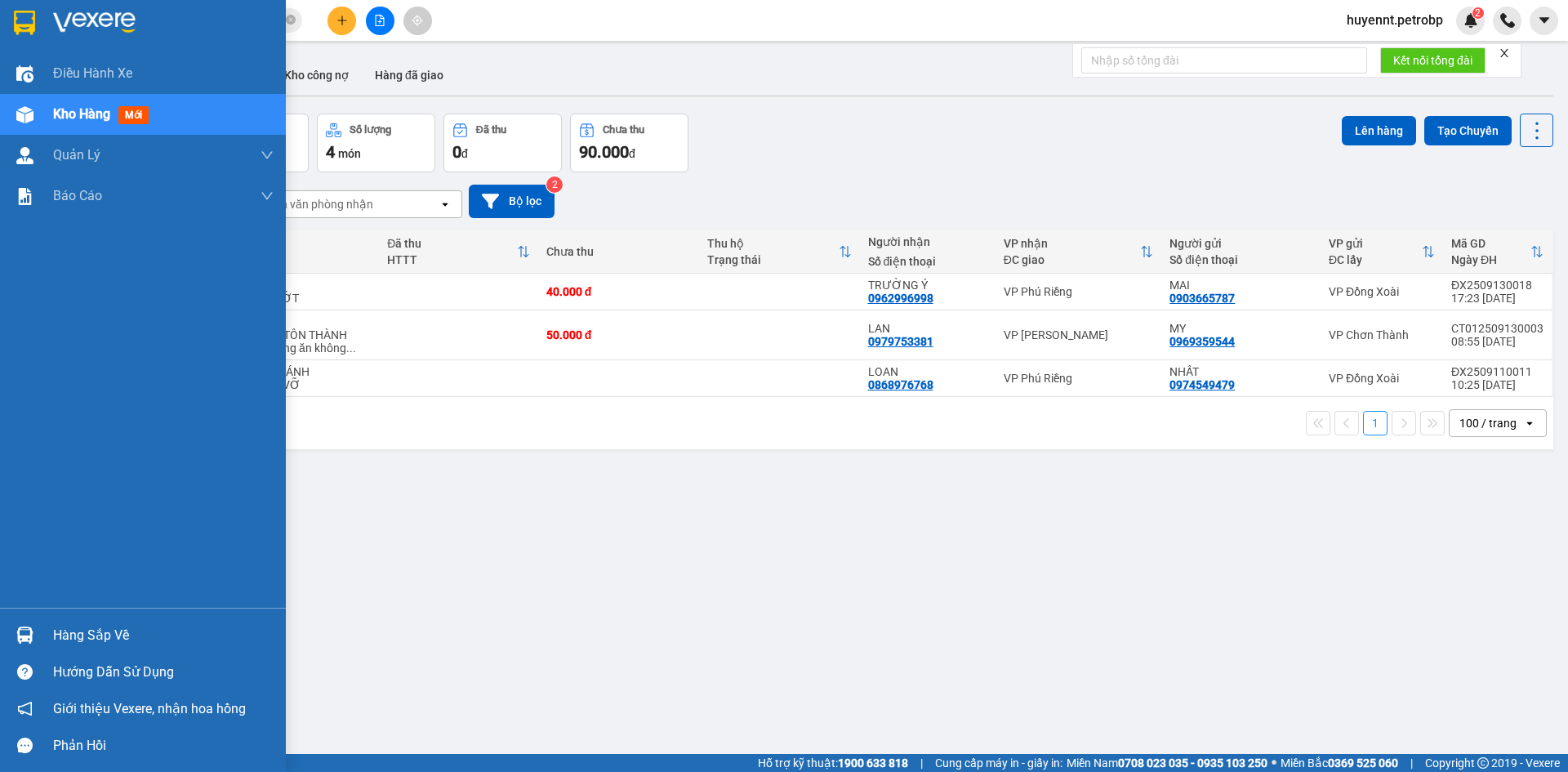
click at [91, 635] on div "Hàng sắp về" at bounding box center [163, 635] width 220 height 25
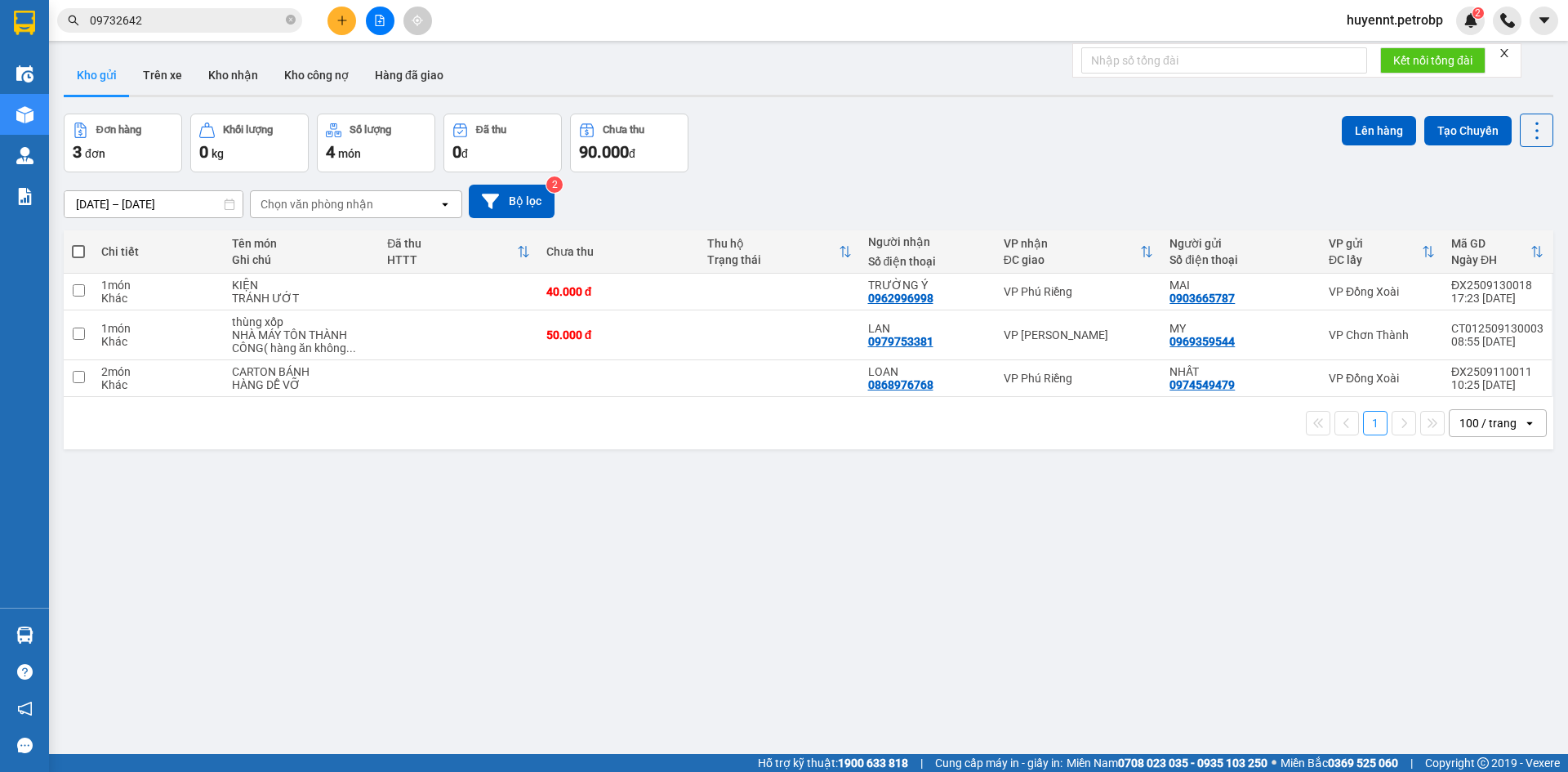
click at [959, 639] on section "Kết quả tìm kiếm ( 1 ) Bộ lọc Ngày tạo đơn gần nhất Mã ĐH Trạng thái Món hàng T…" at bounding box center [784, 386] width 1568 height 772
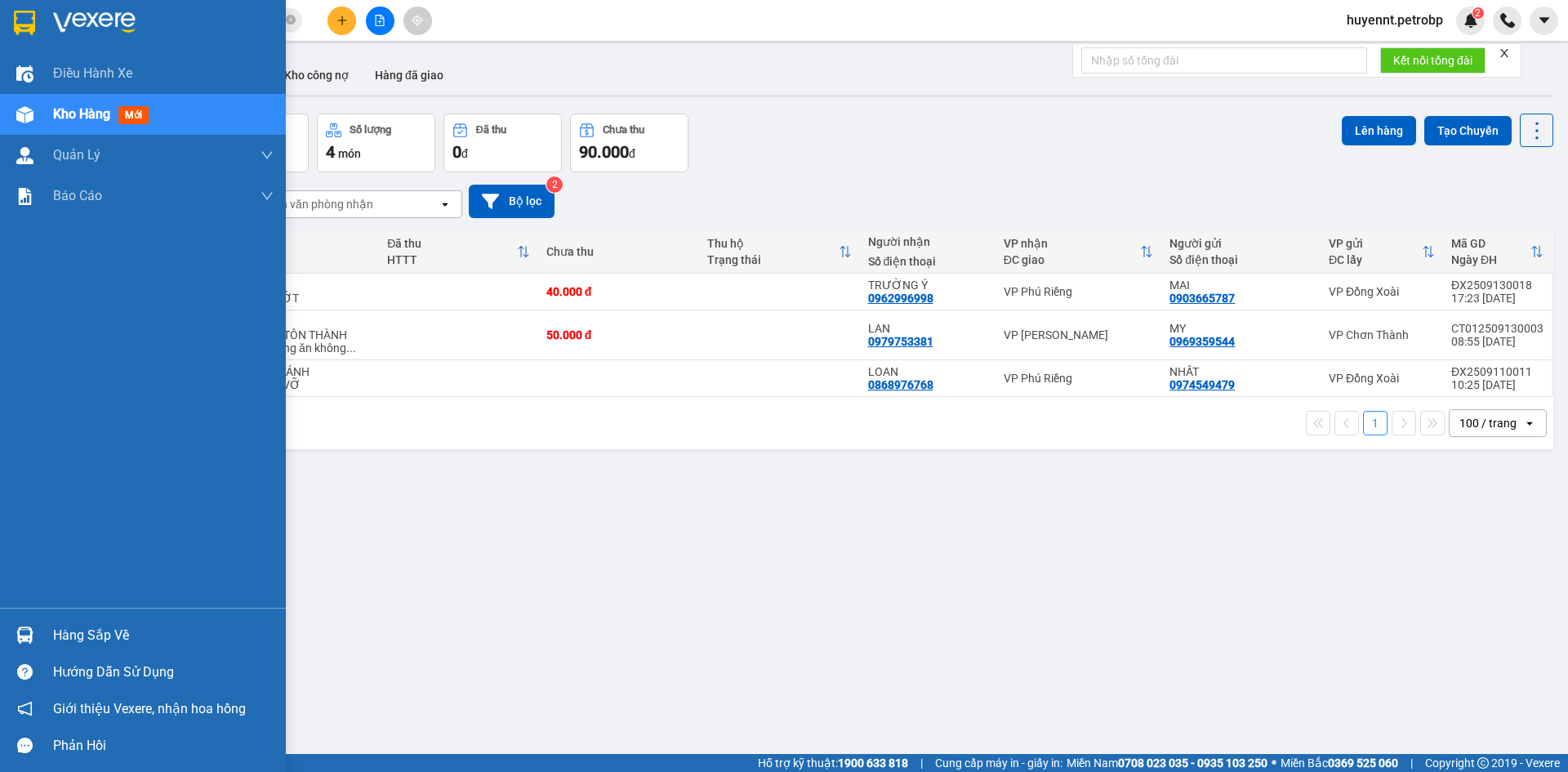
click at [54, 629] on div "Hàng sắp về" at bounding box center [163, 635] width 220 height 25
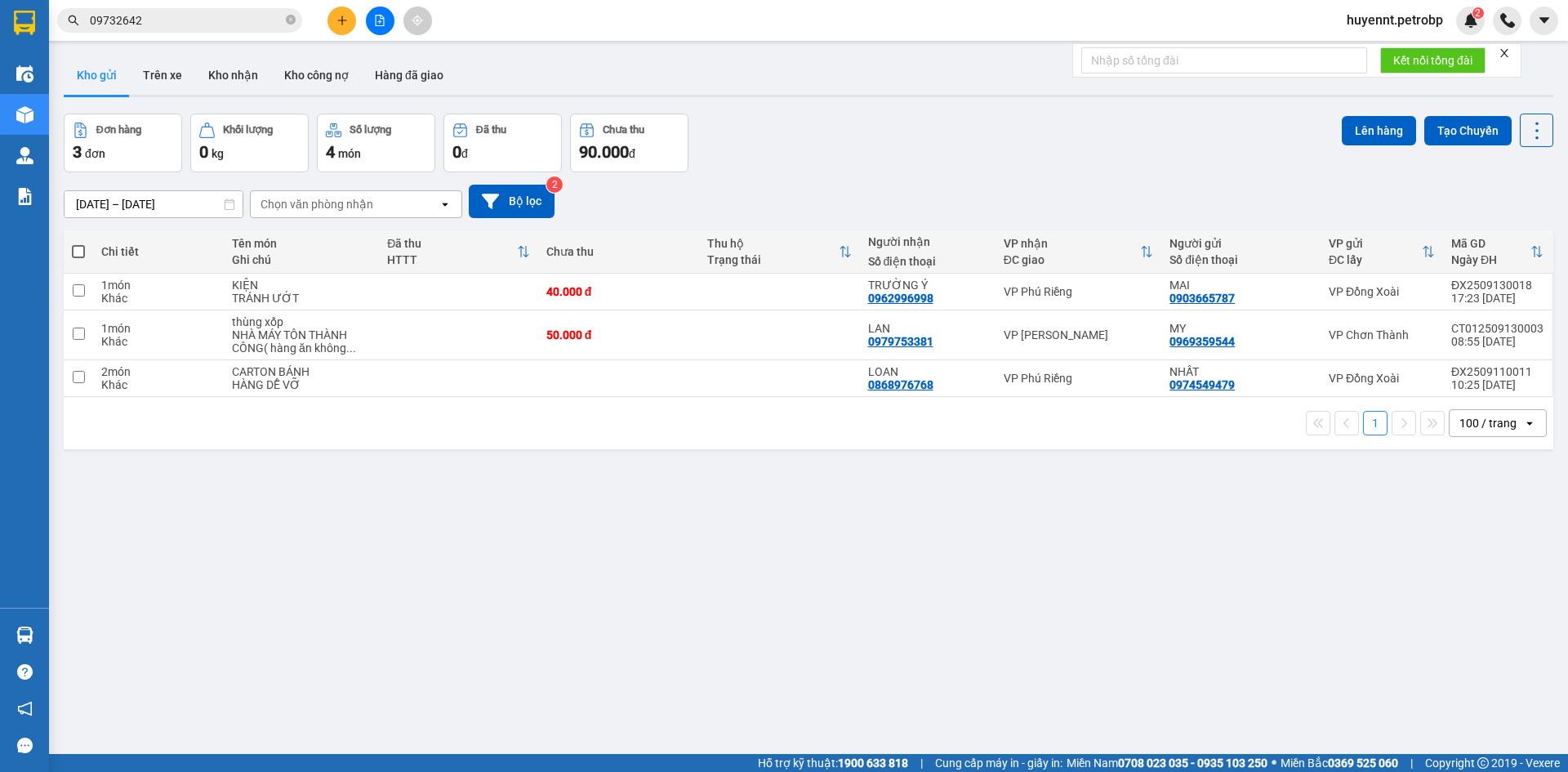
click at [980, 637] on section "Kết quả tìm kiếm ( 1 ) Bộ lọc Ngày tạo đơn gần nhất Mã ĐH Trạng thái Món hàng T…" at bounding box center [784, 386] width 1568 height 772
click at [740, 294] on td at bounding box center [779, 292] width 161 height 37
checkbox input "true"
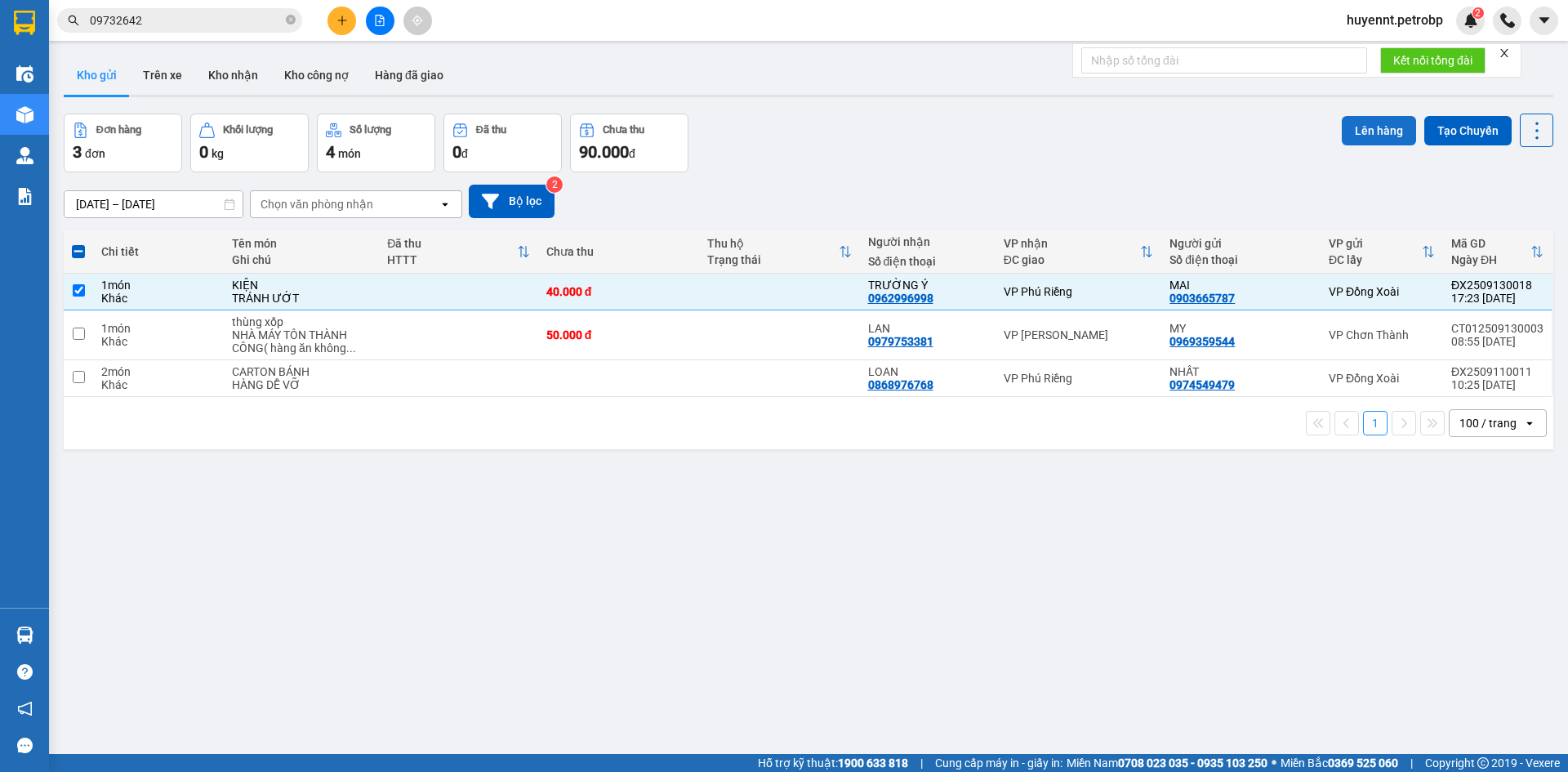
click at [1350, 138] on button "Lên hàng" at bounding box center [1379, 131] width 75 height 30
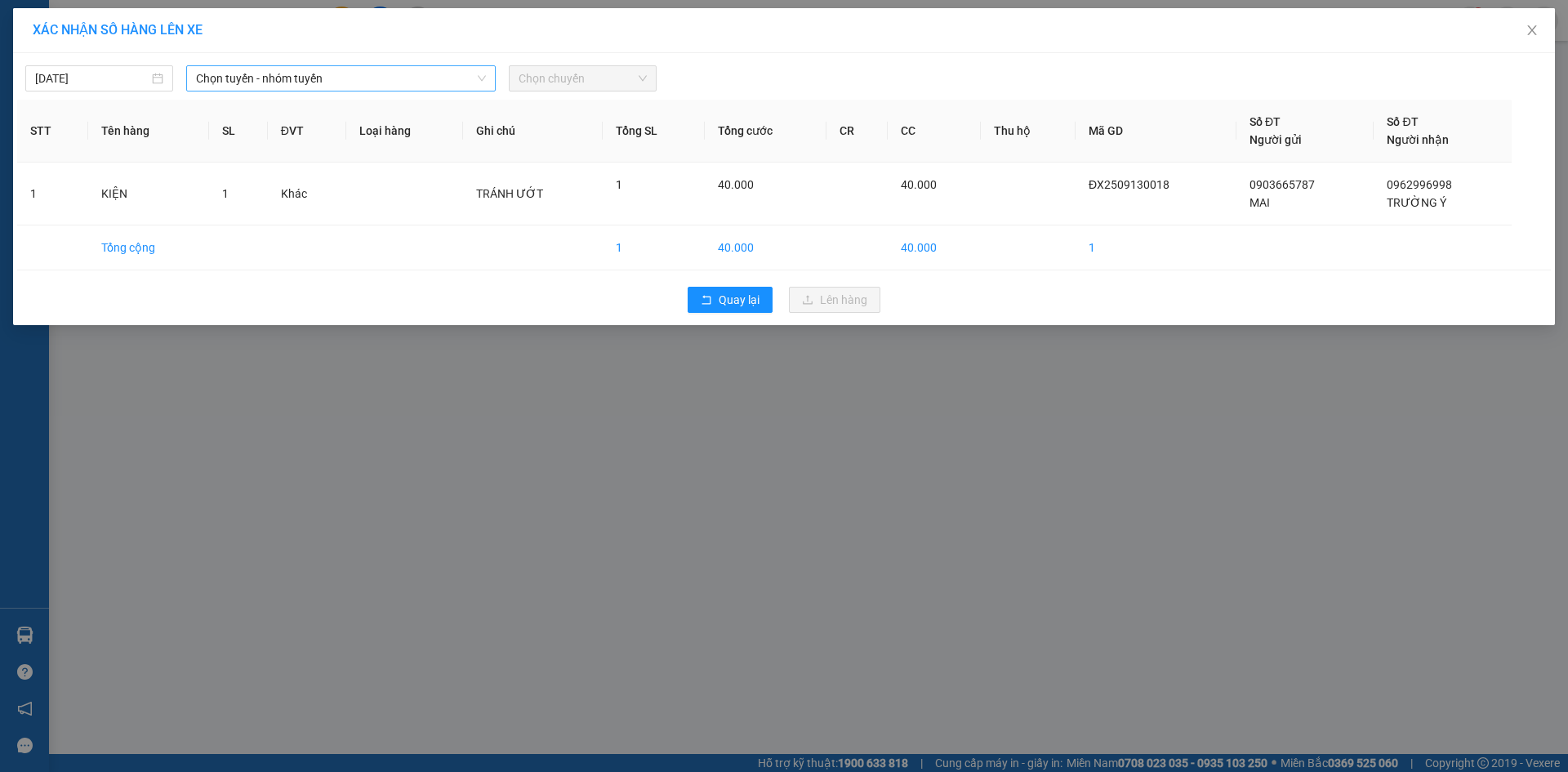
click at [341, 76] on span "Chọn tuyến - nhóm tuyến" at bounding box center [341, 78] width 290 height 25
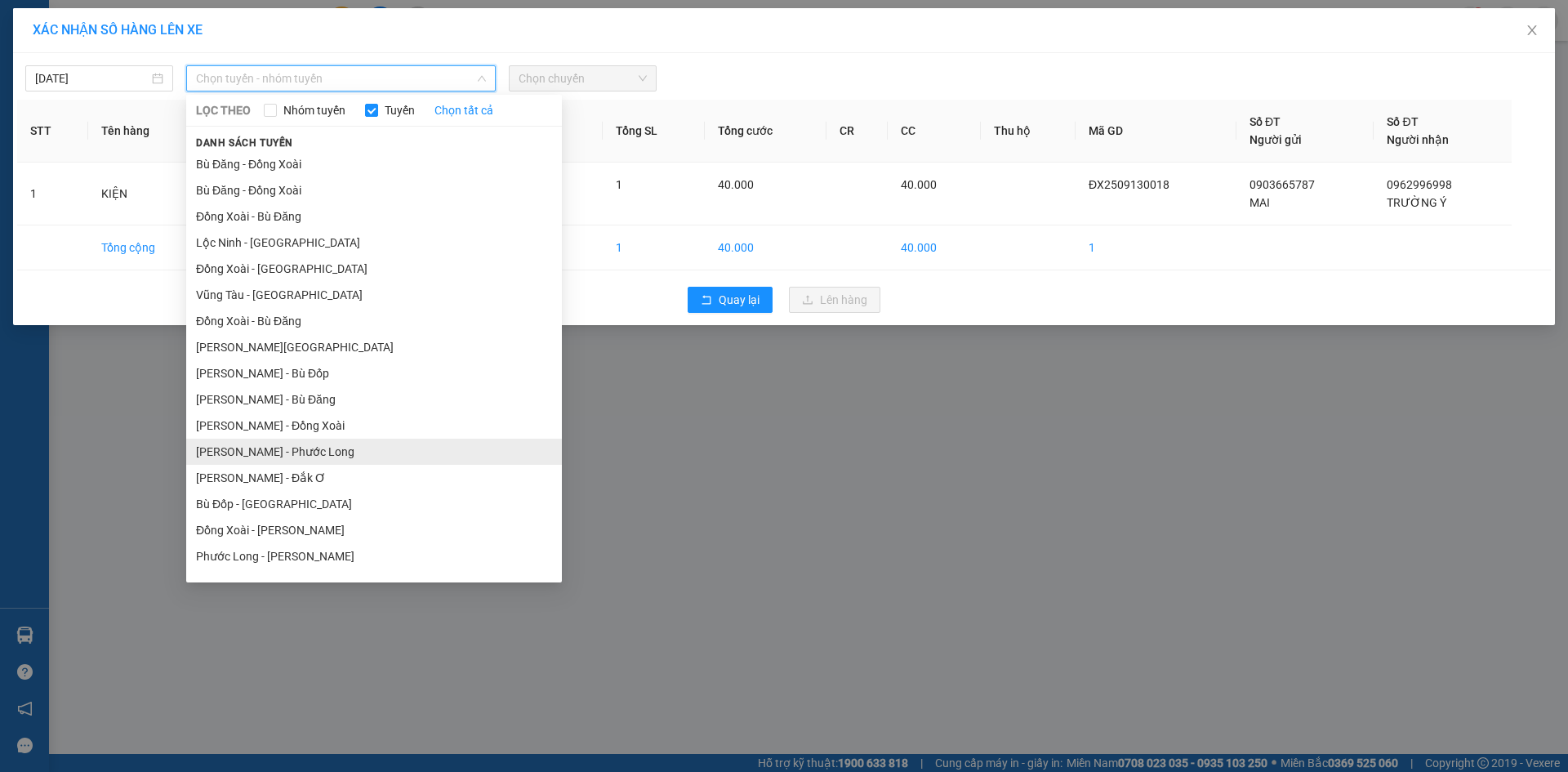
click at [300, 446] on li "[PERSON_NAME] Long" at bounding box center [374, 452] width 376 height 26
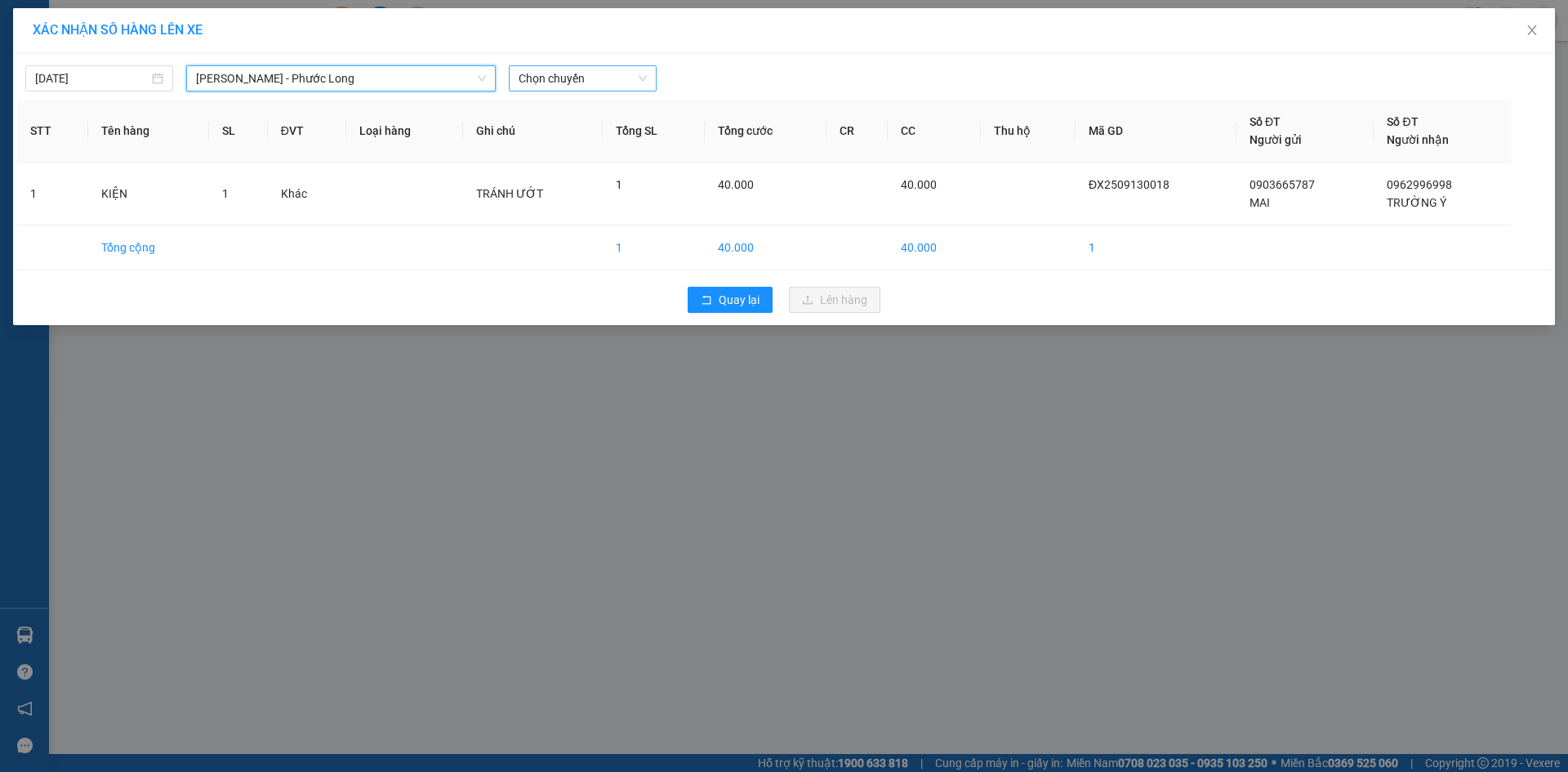
click at [594, 76] on span "Chọn chuyến" at bounding box center [583, 78] width 128 height 25
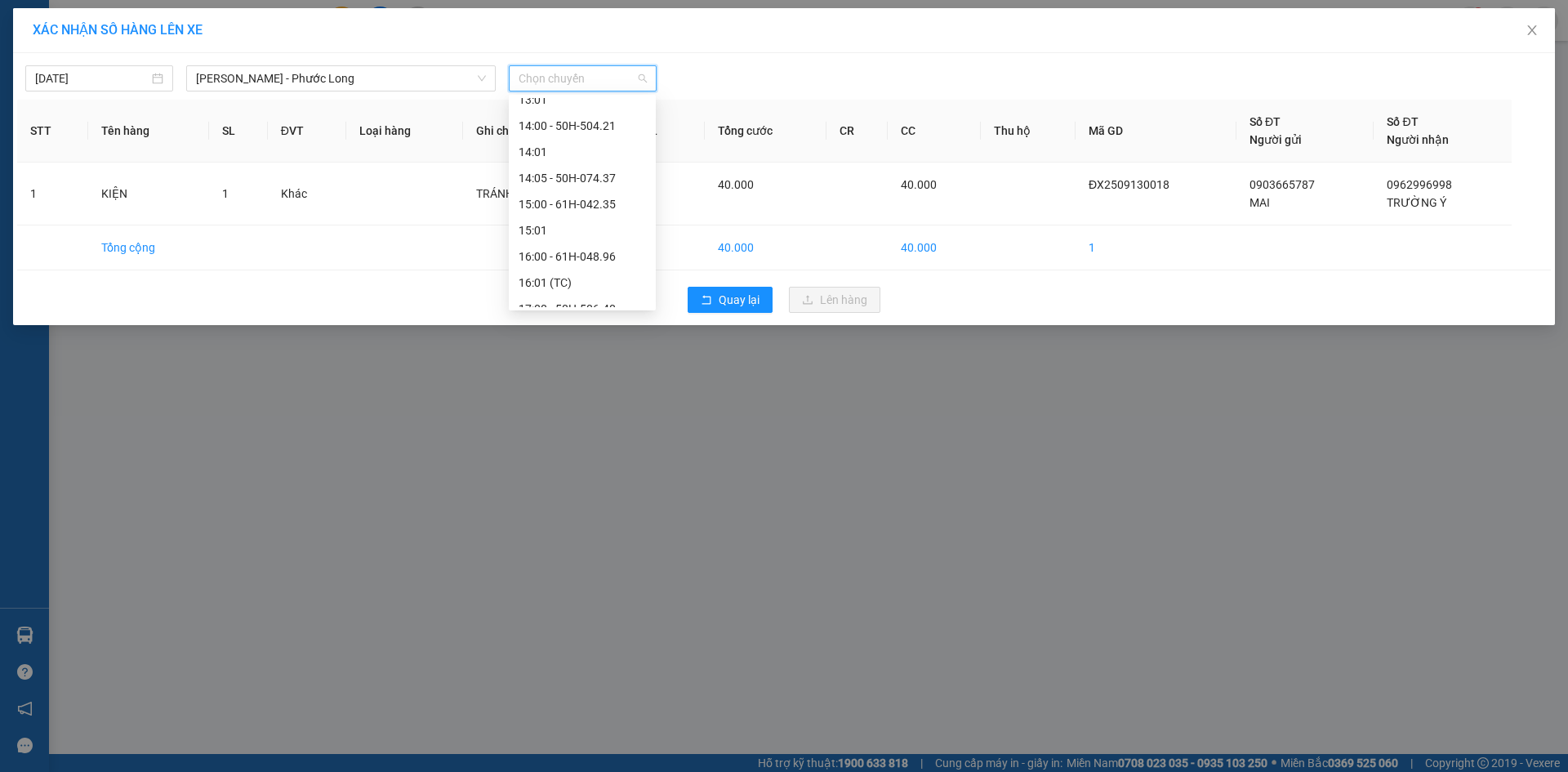
scroll to position [654, 0]
click at [598, 221] on div "16:00 - 61H-048.96" at bounding box center [583, 215] width 127 height 18
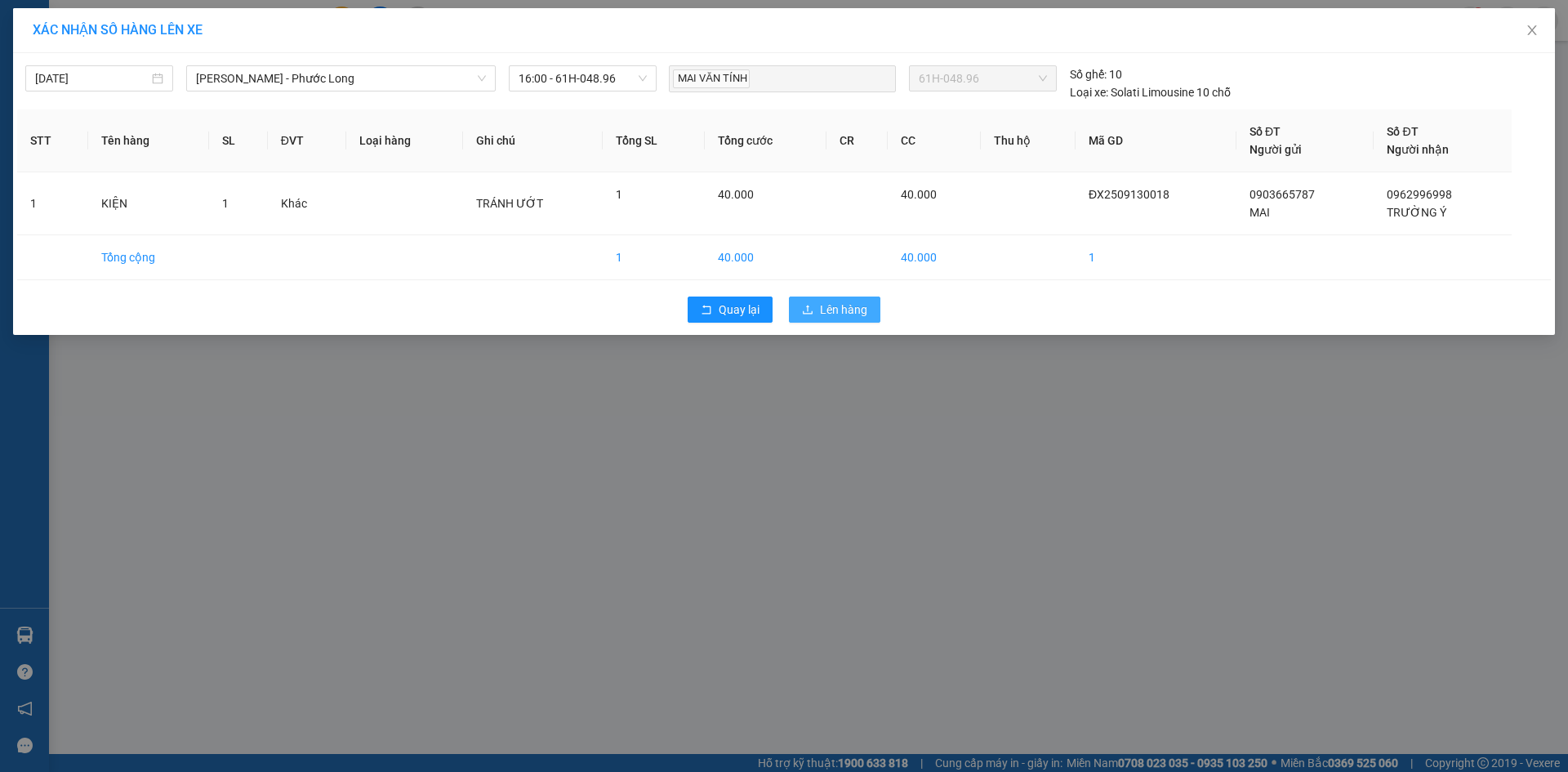
click at [823, 310] on span "Lên hàng" at bounding box center [843, 309] width 47 height 18
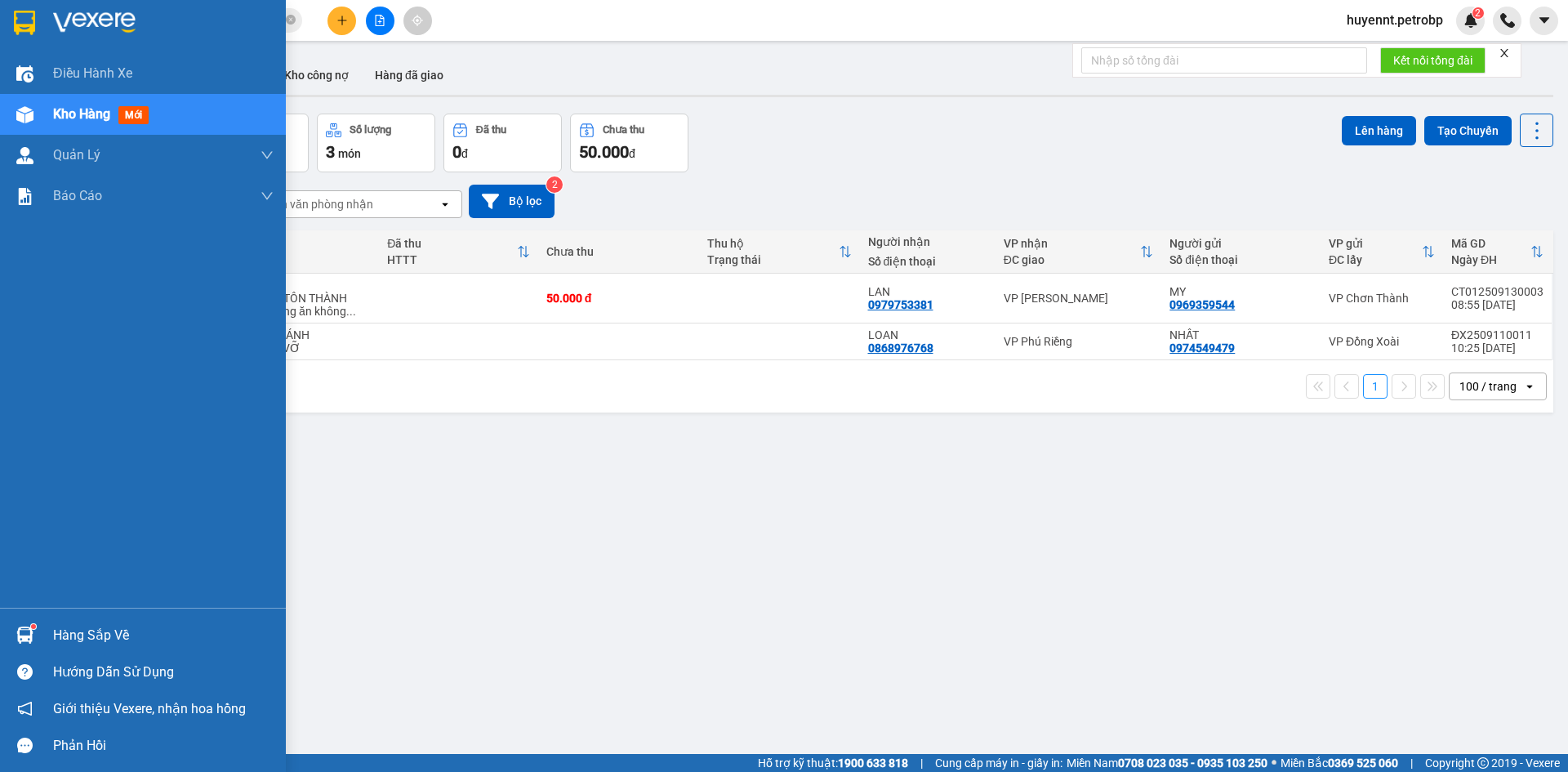
click at [64, 627] on div "Hàng sắp về" at bounding box center [163, 635] width 220 height 25
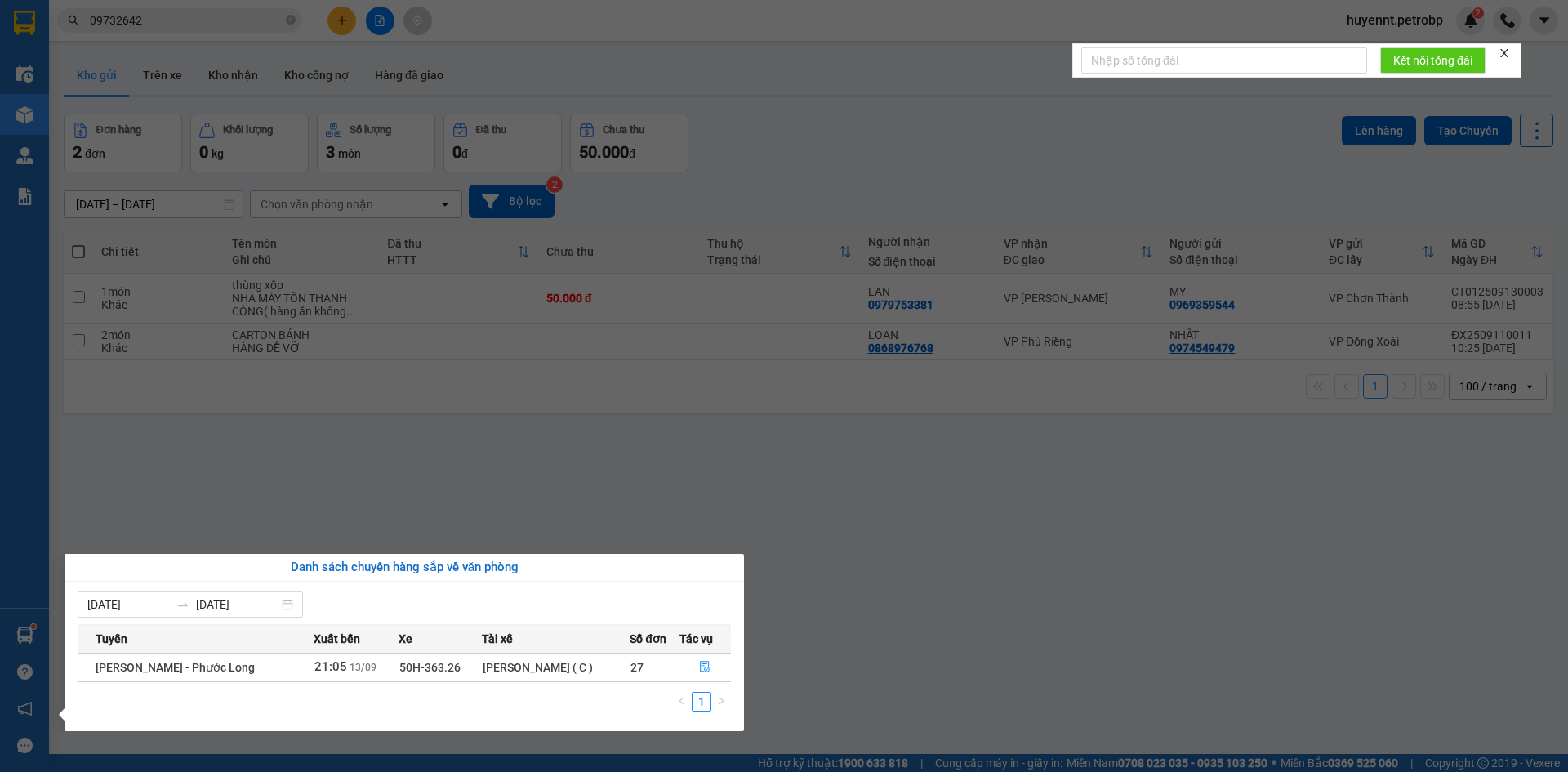
click at [904, 555] on section "Kết quả tìm kiếm ( 1 ) Bộ lọc Ngày tạo đơn gần nhất Mã ĐH Trạng thái Món hàng T…" at bounding box center [784, 386] width 1568 height 772
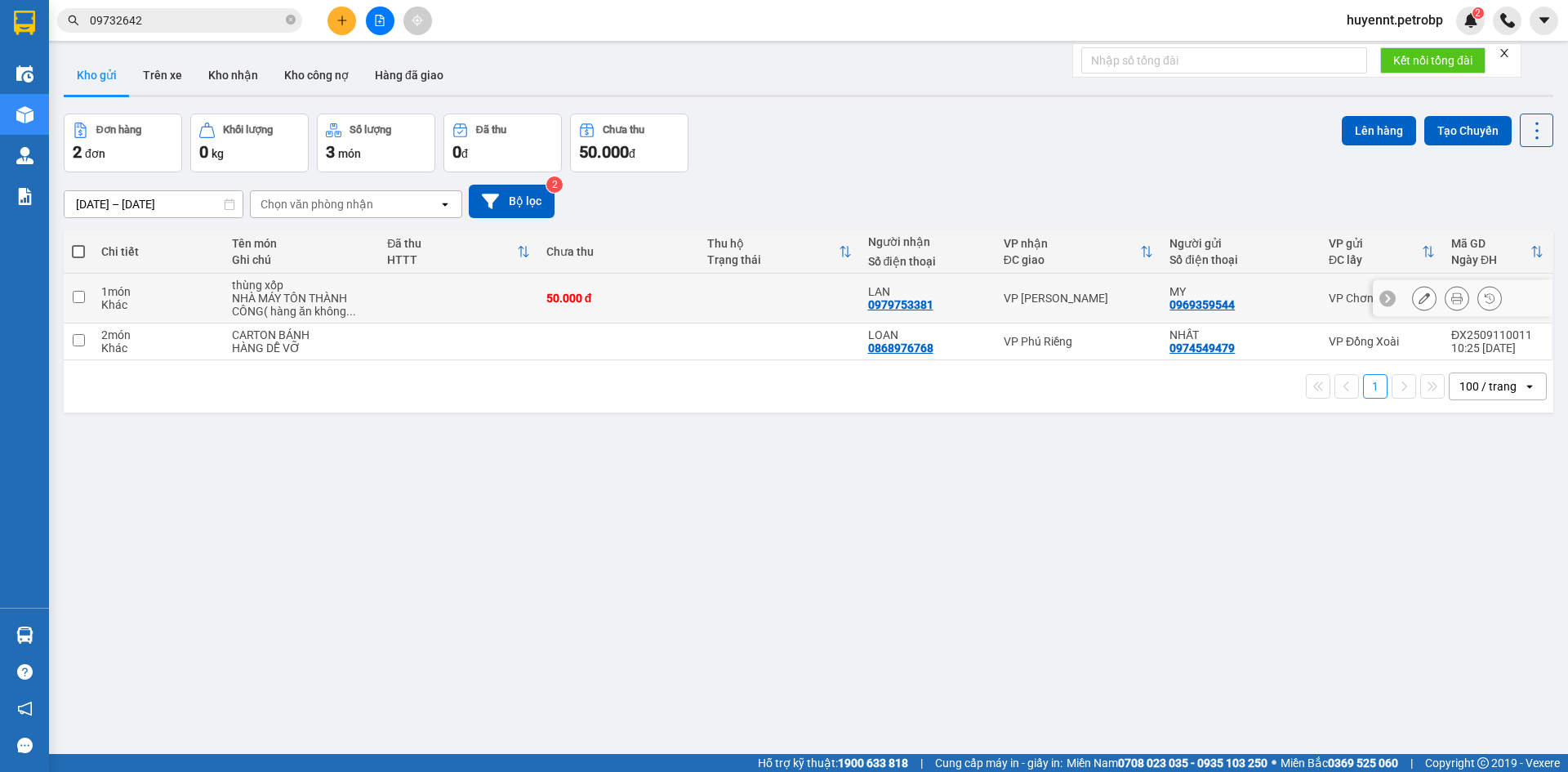
click at [817, 295] on td at bounding box center [779, 299] width 161 height 50
checkbox input "true"
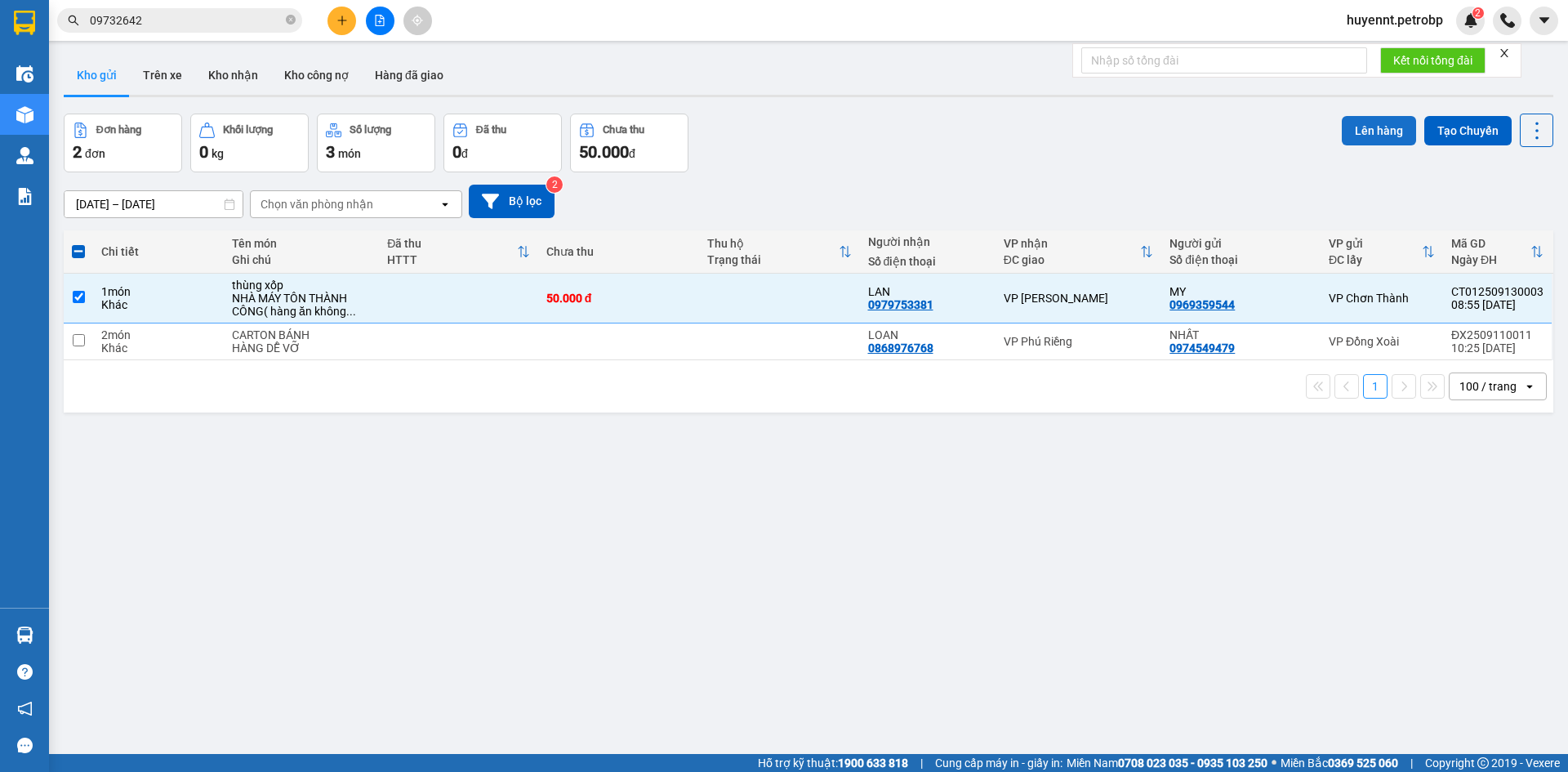
click at [1342, 128] on button "Lên hàng" at bounding box center [1379, 131] width 75 height 30
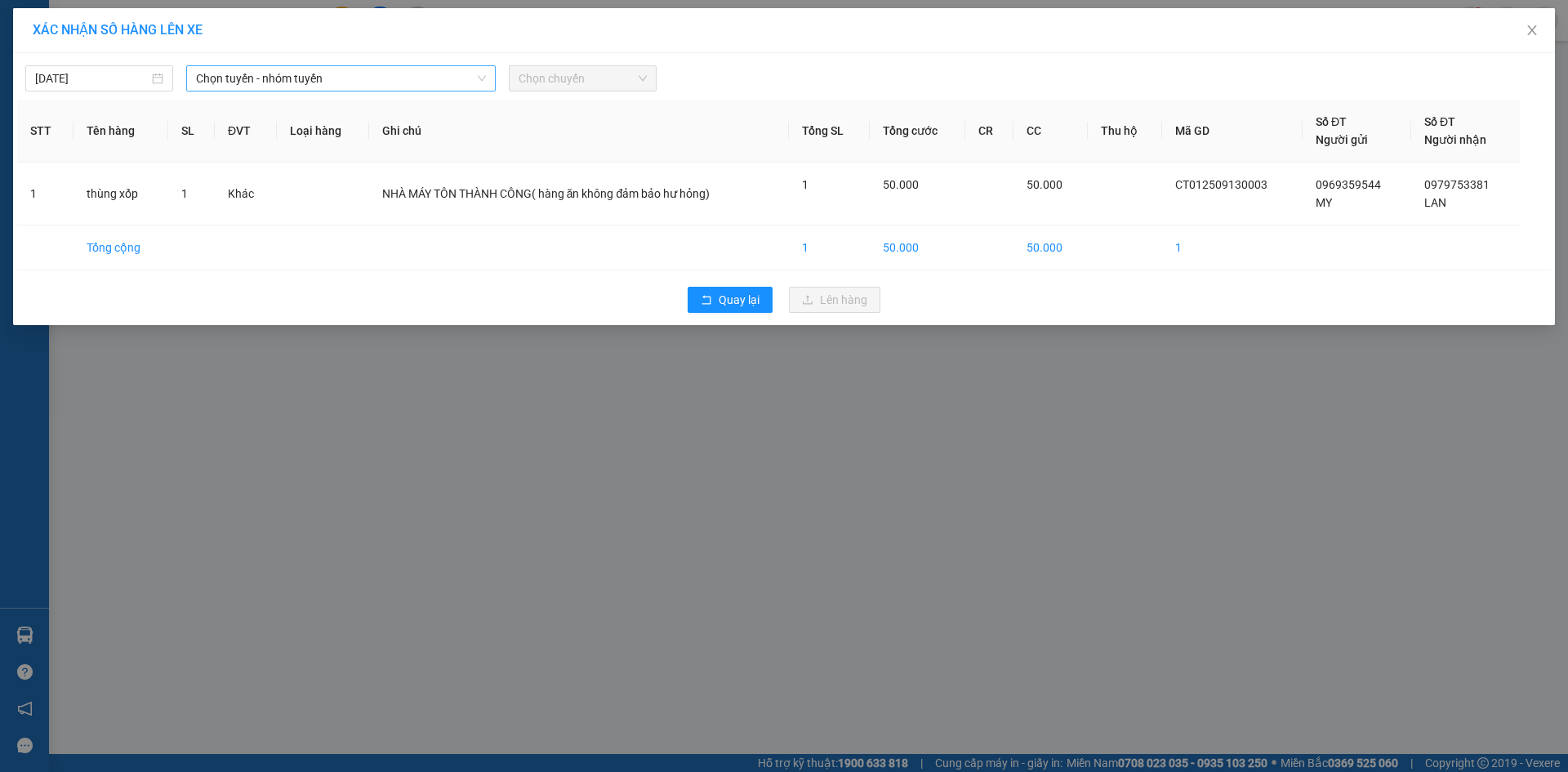
click at [309, 79] on span "Chọn tuyến - nhóm tuyến" at bounding box center [341, 78] width 290 height 25
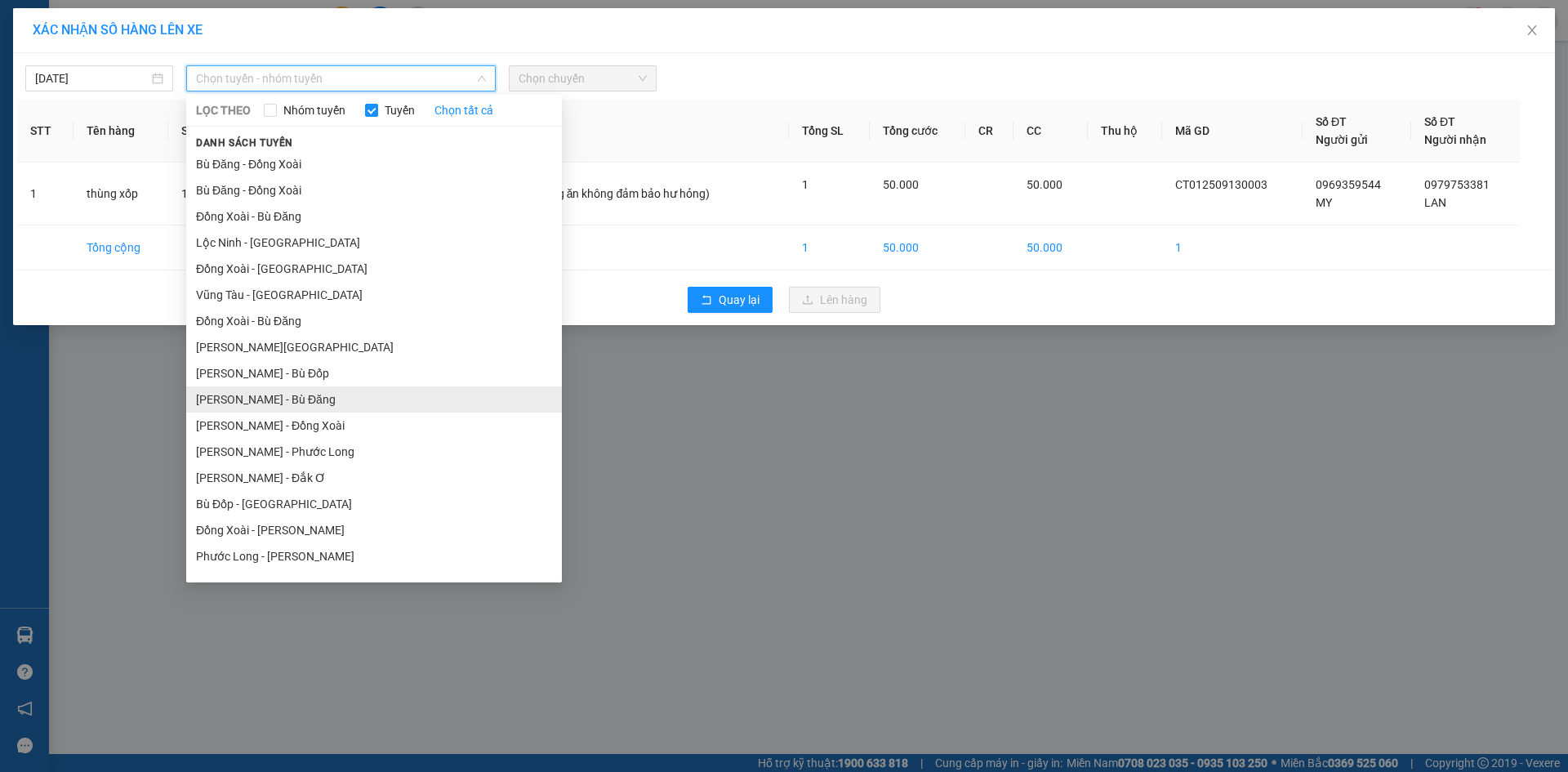
click at [312, 390] on li "Hồ Chí Minh - Bù Đăng" at bounding box center [374, 399] width 376 height 26
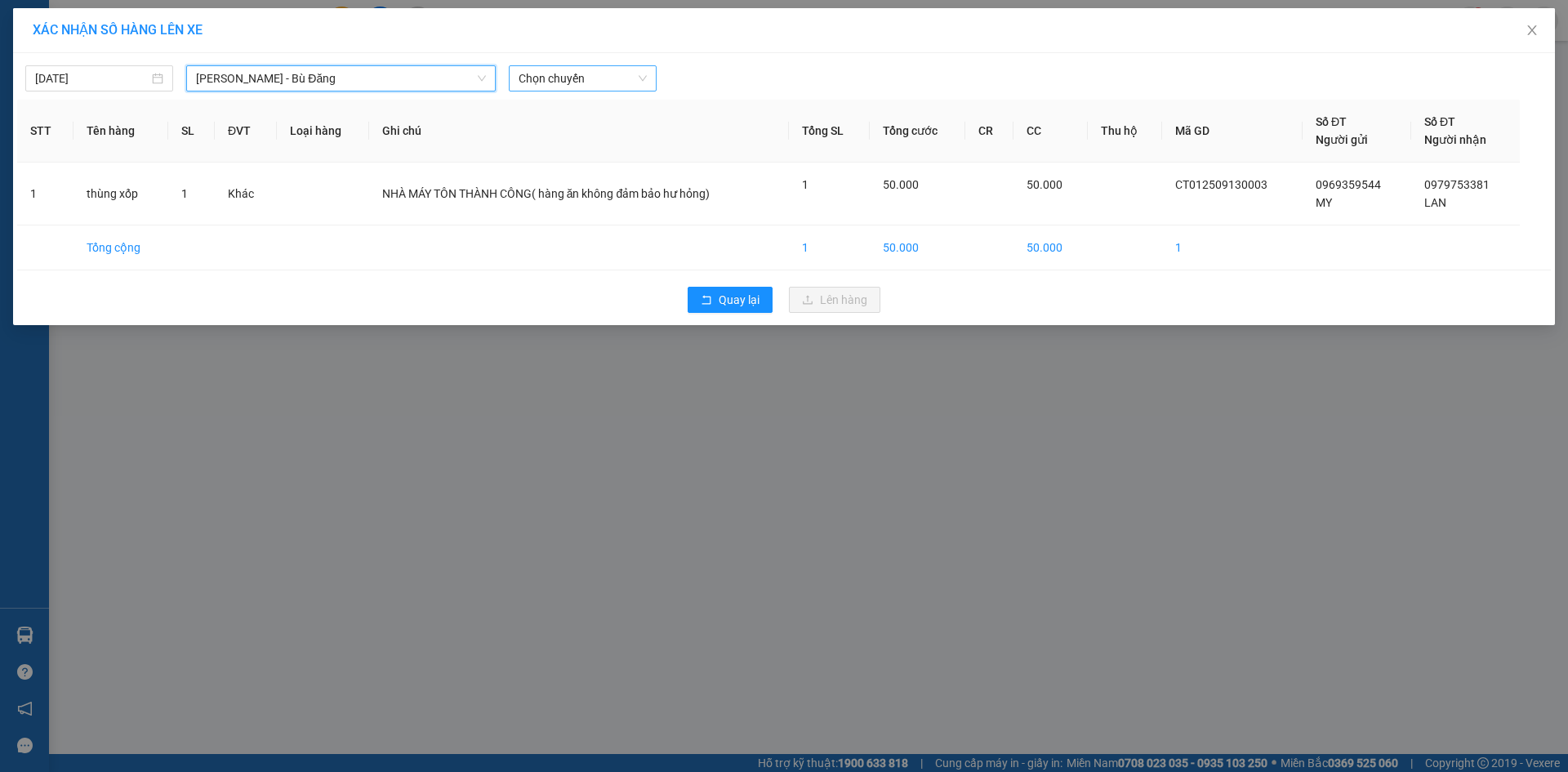
click at [567, 81] on span "Chọn chuyến" at bounding box center [583, 78] width 128 height 25
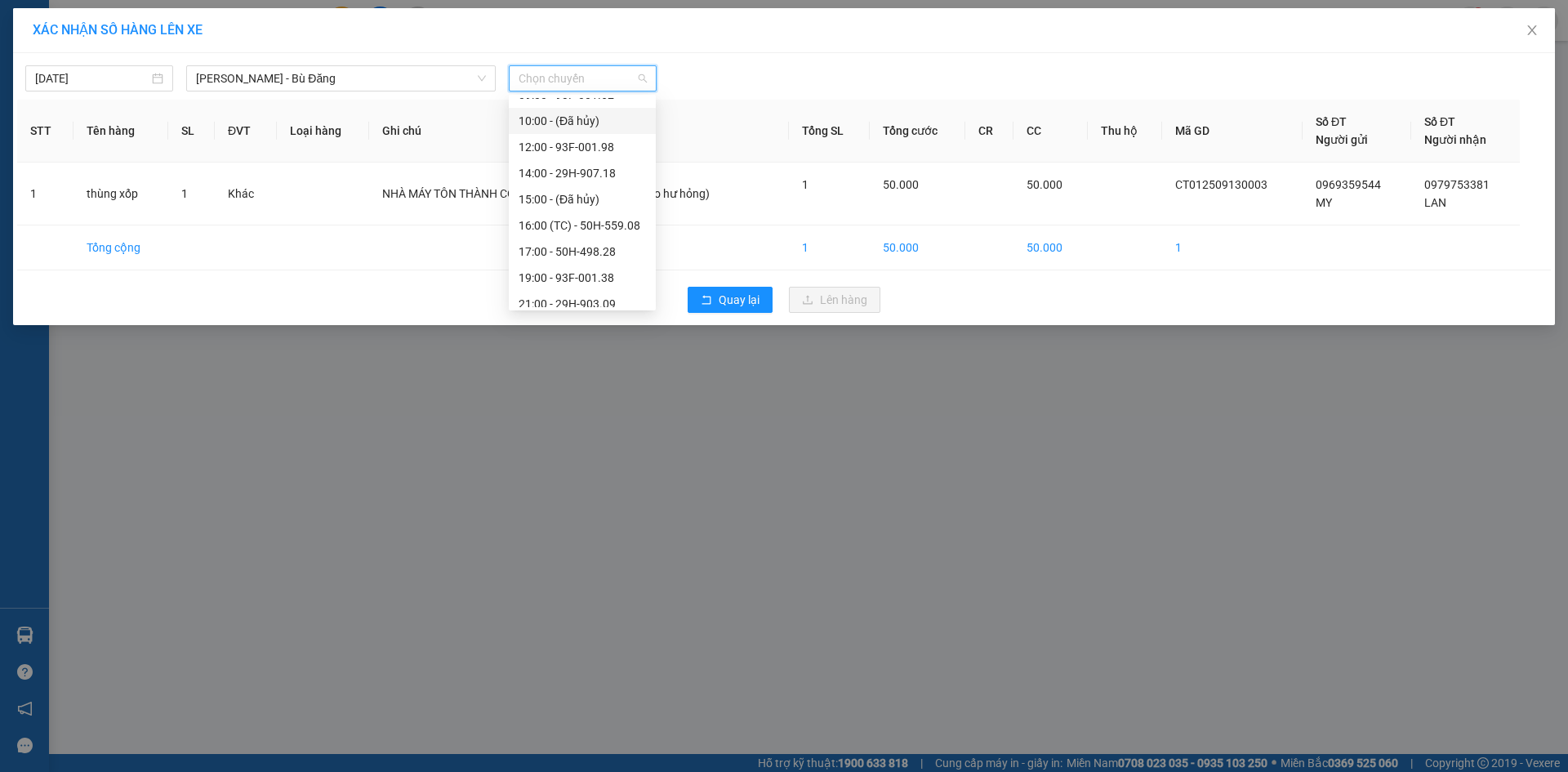
scroll to position [157, 0]
click at [608, 240] on div "17:00 - 50H-498.28" at bounding box center [583, 242] width 127 height 18
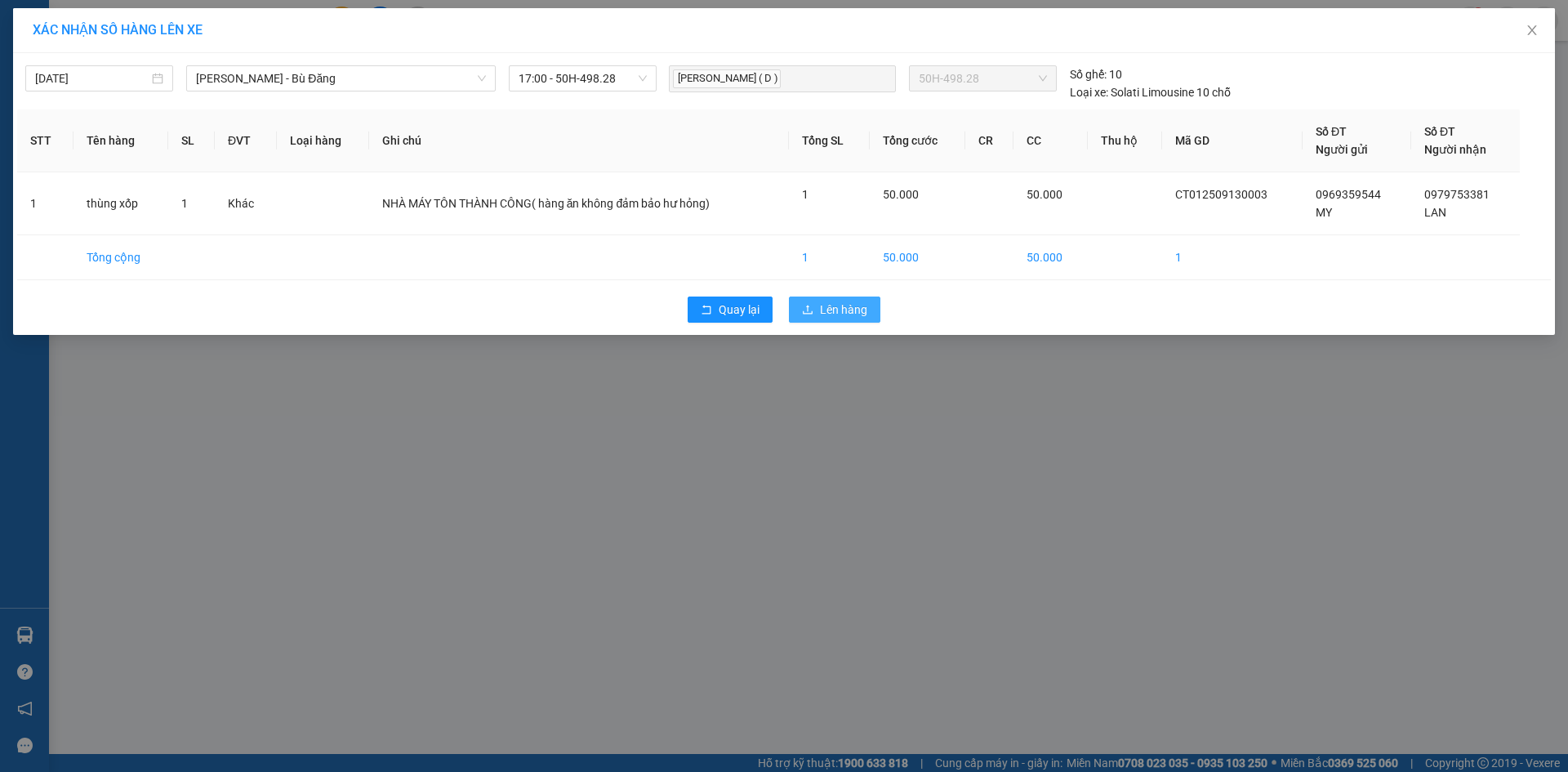
click at [850, 312] on span "Lên hàng" at bounding box center [843, 309] width 47 height 18
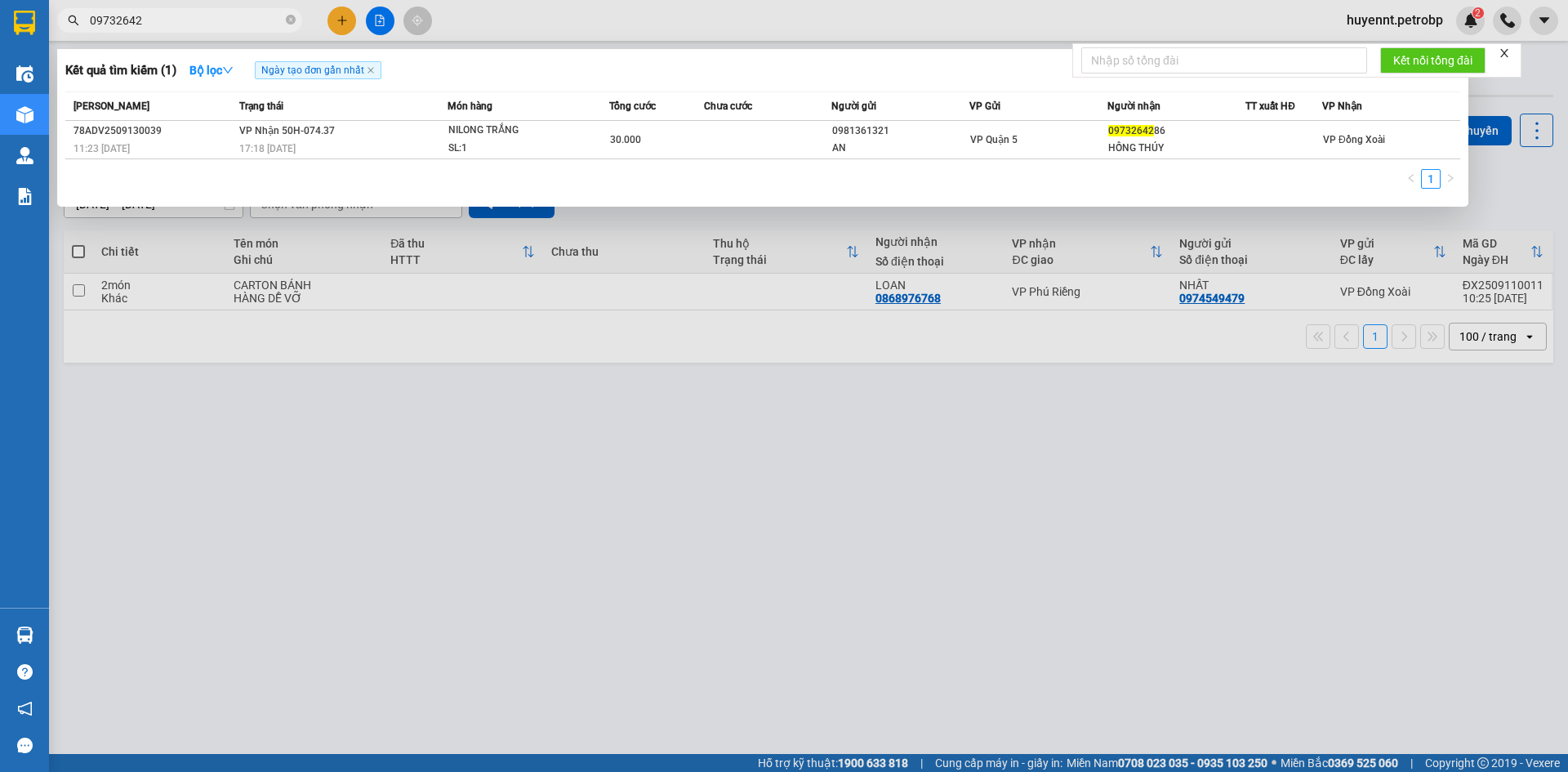
click at [269, 22] on input "09732642" at bounding box center [185, 19] width 193 height 18
click at [292, 18] on icon "close-circle" at bounding box center [290, 19] width 10 height 10
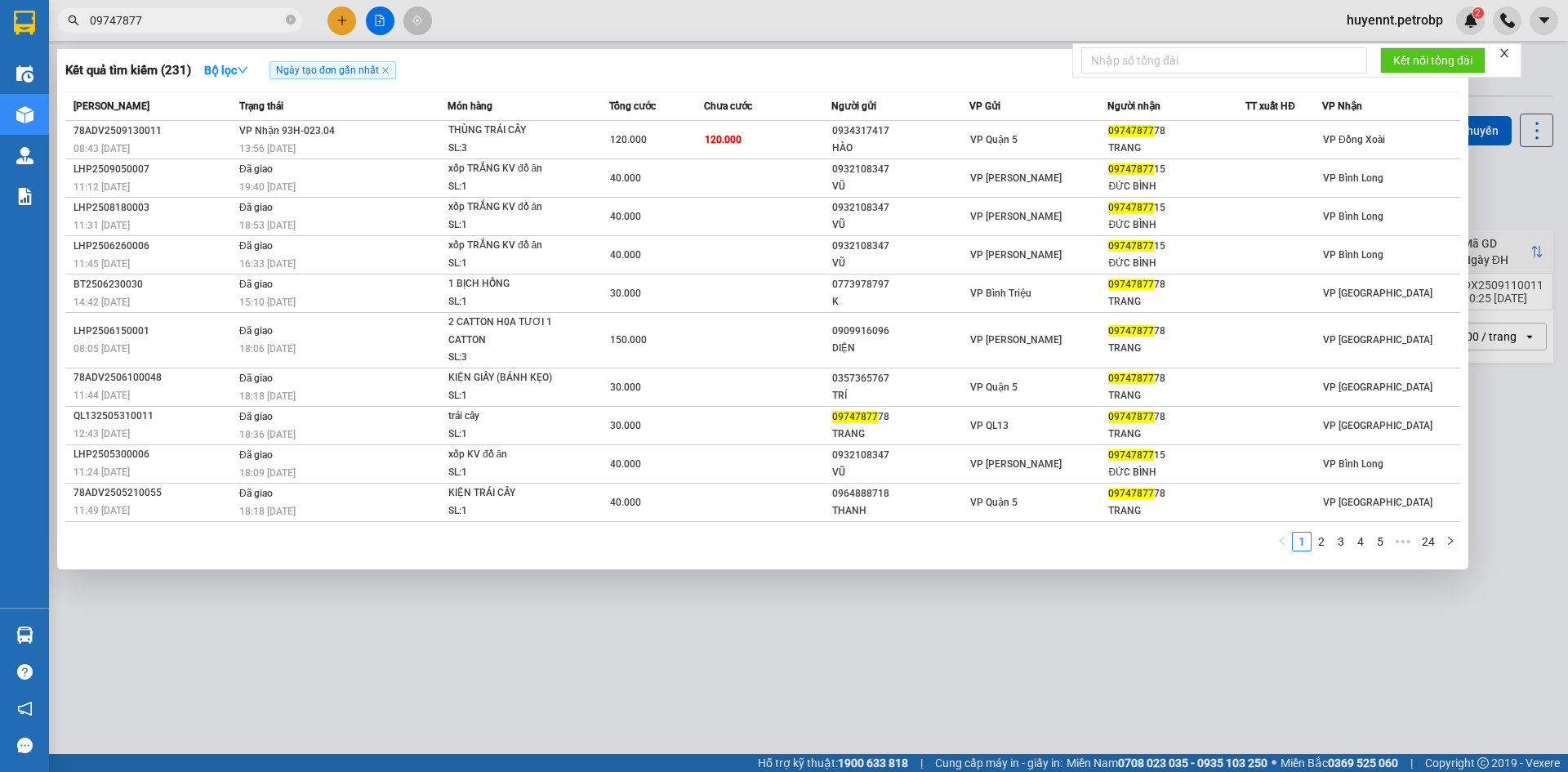
type input "09747877"
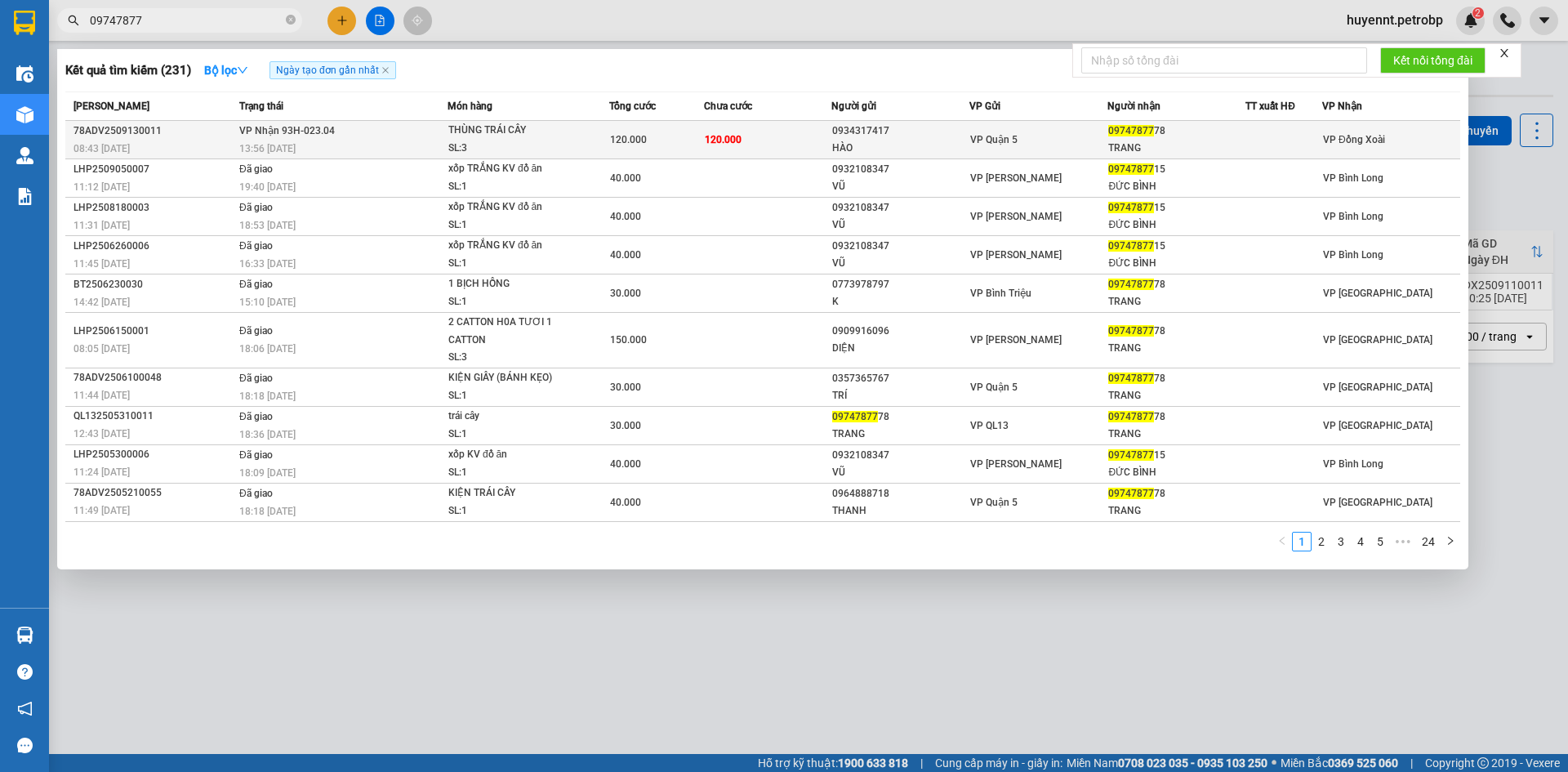
click at [784, 137] on td "120.000" at bounding box center [768, 140] width 127 height 39
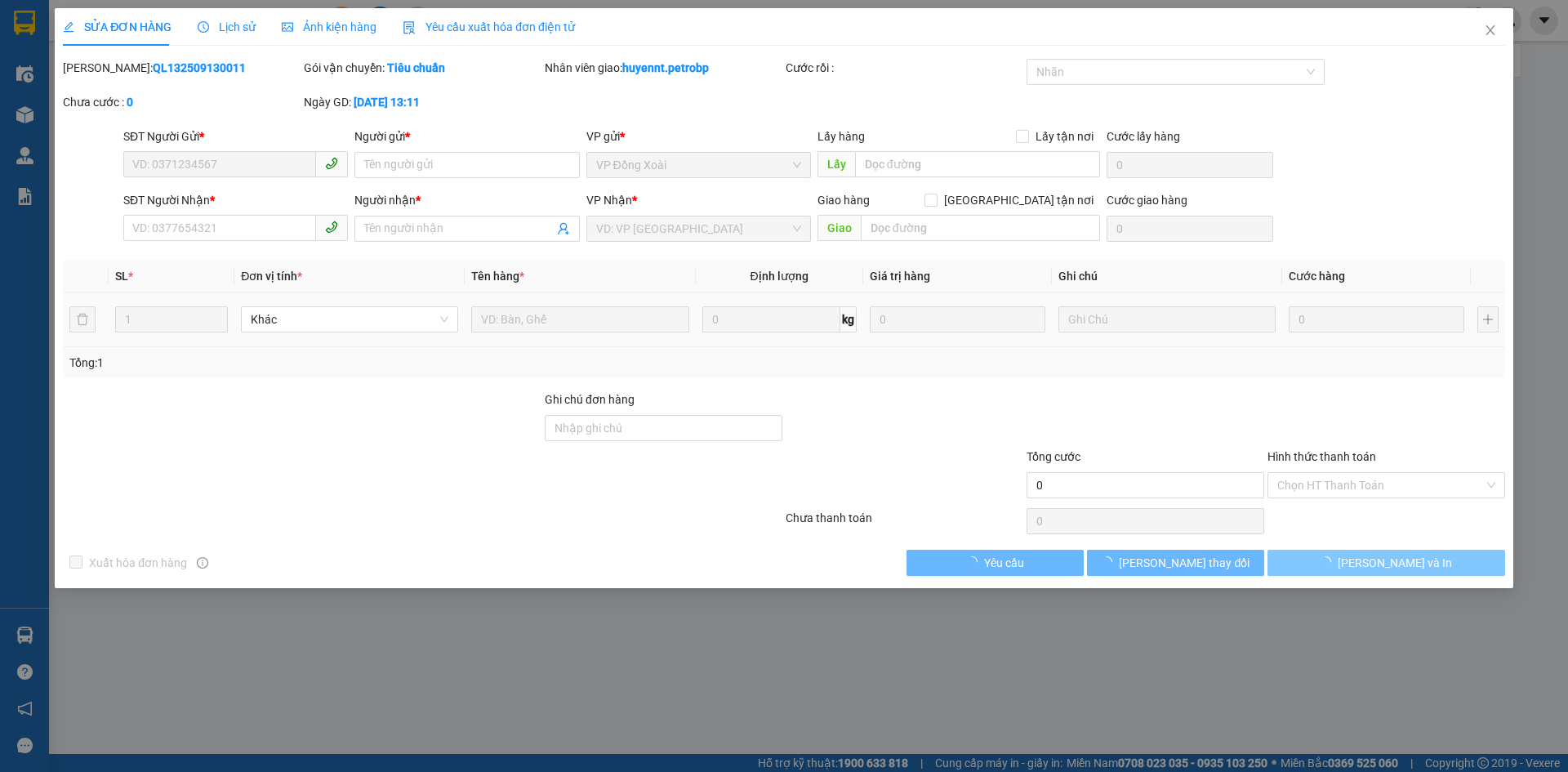
type input "0934317417"
type input "HÀO"
type input "0974787778"
type input "TRANG"
type input "120.000"
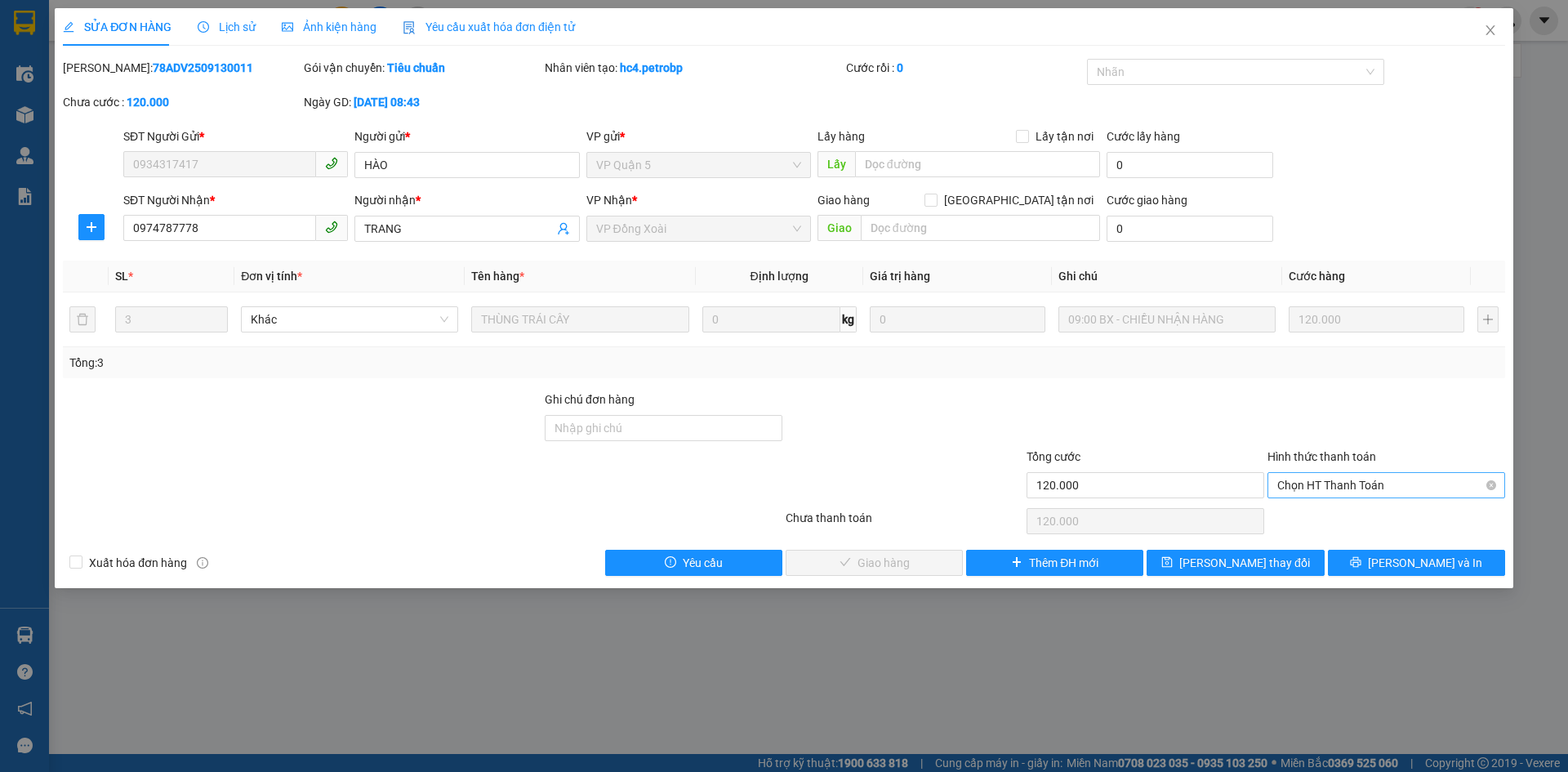
click at [1322, 487] on span "Chọn HT Thanh Toán" at bounding box center [1386, 485] width 218 height 25
click at [1323, 517] on div "Tại văn phòng" at bounding box center [1386, 517] width 218 height 18
type input "0"
click at [903, 573] on button "[PERSON_NAME] và [PERSON_NAME] hàng" at bounding box center [874, 563] width 177 height 26
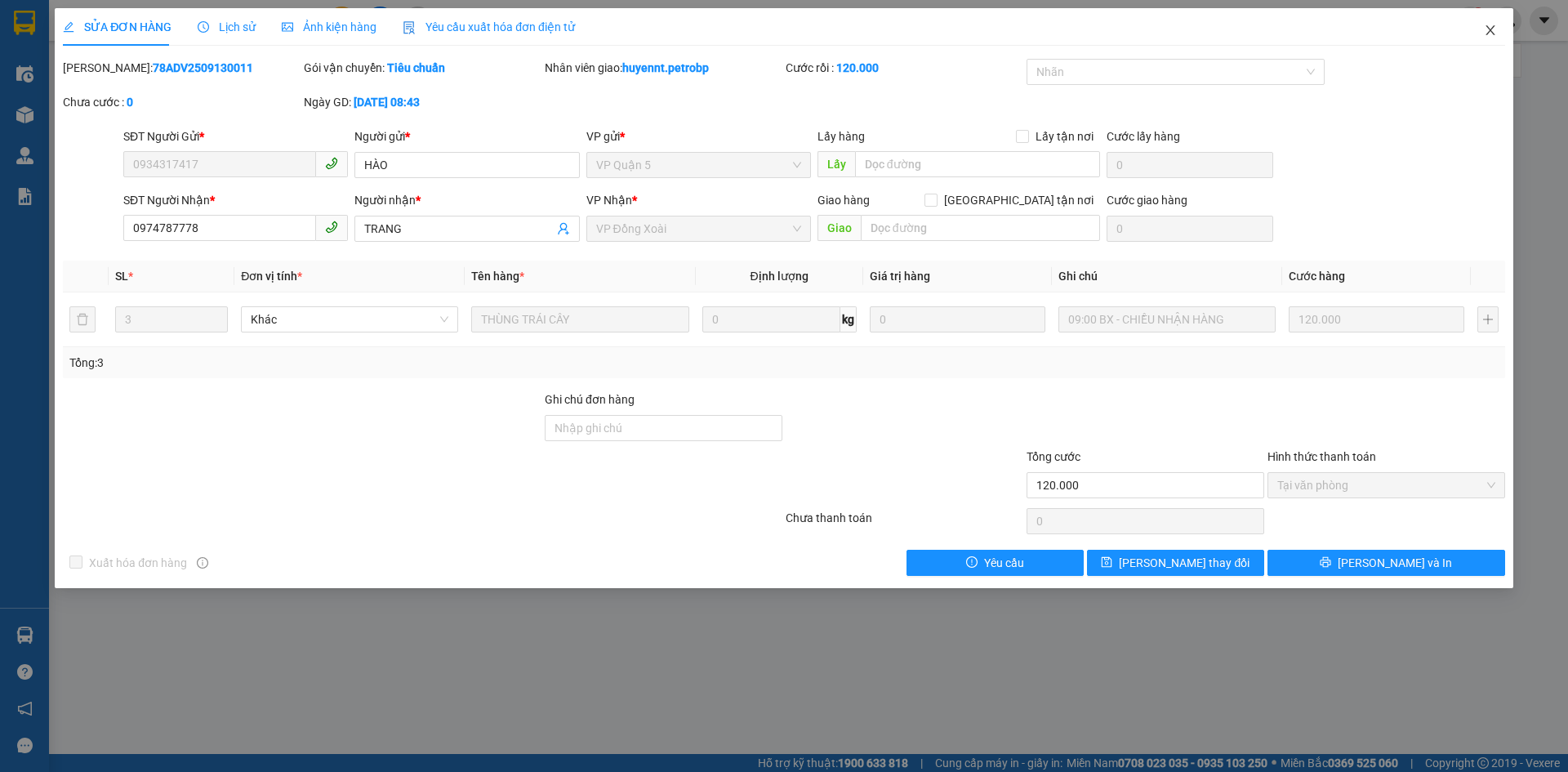
click at [1491, 32] on icon "close" at bounding box center [1491, 30] width 9 height 10
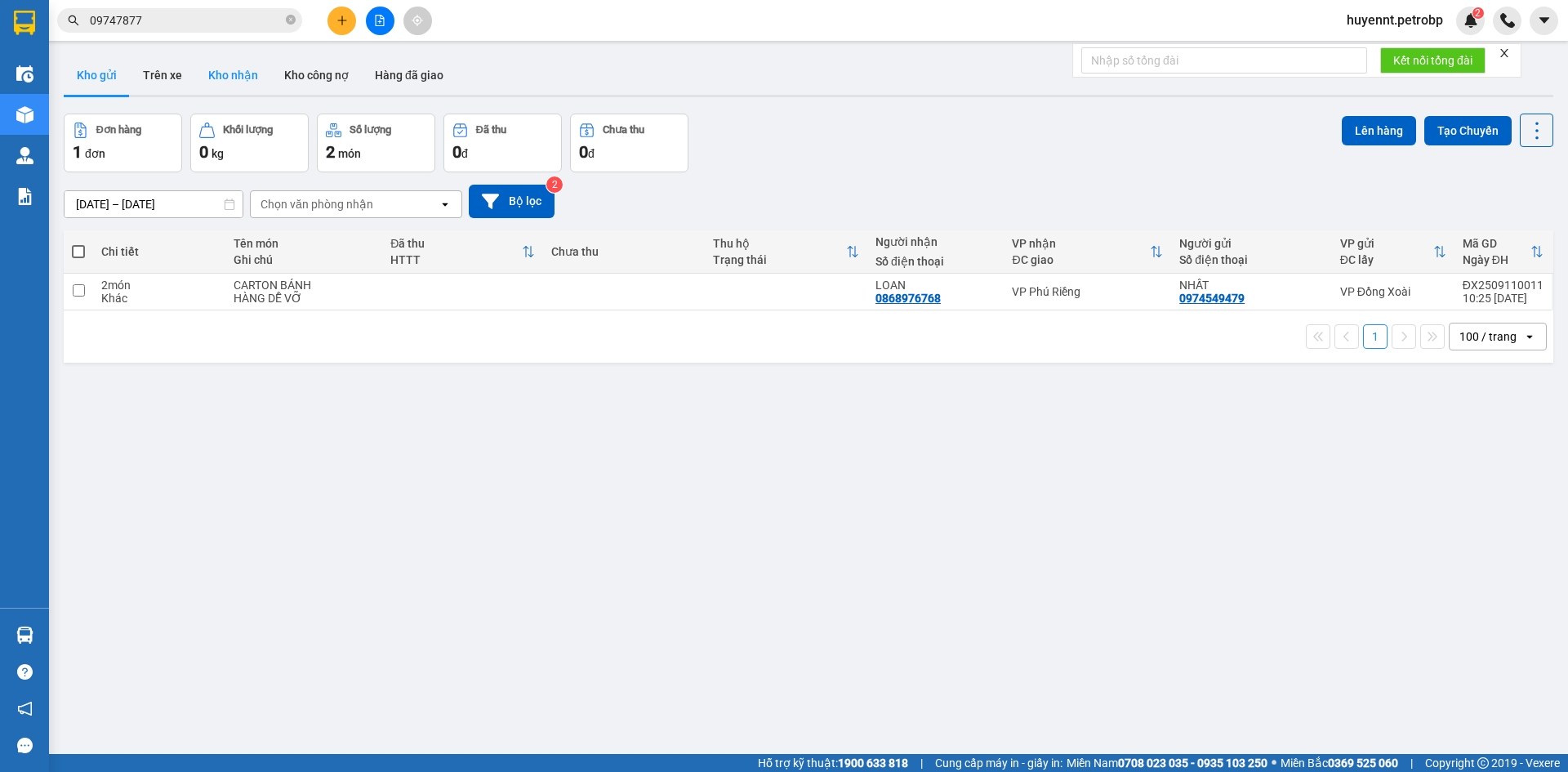
click at [251, 77] on button "Kho nhận" at bounding box center [233, 75] width 76 height 40
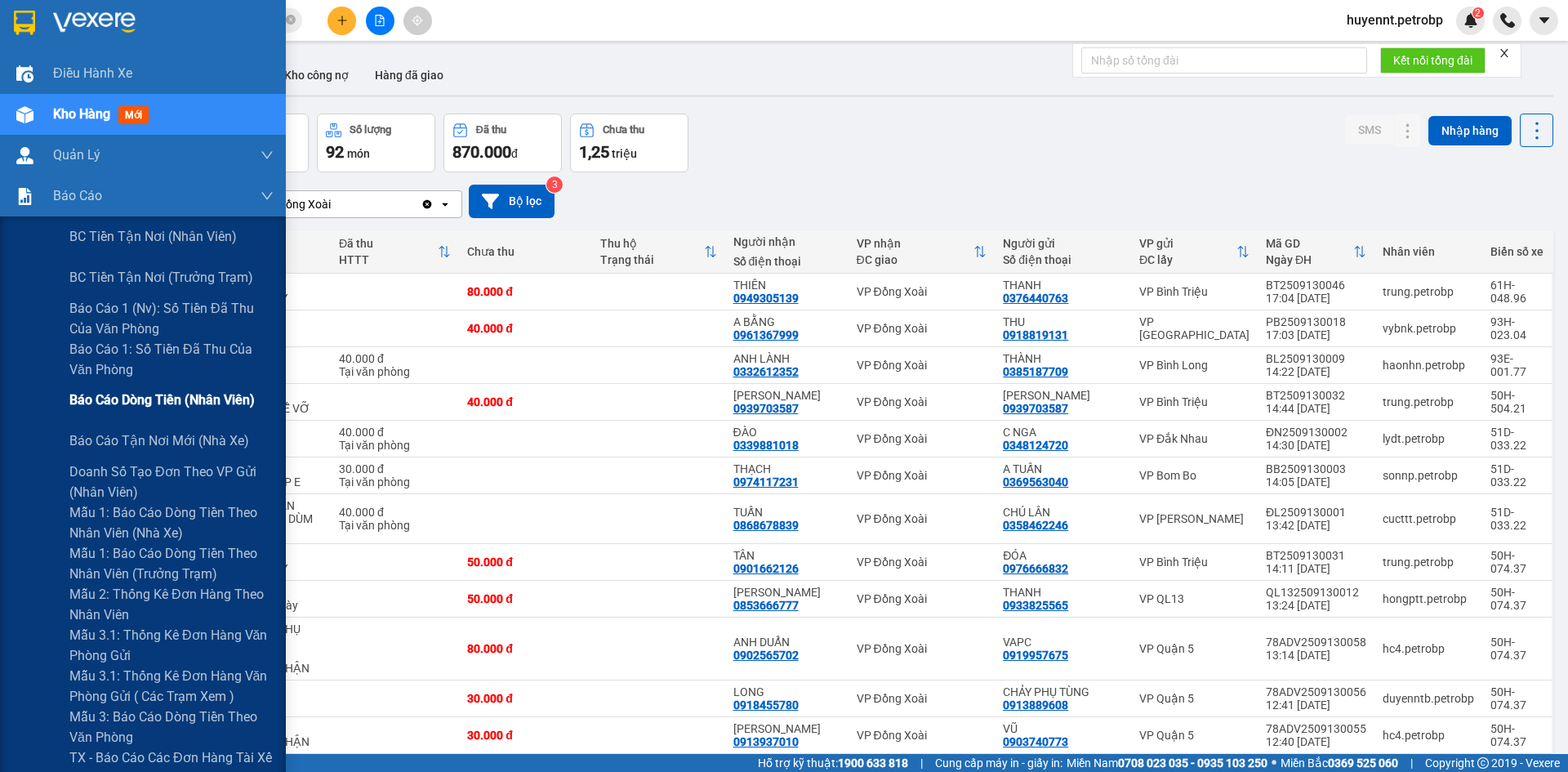
click at [128, 395] on span "Báo cáo dòng tiền (nhân viên)" at bounding box center [161, 400] width 185 height 20
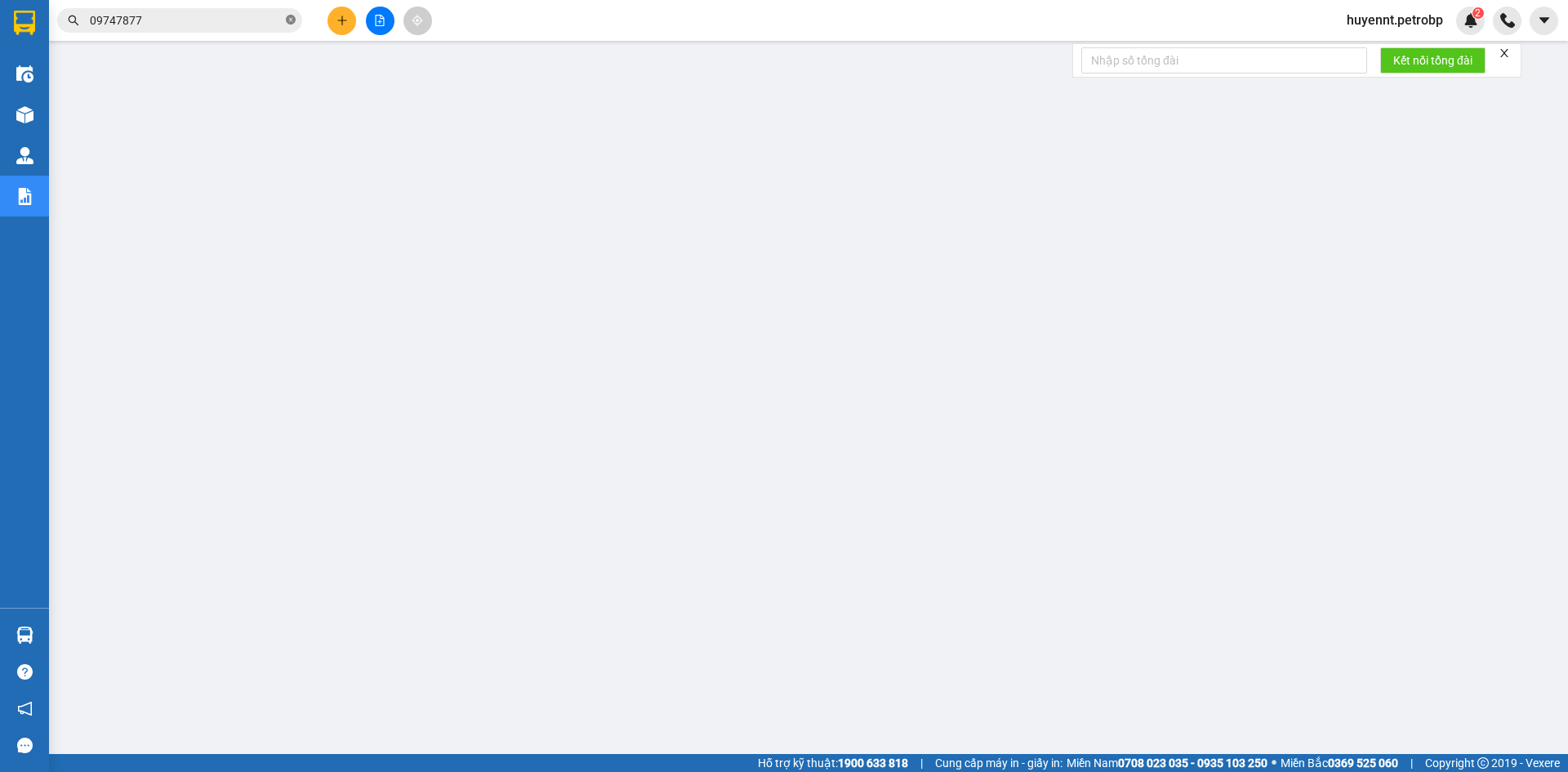
click at [289, 18] on icon "close-circle" at bounding box center [290, 19] width 10 height 10
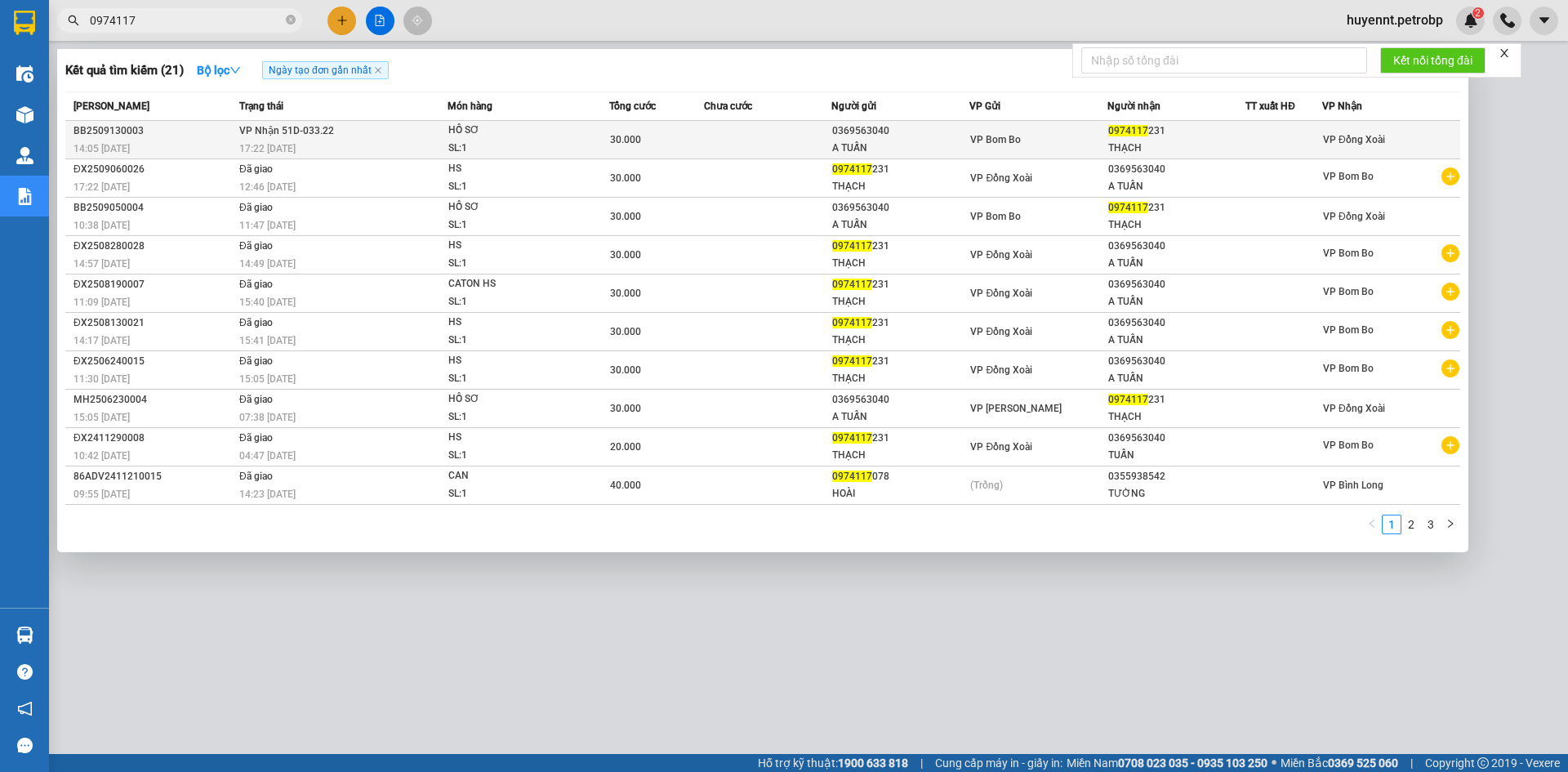
type input "0974117"
click at [888, 140] on div "A TUẤN" at bounding box center [901, 148] width 136 height 18
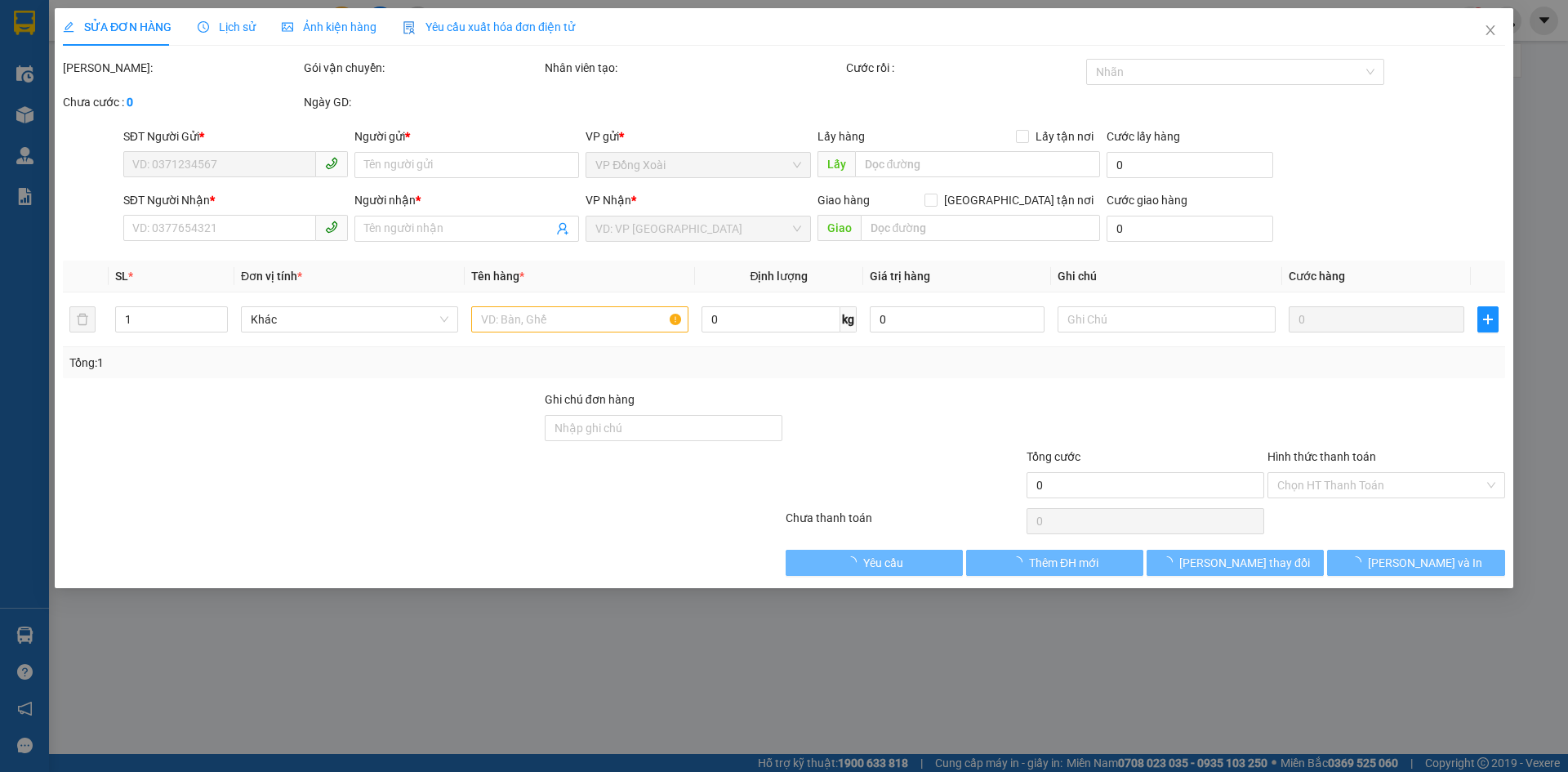
type input "0369563040"
type input "A TUẤN"
type input "0974117231"
type input "THẠCH"
type input "30.000"
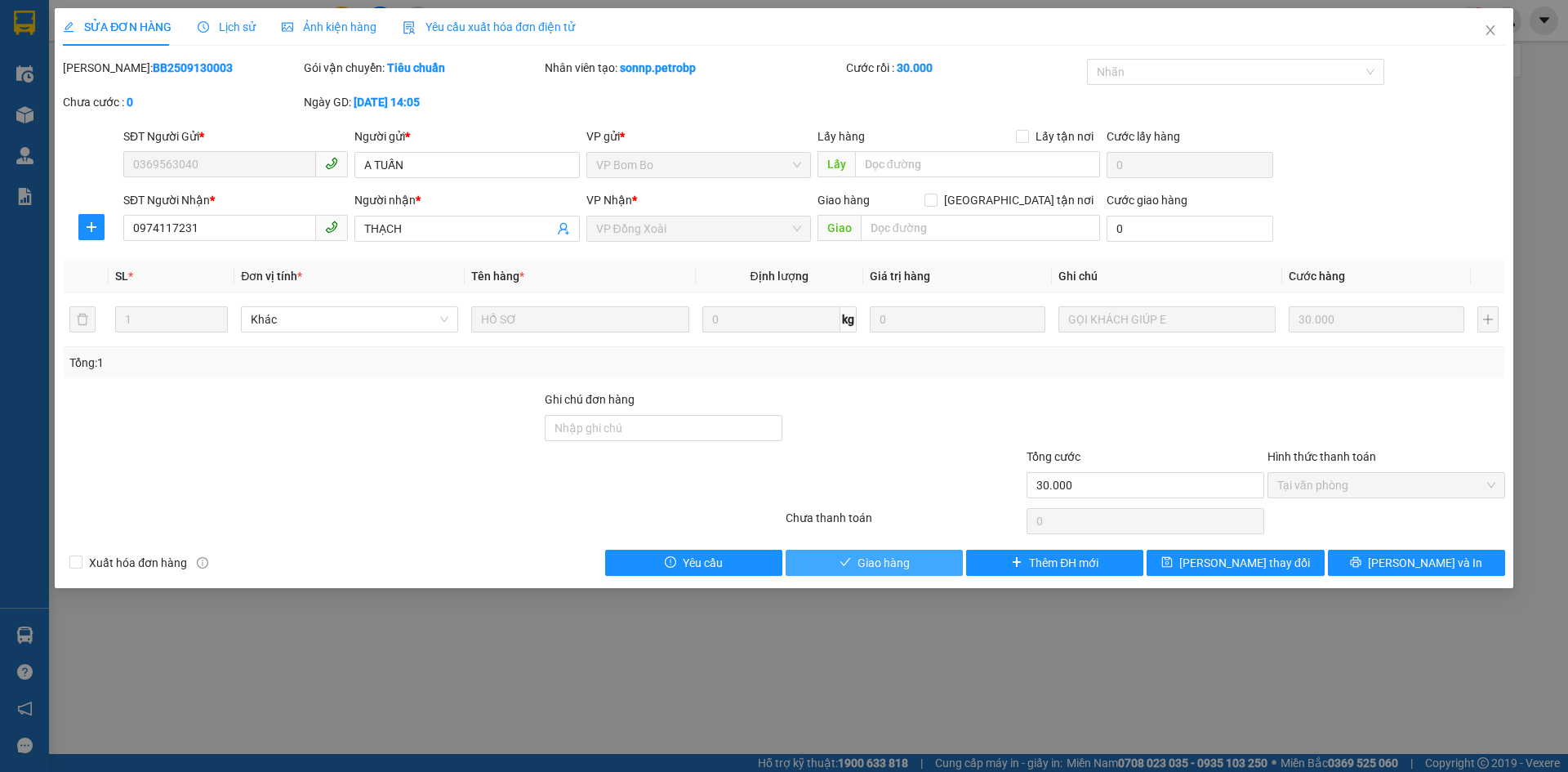
click at [870, 558] on span "Giao hàng" at bounding box center [883, 563] width 53 height 18
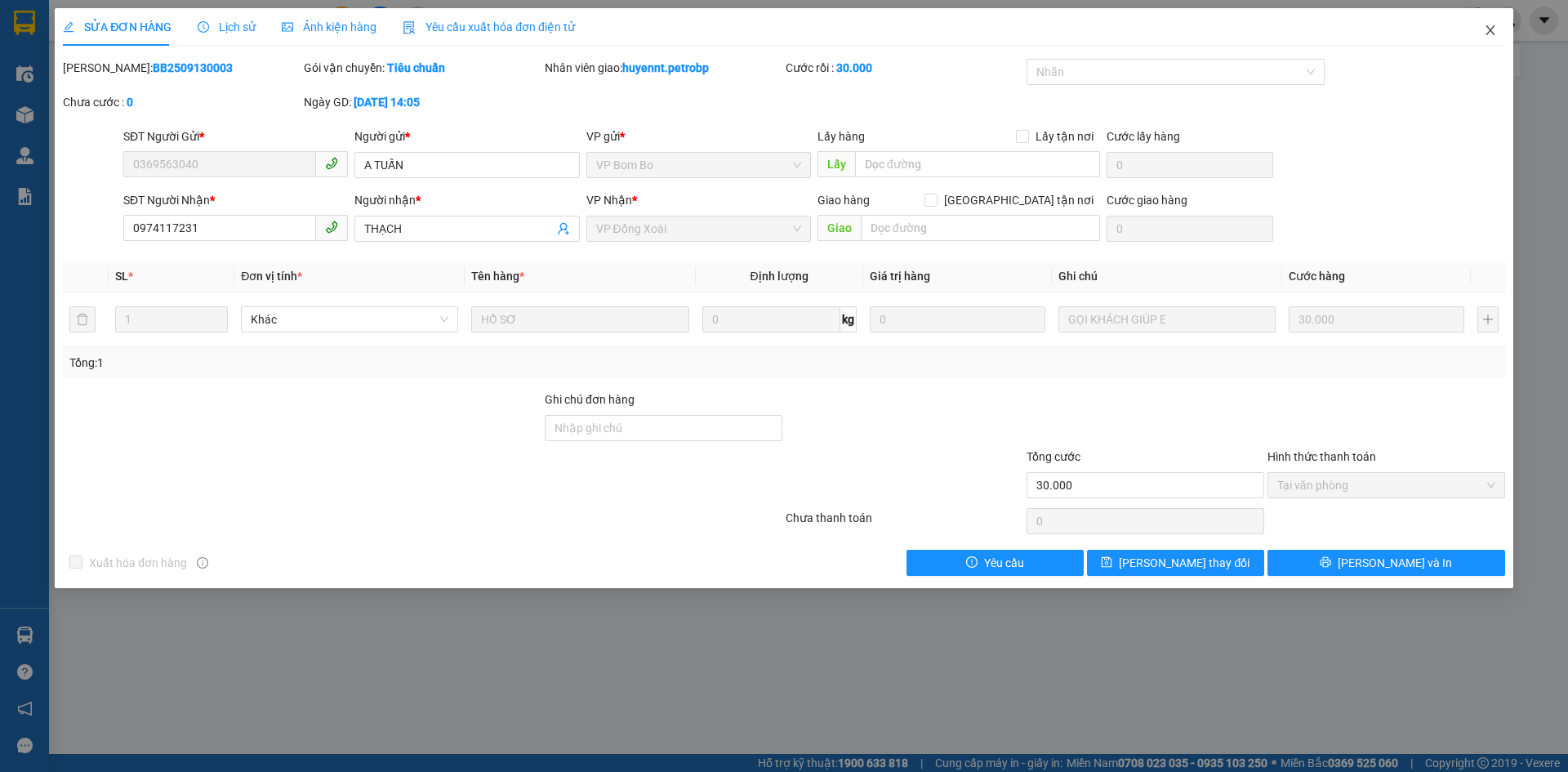
click at [1490, 33] on icon "close" at bounding box center [1491, 30] width 13 height 13
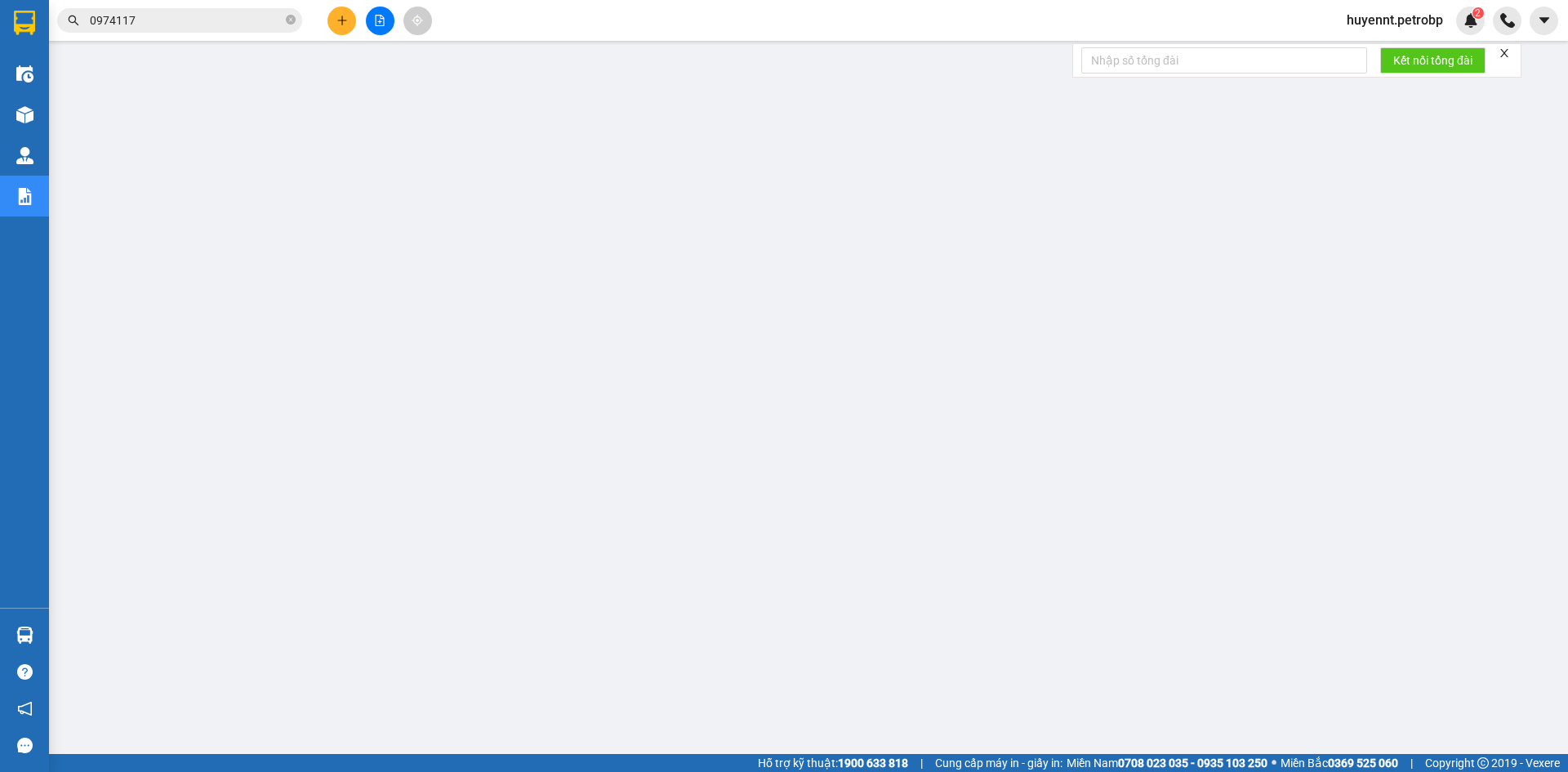
click at [1402, 28] on span "huyennt.petrobp" at bounding box center [1395, 20] width 123 height 20
click at [1403, 53] on span "Đăng xuất" at bounding box center [1401, 50] width 89 height 18
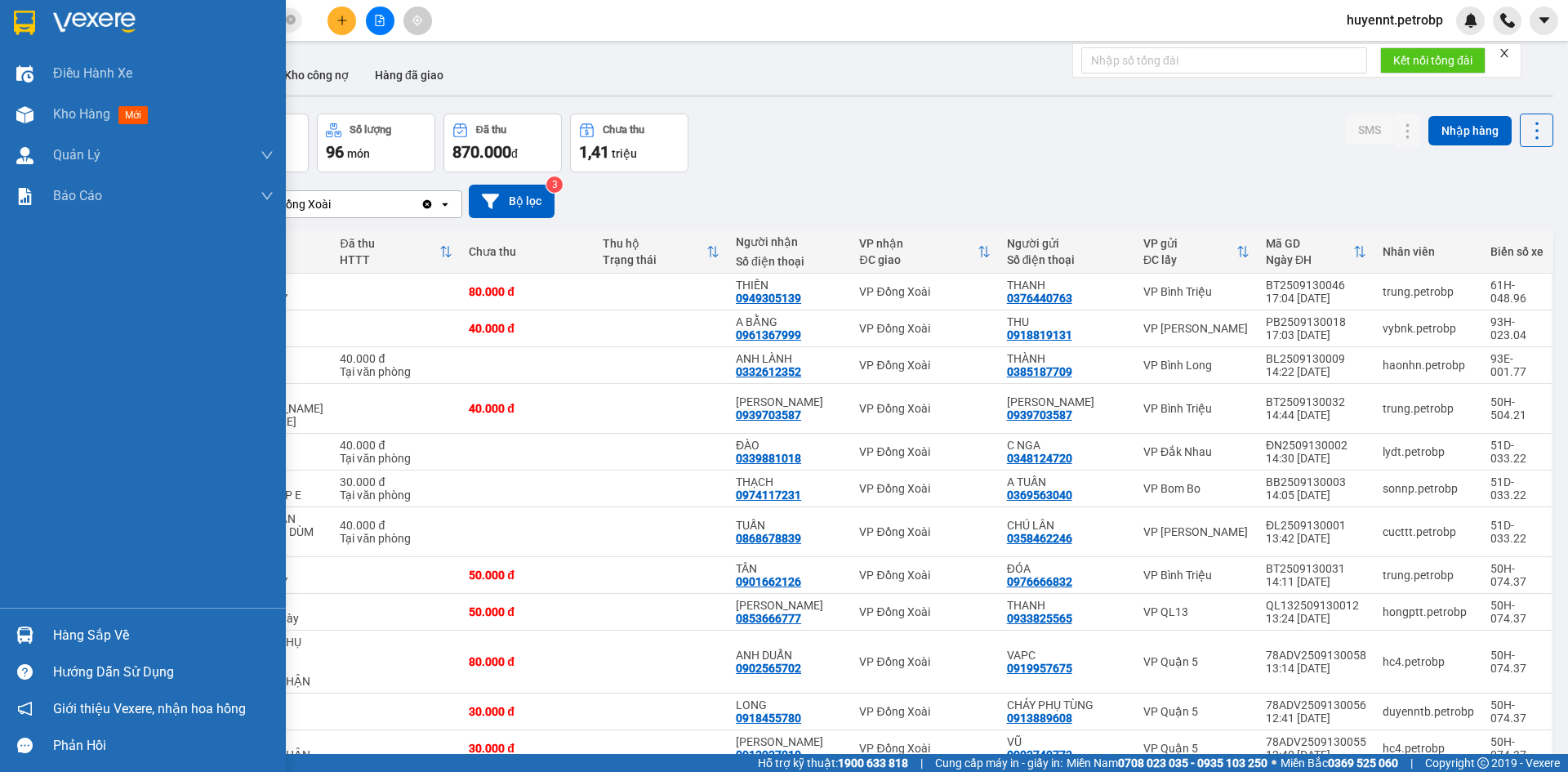
click at [92, 641] on div "Hàng sắp về" at bounding box center [163, 635] width 220 height 25
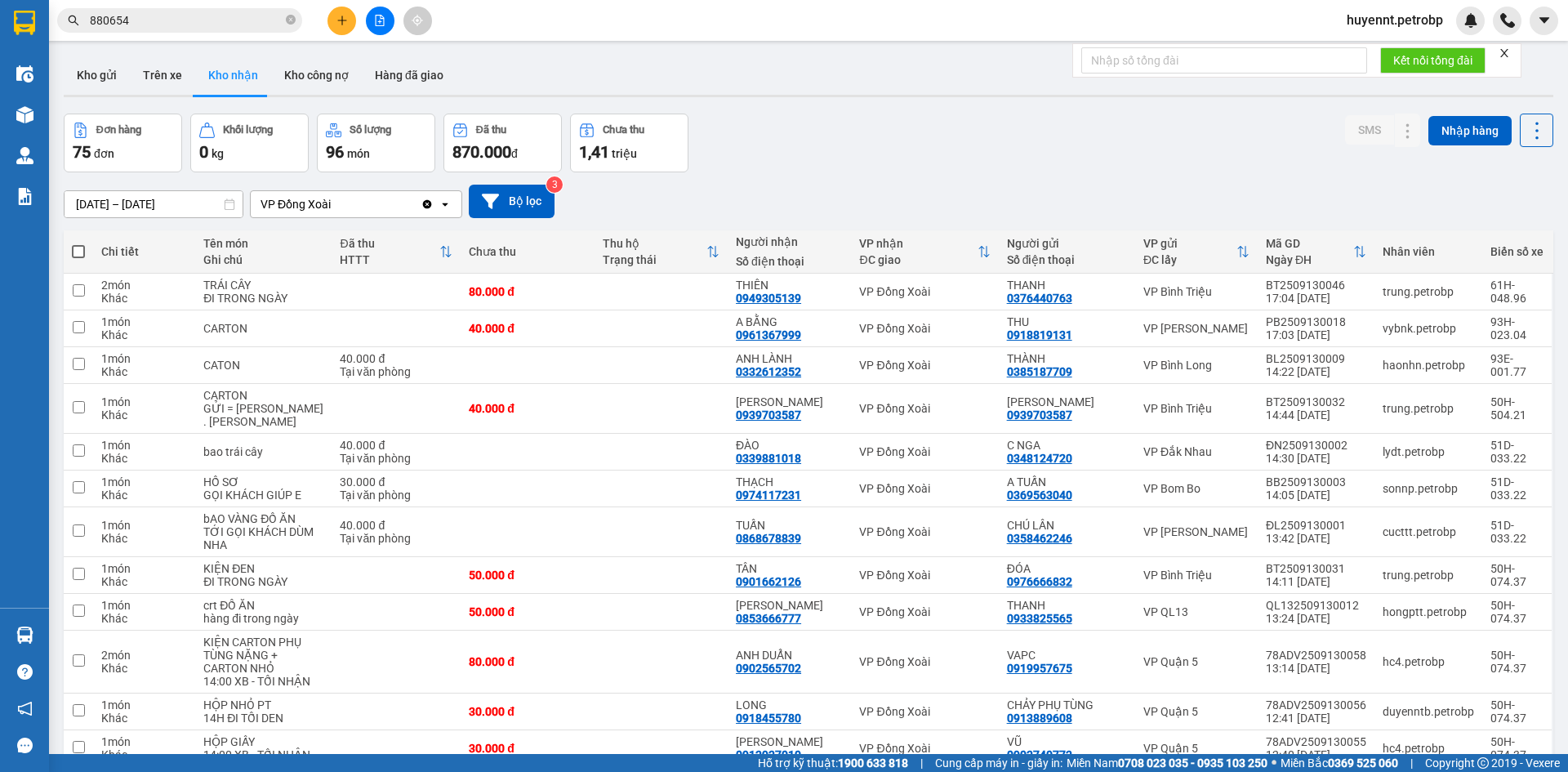
click at [852, 151] on section "Kết quả tìm kiếm ( 27 ) Bộ lọc Ngày tạo đơn gần nhất Mã ĐH Trạng thái Món hàng …" at bounding box center [784, 386] width 1568 height 772
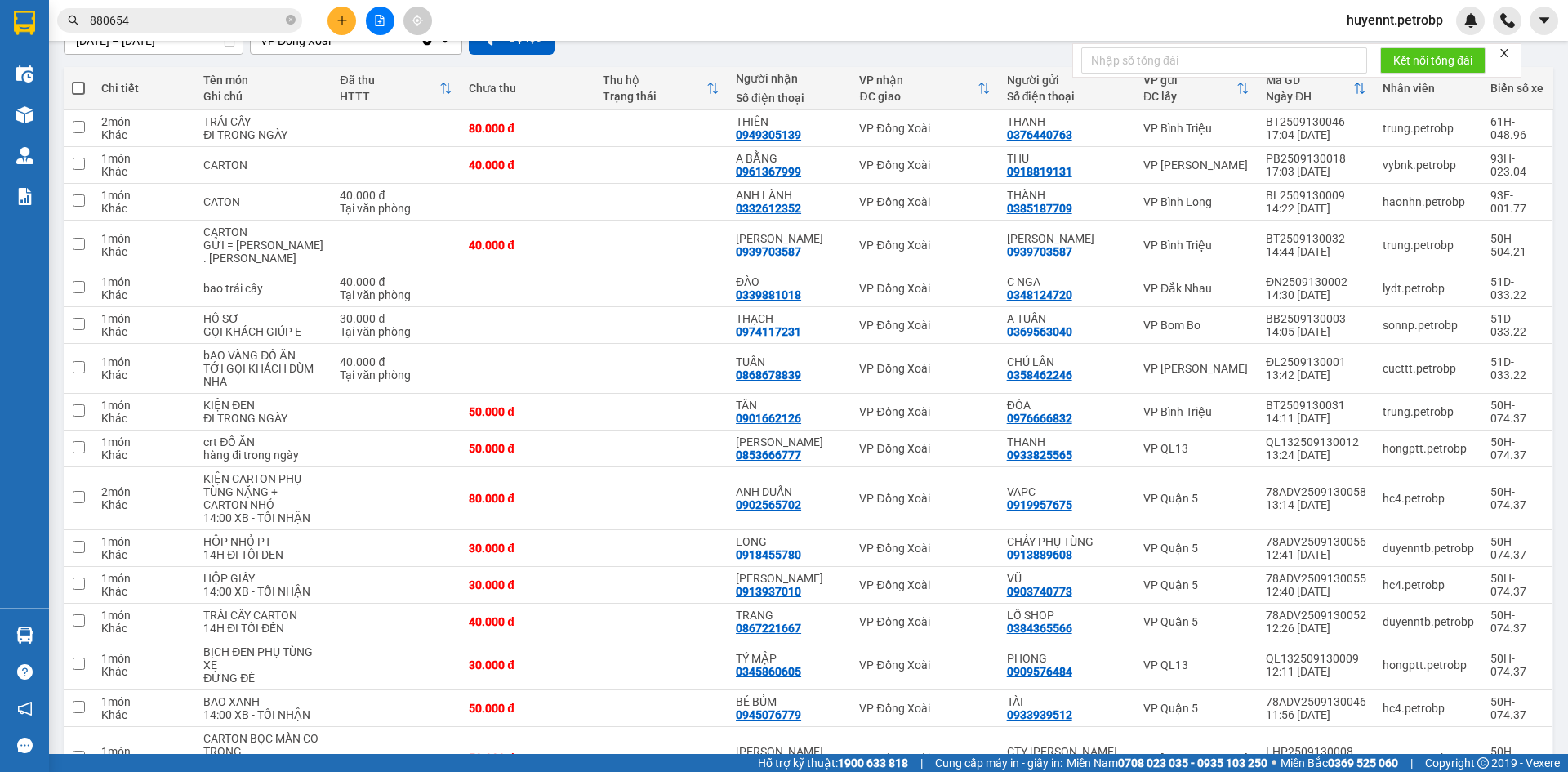
scroll to position [82, 0]
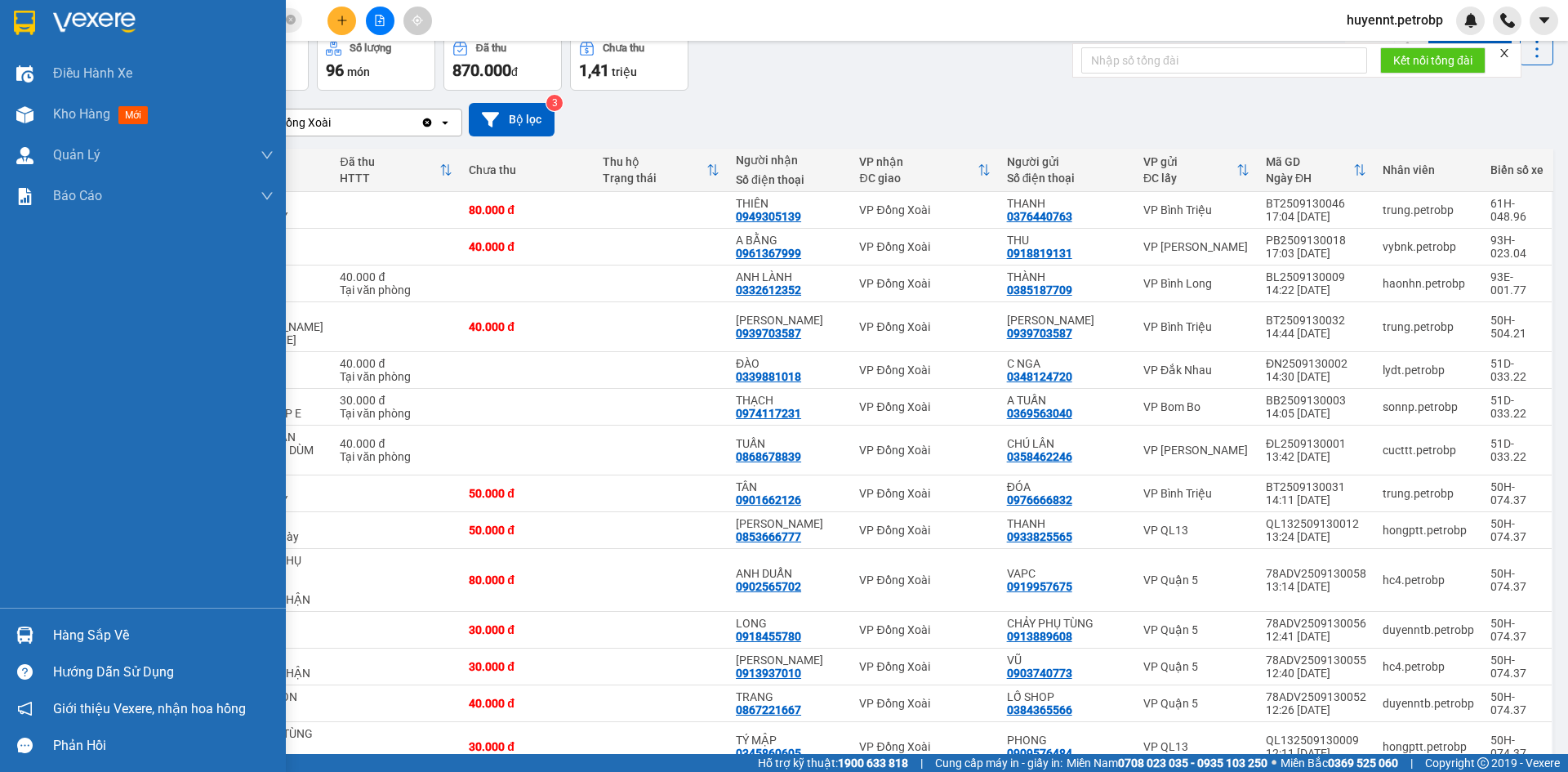
click at [97, 631] on div "Hàng sắp về" at bounding box center [163, 635] width 220 height 25
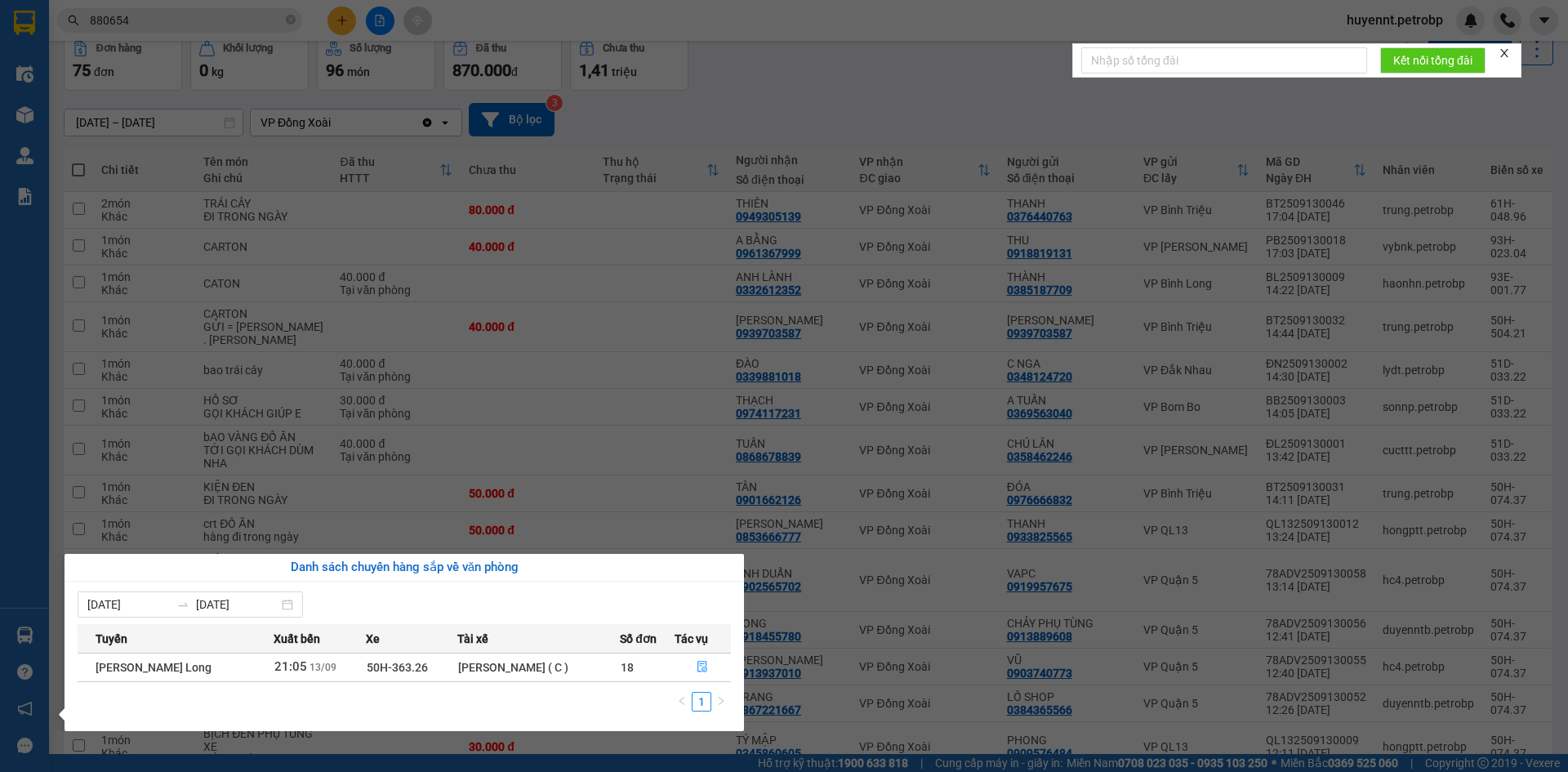
click at [870, 118] on section "Kết quả tìm kiếm ( 27 ) Bộ lọc Ngày tạo đơn gần nhất Mã ĐH Trạng thái Món hàng …" at bounding box center [784, 386] width 1568 height 772
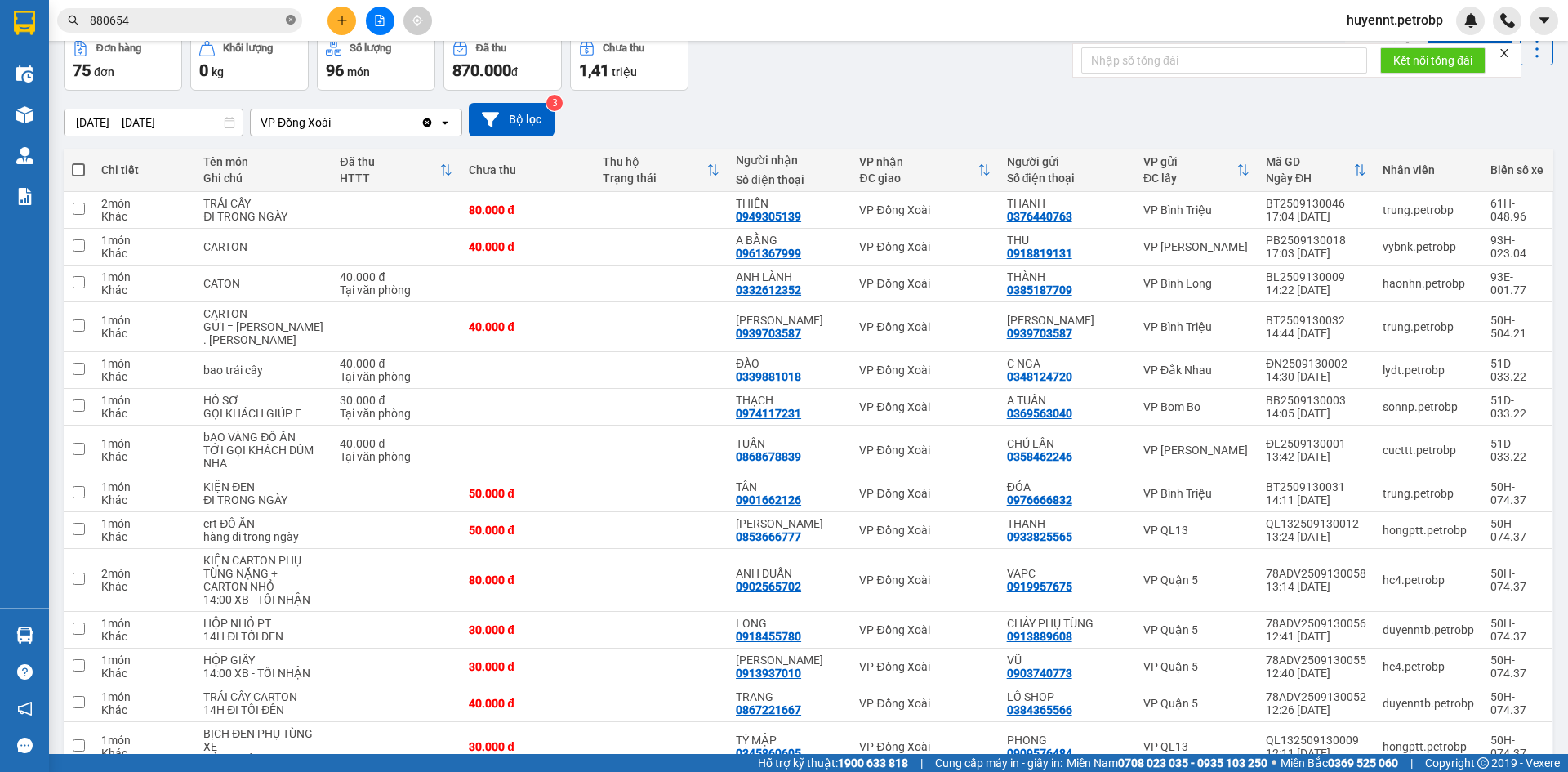
click at [292, 19] on icon "close-circle" at bounding box center [290, 19] width 10 height 10
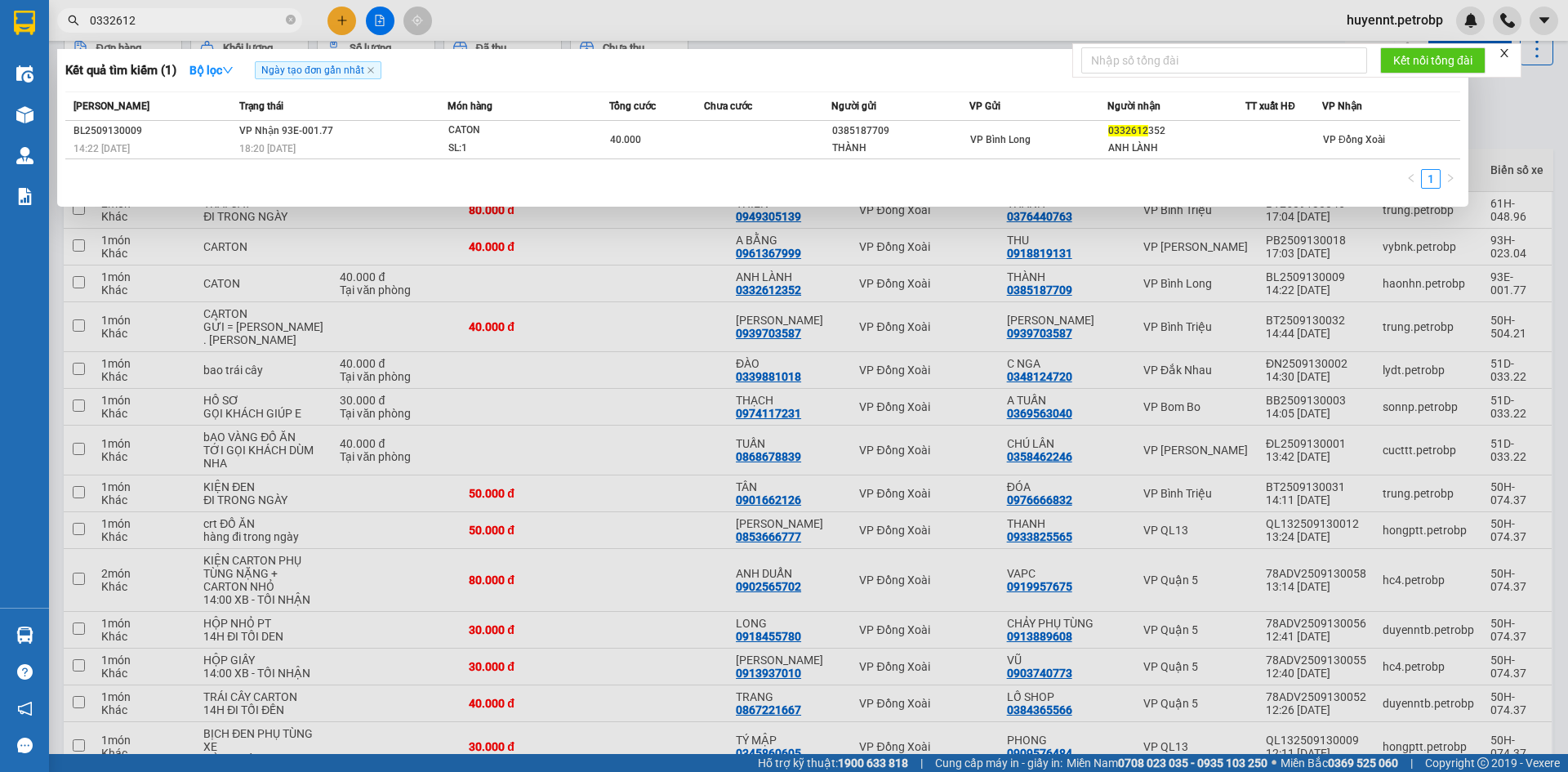
type input "0332612"
click at [289, 18] on icon "close-circle" at bounding box center [290, 19] width 10 height 10
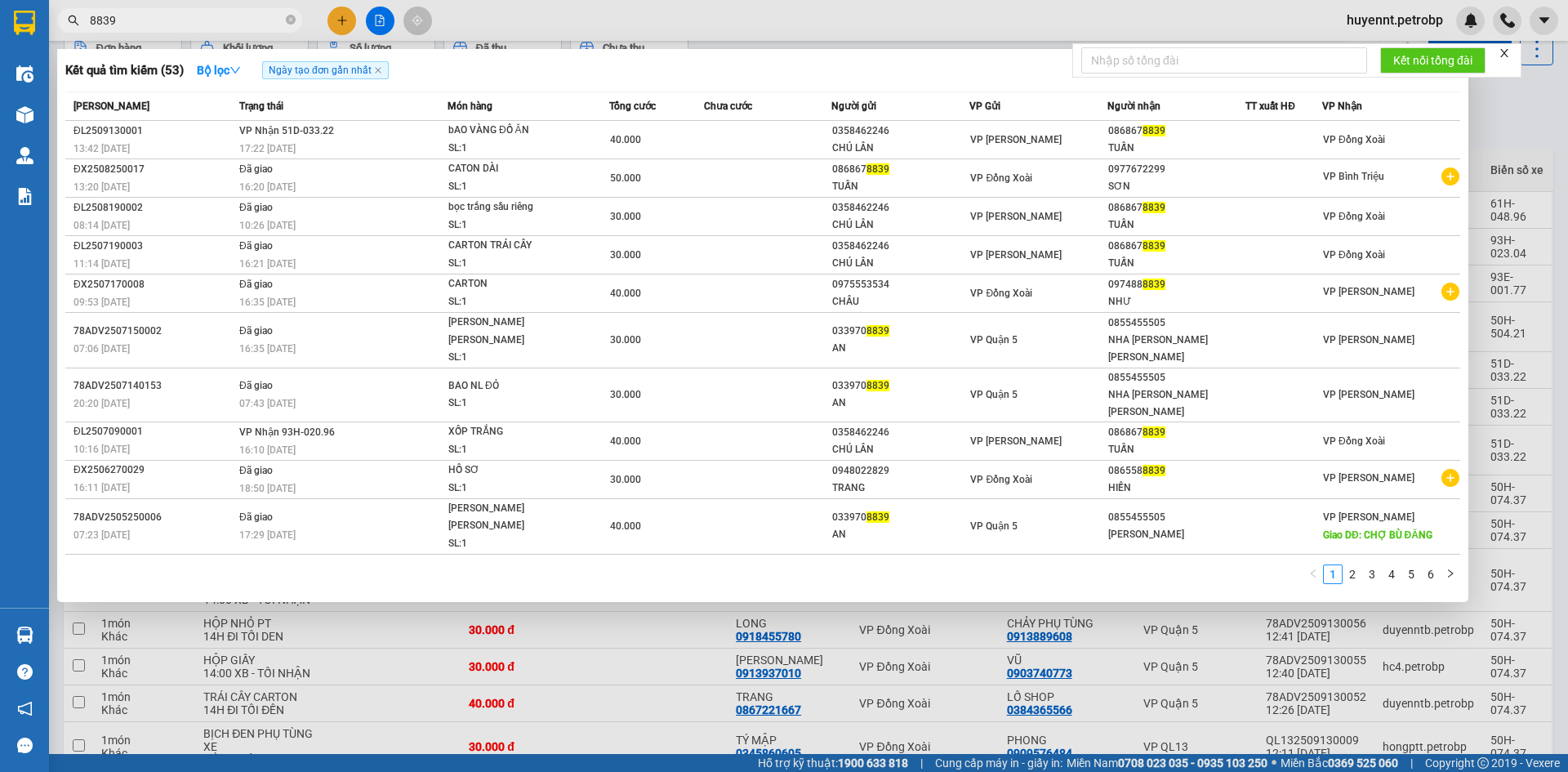
type input "8839"
click at [624, 657] on div at bounding box center [784, 386] width 1568 height 772
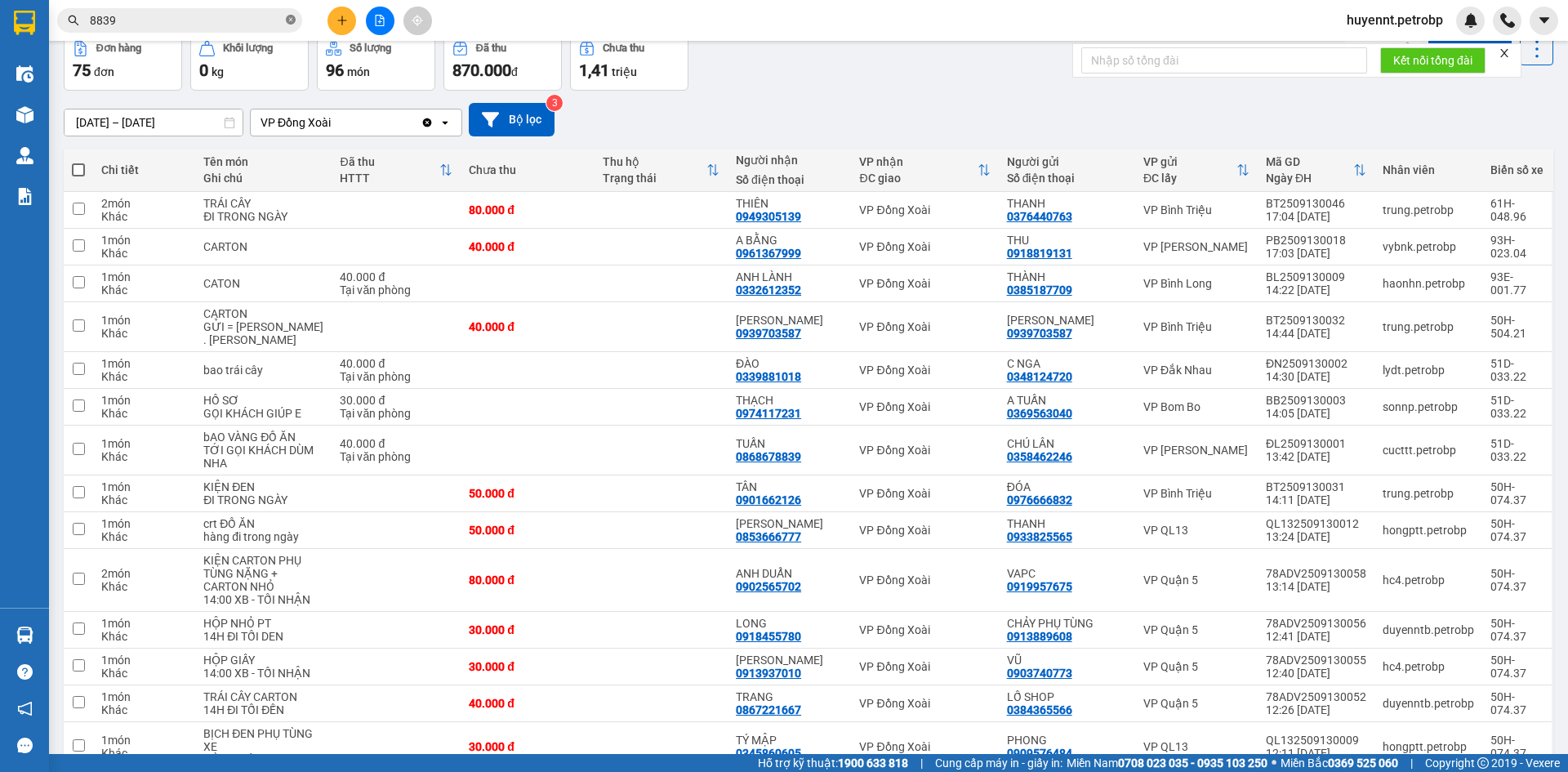
click at [292, 20] on icon "close-circle" at bounding box center [290, 19] width 10 height 10
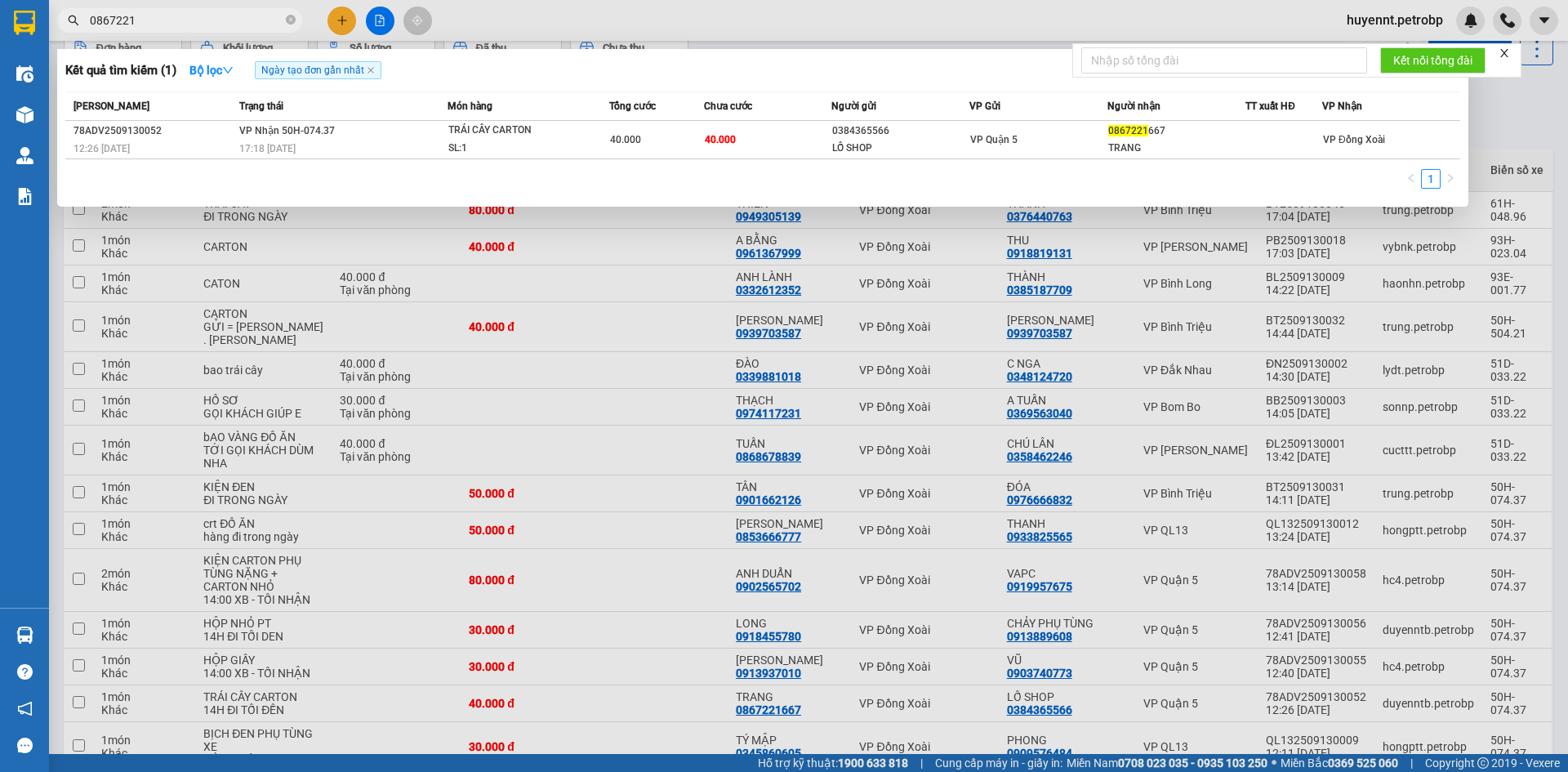
type input "0867221"
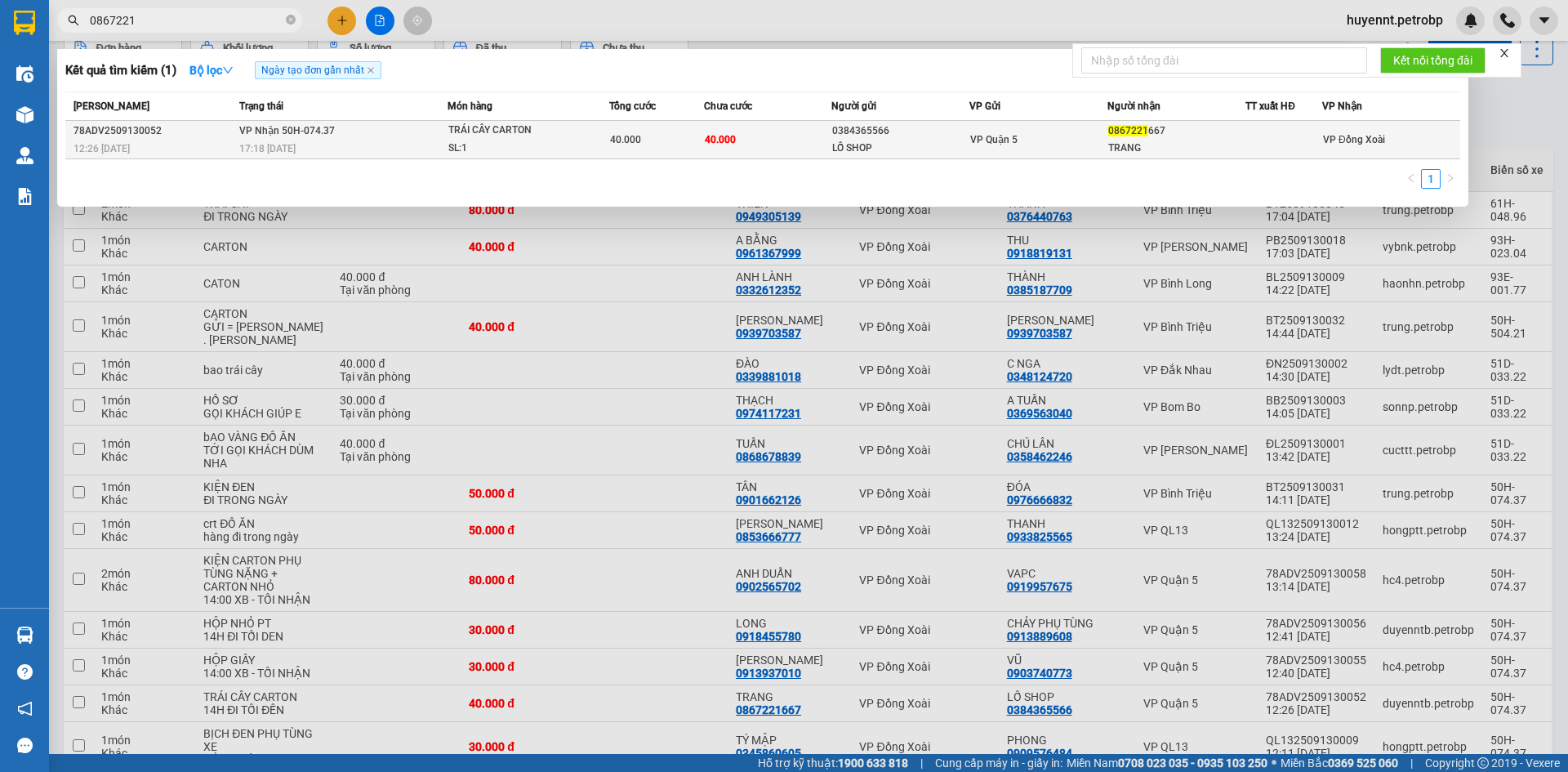
click at [684, 139] on div "40.000" at bounding box center [657, 139] width 94 height 18
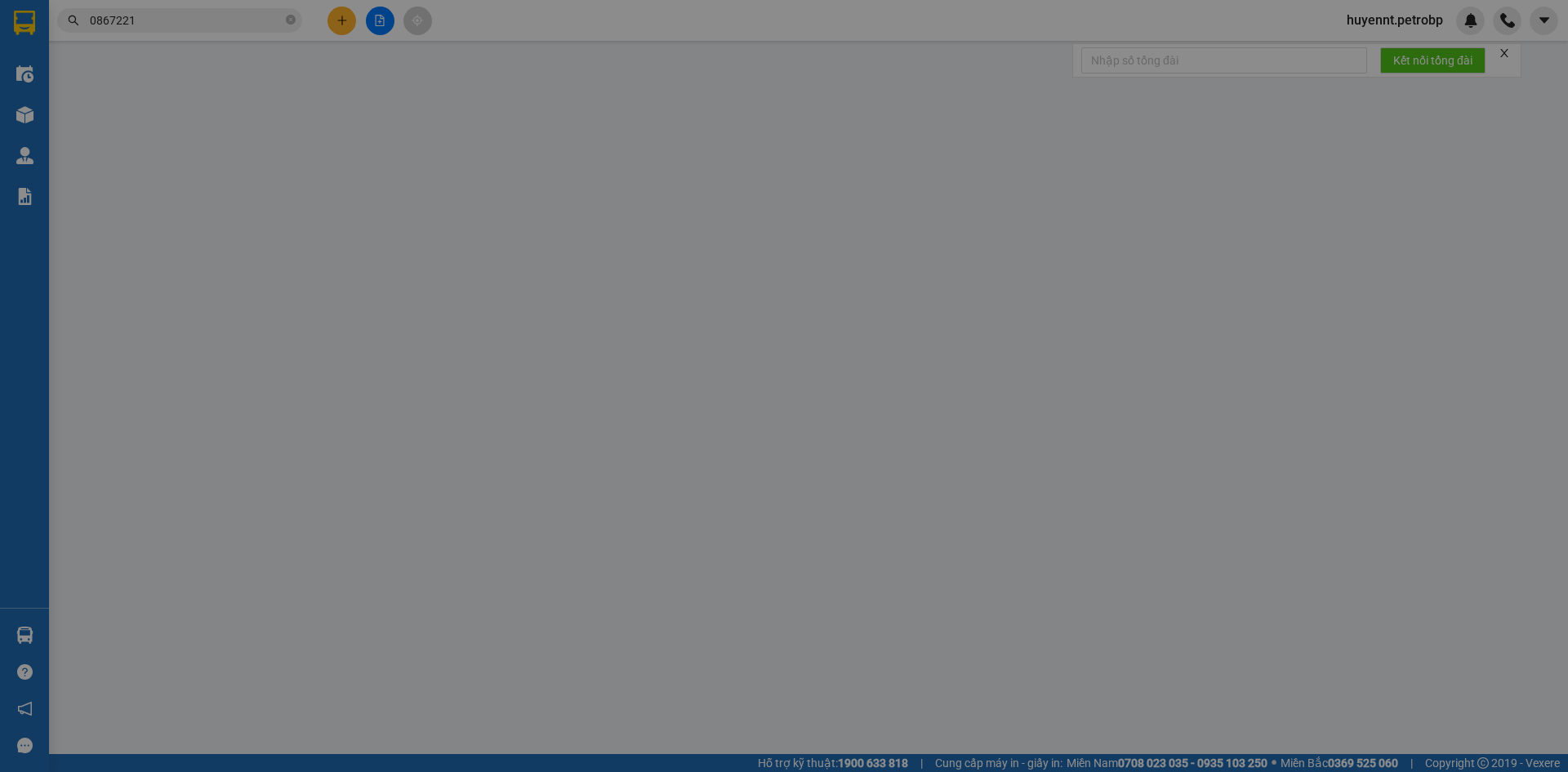
type input "0384365566"
type input "LỐ SHOP"
type input "0867221667"
type input "TRANG"
type input "40.000"
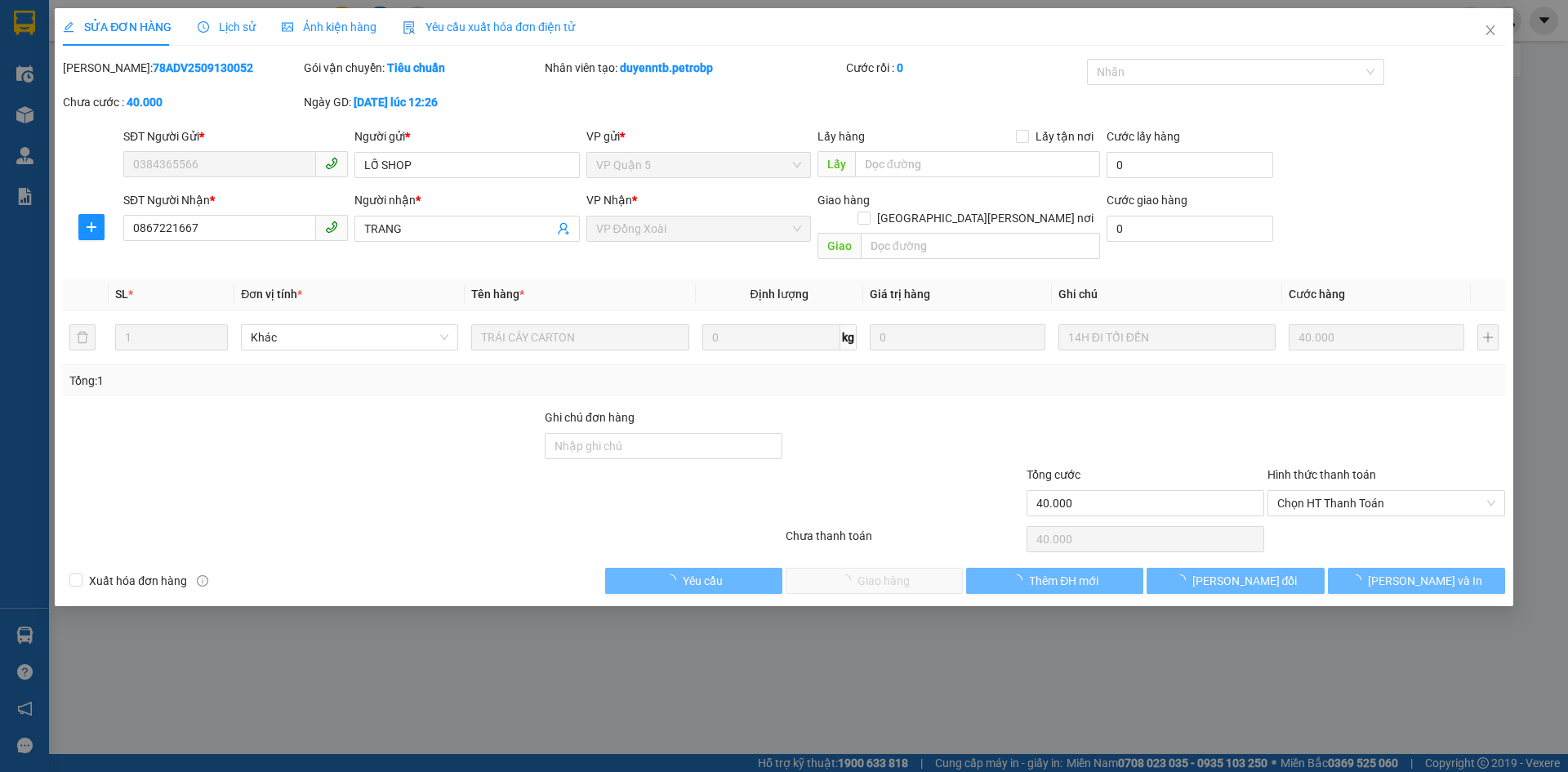
click at [1337, 491] on span "Chọn HT Thanh Toán" at bounding box center [1386, 503] width 218 height 25
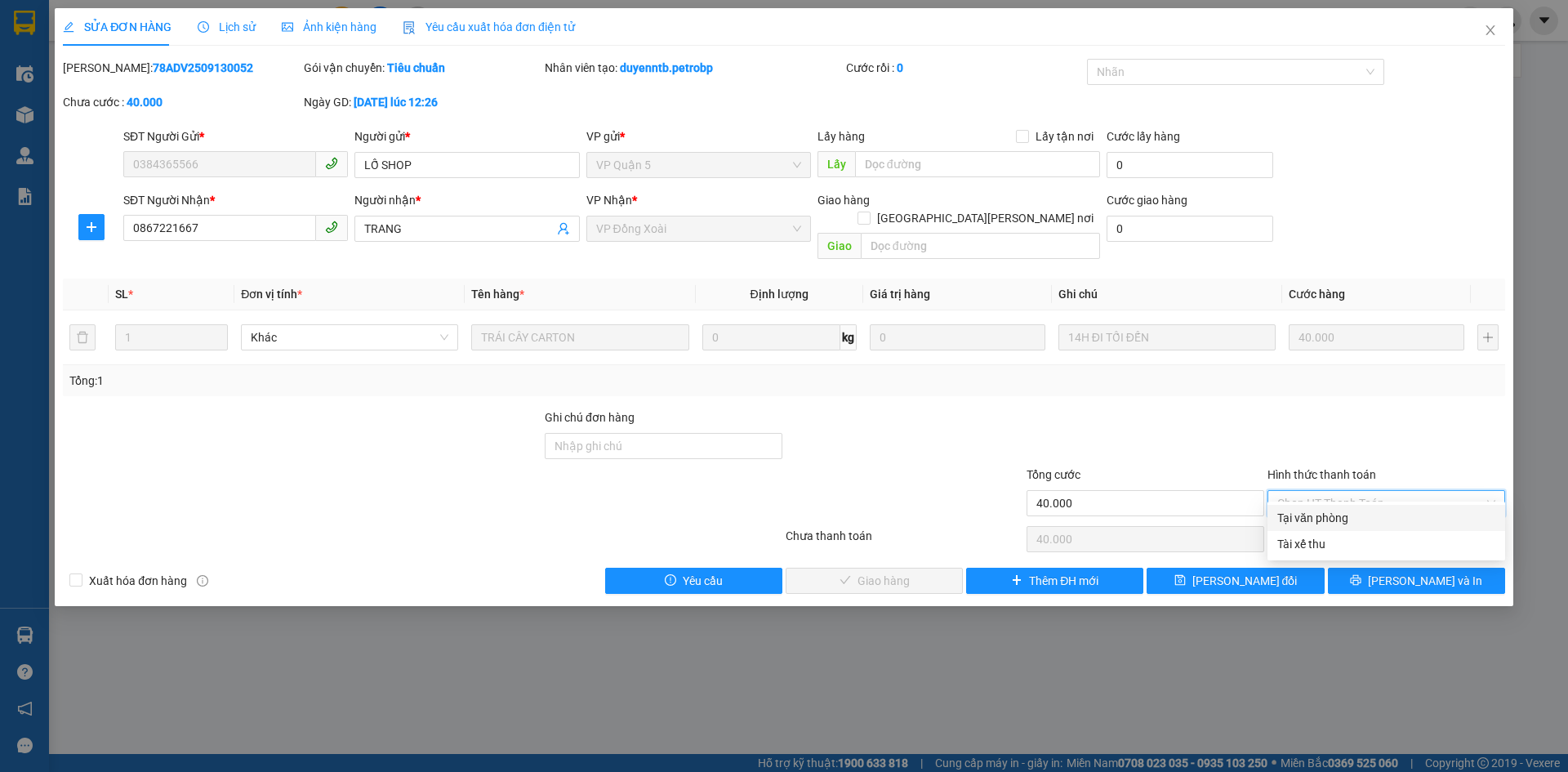
click at [1326, 520] on div "Tại văn phòng" at bounding box center [1386, 517] width 218 height 18
type input "0"
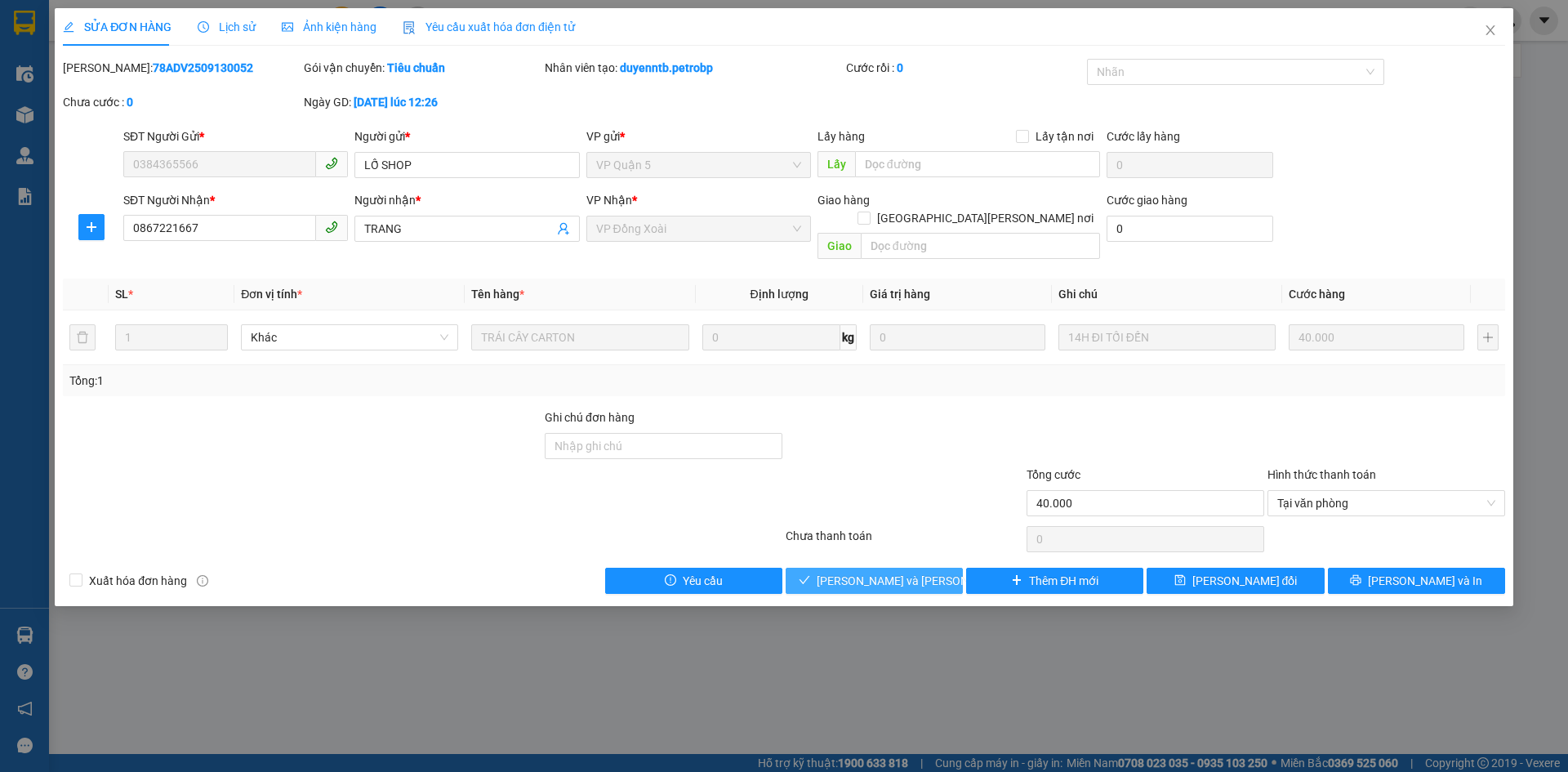
click at [867, 572] on span "[PERSON_NAME] và [PERSON_NAME] hàng" at bounding box center [926, 580] width 220 height 18
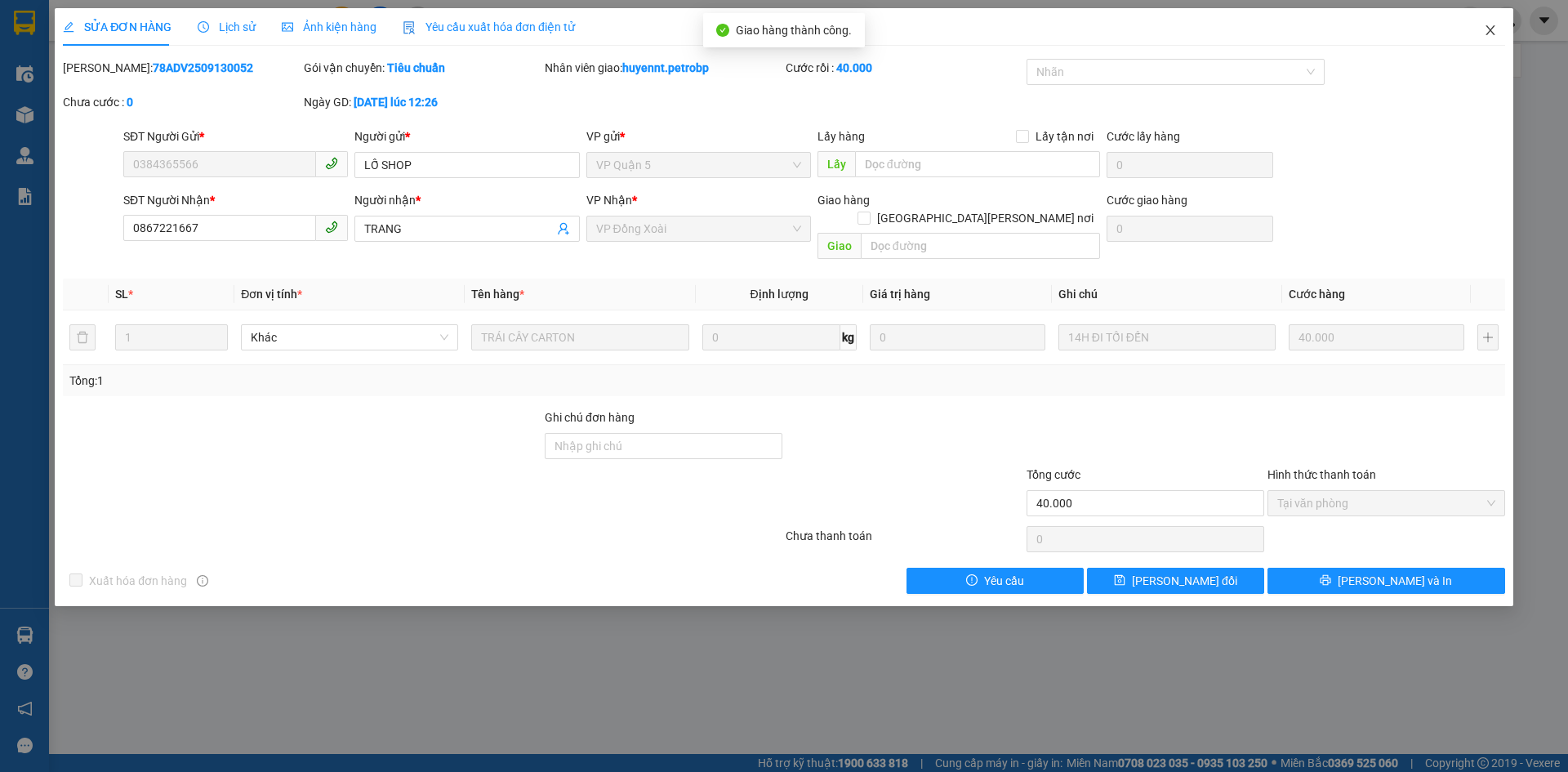
click at [1490, 30] on icon "close" at bounding box center [1491, 30] width 9 height 10
